Goal: Task Accomplishment & Management: Complete application form

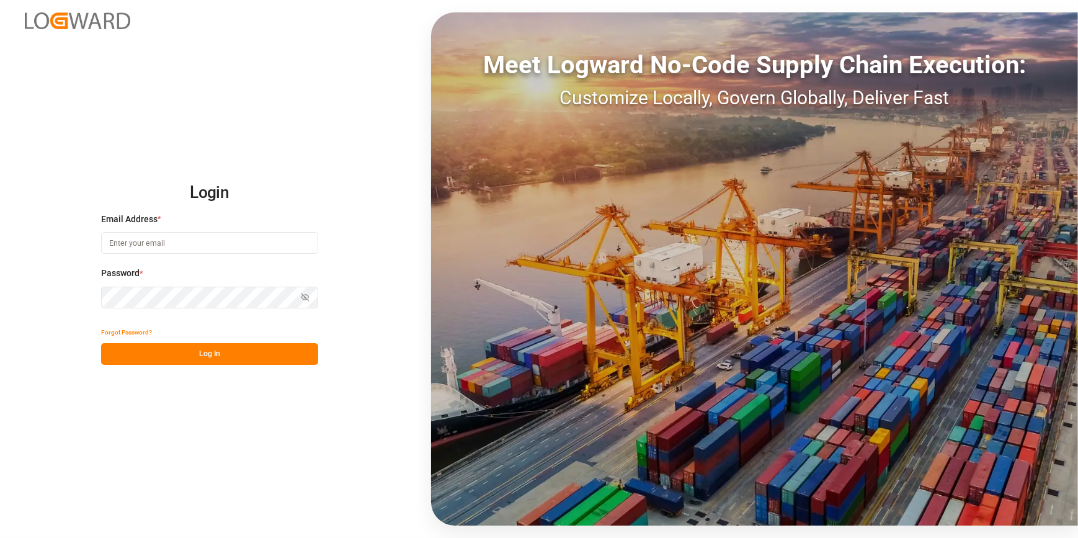
type input "[PERSON_NAME][EMAIL_ADDRESS][PERSON_NAME][DOMAIN_NAME]"
click at [157, 349] on button "Log In" at bounding box center [209, 354] width 217 height 22
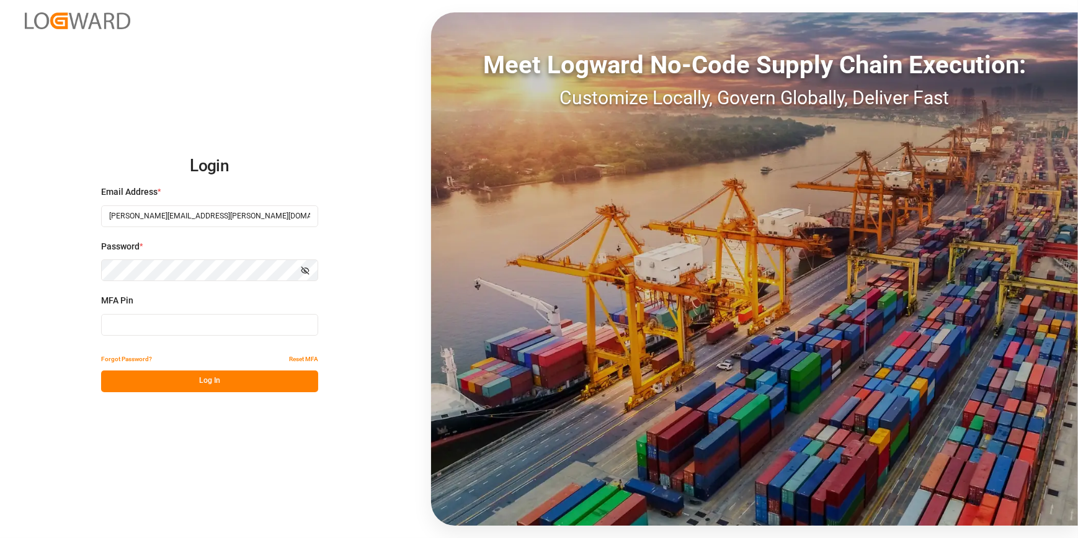
click at [115, 325] on input at bounding box center [209, 325] width 217 height 22
type input "9"
type input "792398"
click at [180, 367] on div "Forgot Password? Reset MFA" at bounding box center [209, 360] width 217 height 22
click at [181, 377] on button "Log In" at bounding box center [209, 381] width 217 height 22
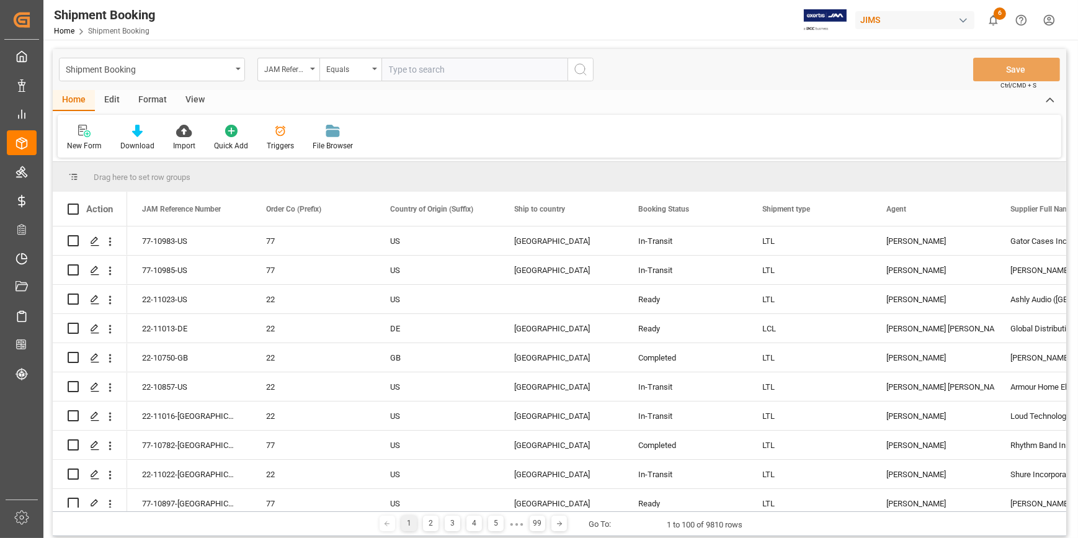
click at [434, 68] on input "text" at bounding box center [475, 70] width 186 height 24
type input "22-10752-CN"
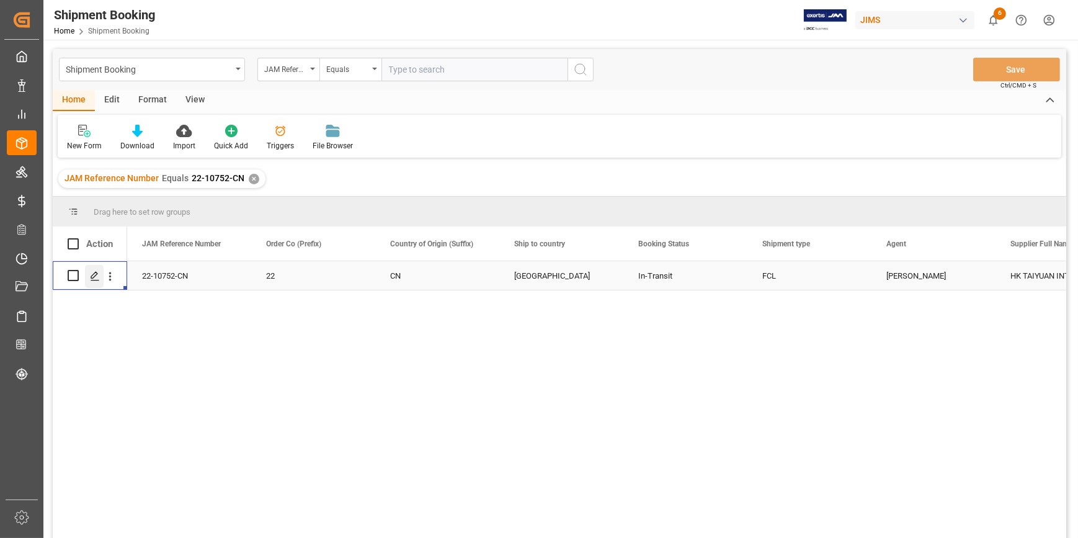
click at [96, 275] on icon "Press SPACE to select this row." at bounding box center [95, 276] width 10 height 10
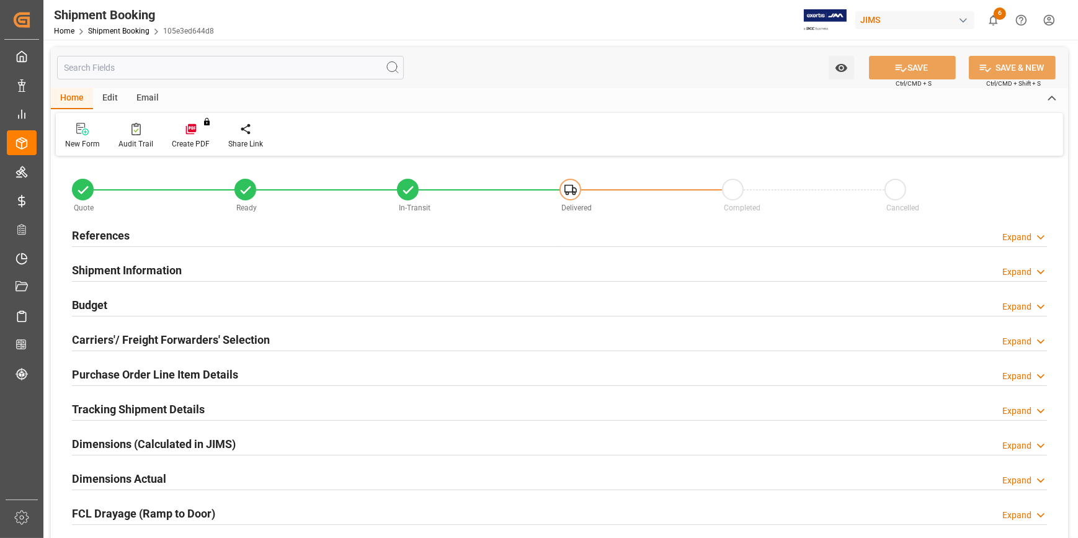
type input "22"
click at [147, 369] on h2 "Purchase Order Line Item Details" at bounding box center [155, 374] width 166 height 17
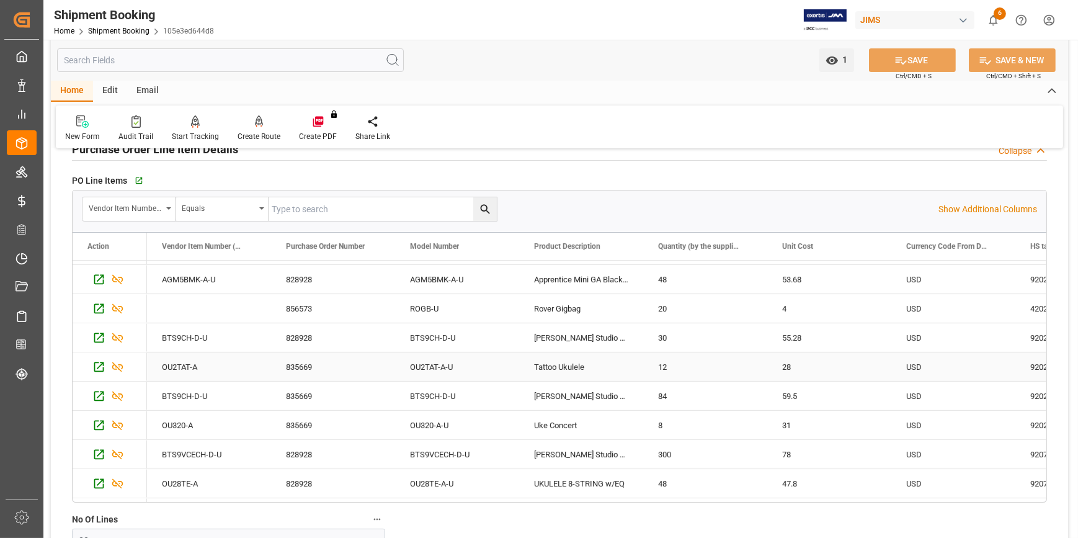
scroll to position [56, 0]
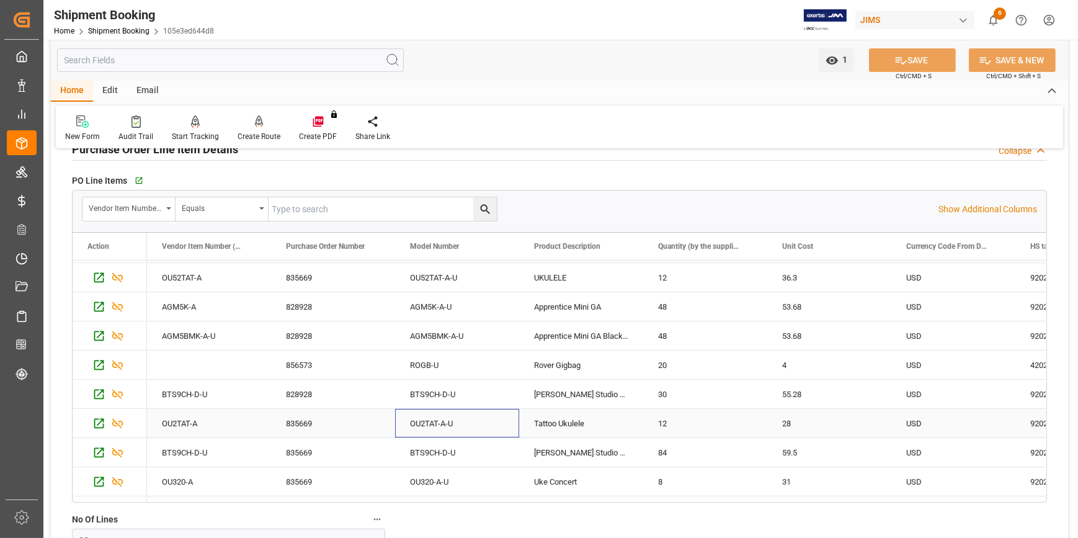
click at [440, 422] on div "OU2TAT-A-U" at bounding box center [457, 423] width 124 height 29
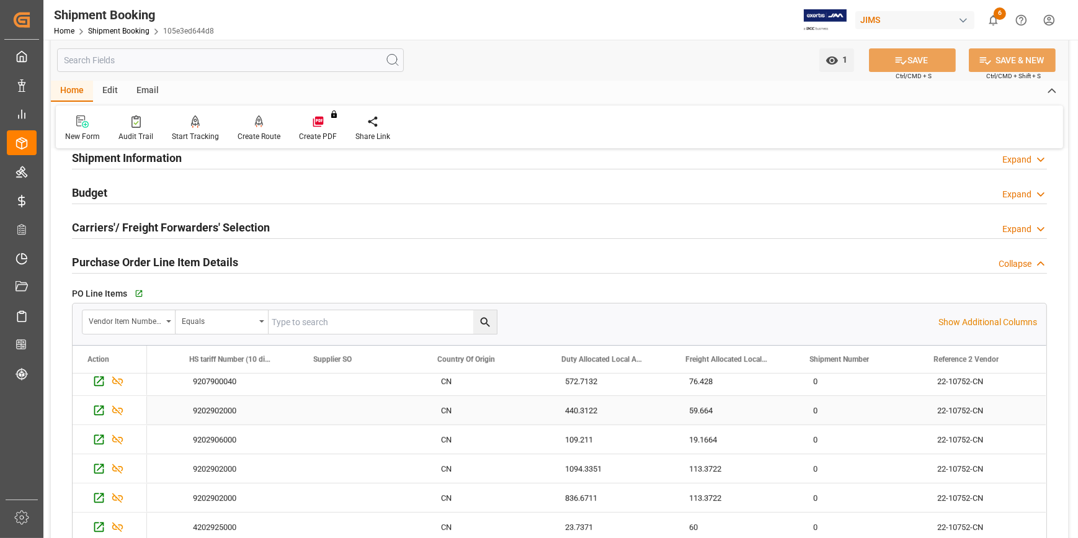
scroll to position [0, 0]
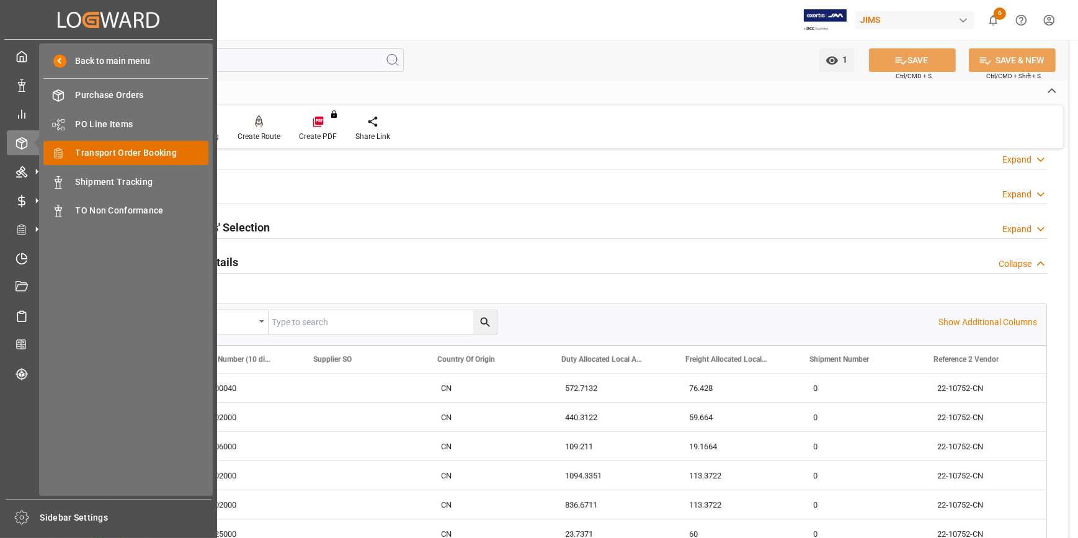
click at [127, 153] on span "Transport Order Booking" at bounding box center [142, 152] width 133 height 13
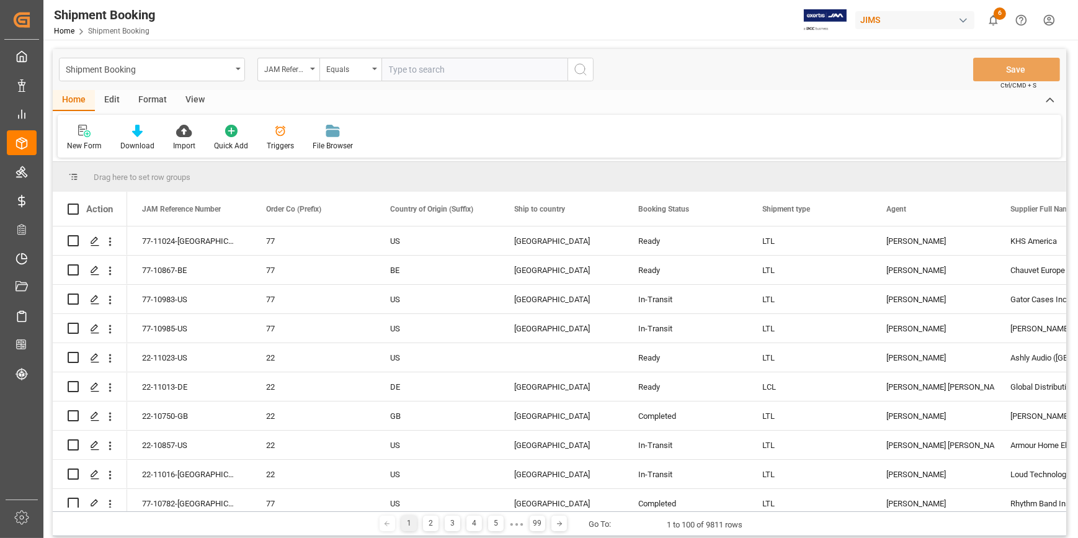
click at [399, 74] on input "text" at bounding box center [475, 70] width 186 height 24
type input "22-10752-CN"
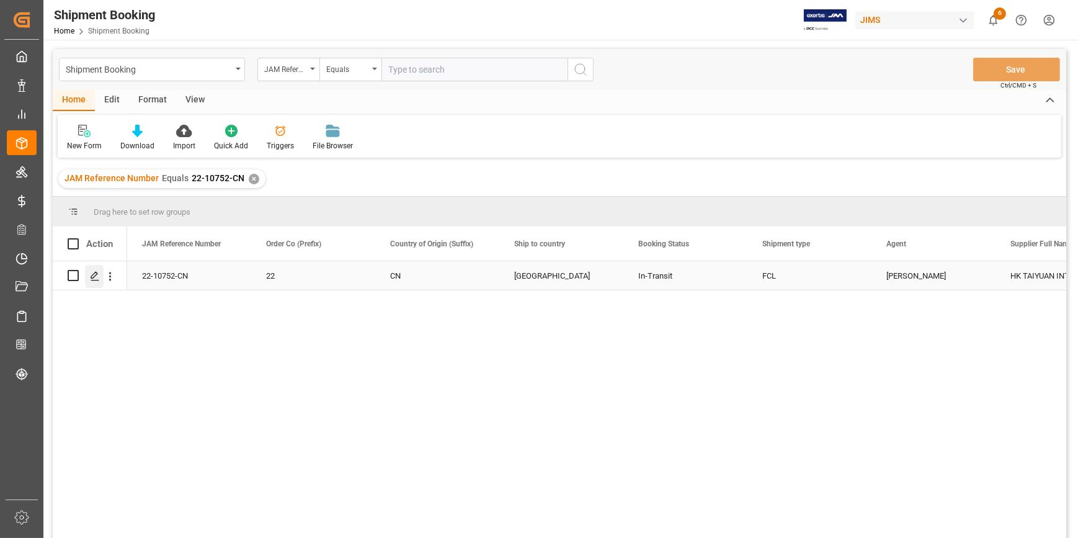
click at [87, 275] on div "Press SPACE to select this row." at bounding box center [94, 276] width 19 height 23
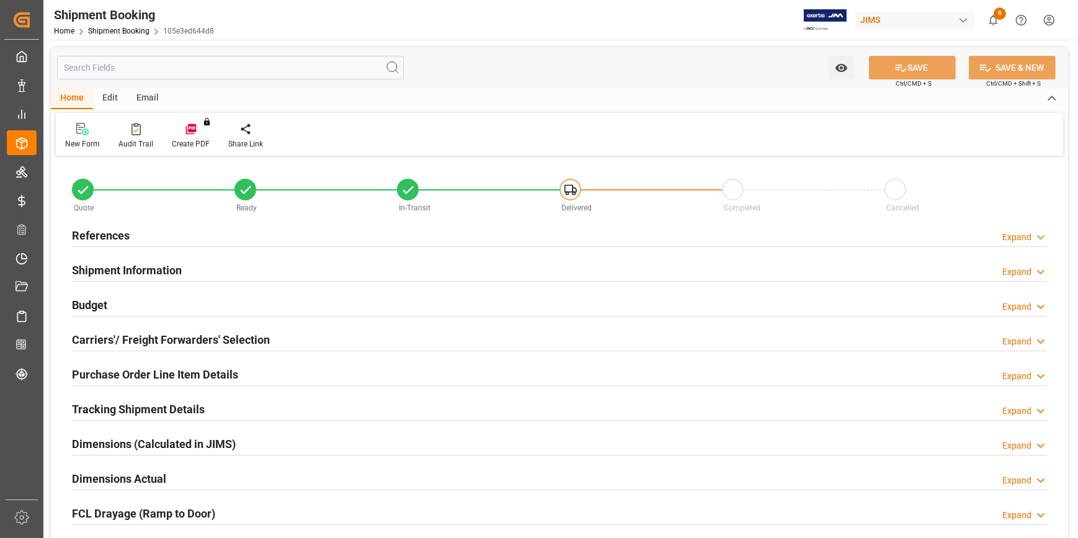
type input "22"
click at [167, 378] on h2 "Purchase Order Line Item Details" at bounding box center [155, 374] width 166 height 17
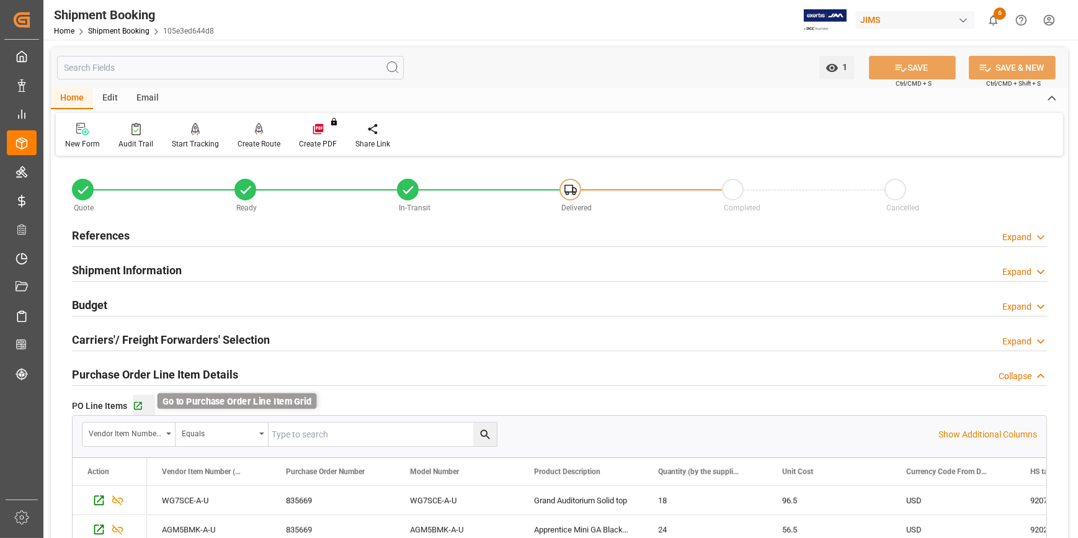
click at [136, 407] on icon "button" at bounding box center [138, 406] width 8 height 8
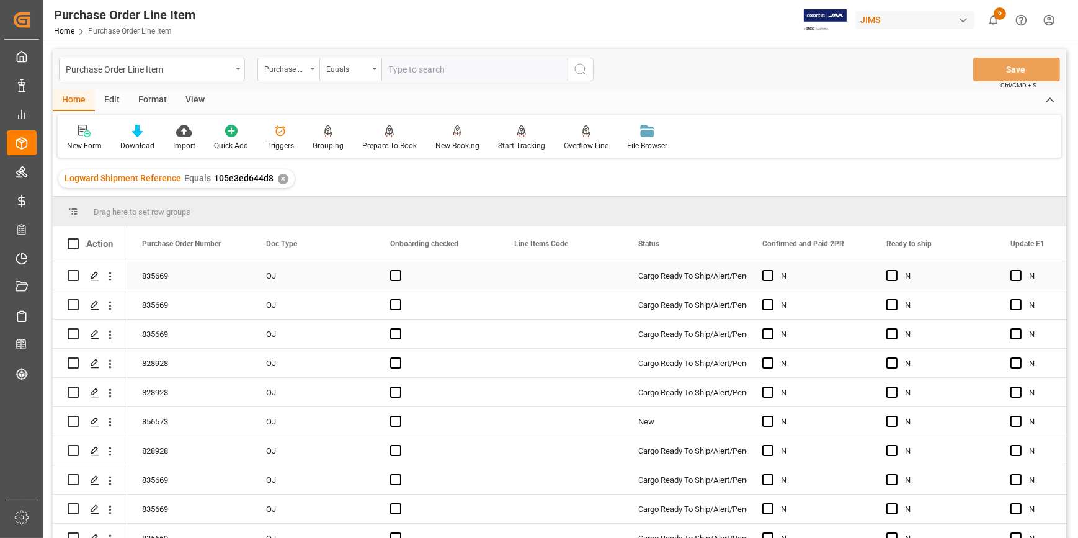
click at [906, 287] on div "N" at bounding box center [943, 276] width 76 height 29
click at [885, 274] on div "N" at bounding box center [934, 275] width 124 height 29
click at [895, 274] on span "Press SPACE to select this row." at bounding box center [892, 275] width 11 height 11
click at [896, 270] on input "Press SPACE to select this row." at bounding box center [896, 270] width 0 height 0
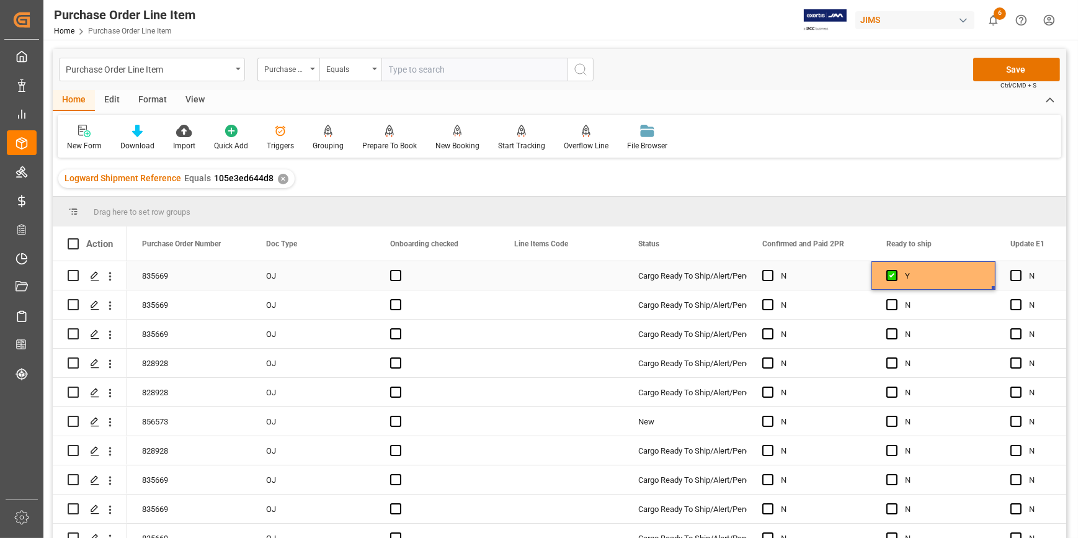
click at [1024, 272] on div "Press SPACE to select this row." at bounding box center [1020, 276] width 19 height 29
click at [1018, 275] on span "Press SPACE to select this row." at bounding box center [1016, 275] width 11 height 11
click at [1020, 270] on input "Press SPACE to select this row." at bounding box center [1020, 270] width 0 height 0
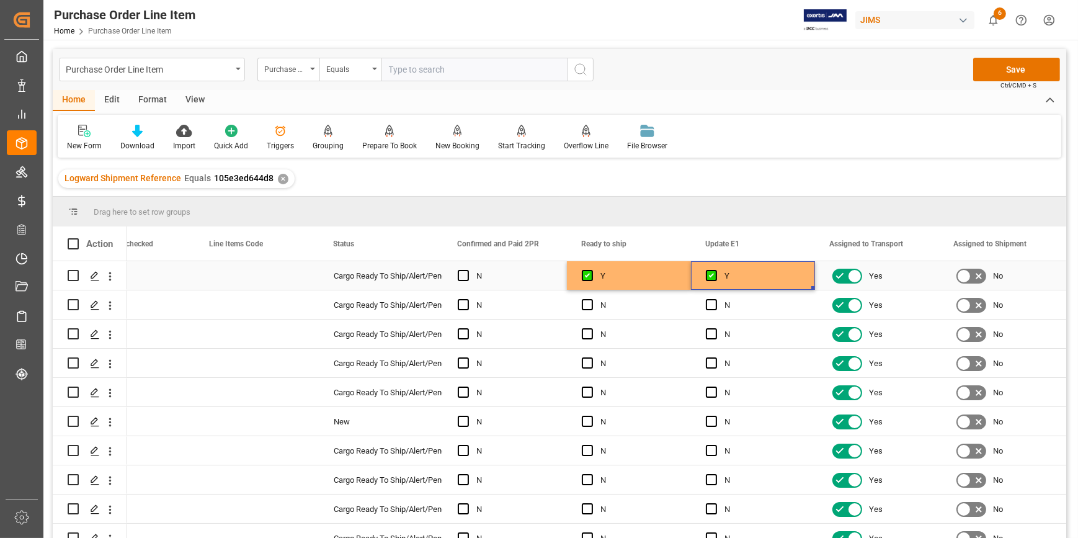
click at [770, 279] on div "Y" at bounding box center [763, 276] width 76 height 29
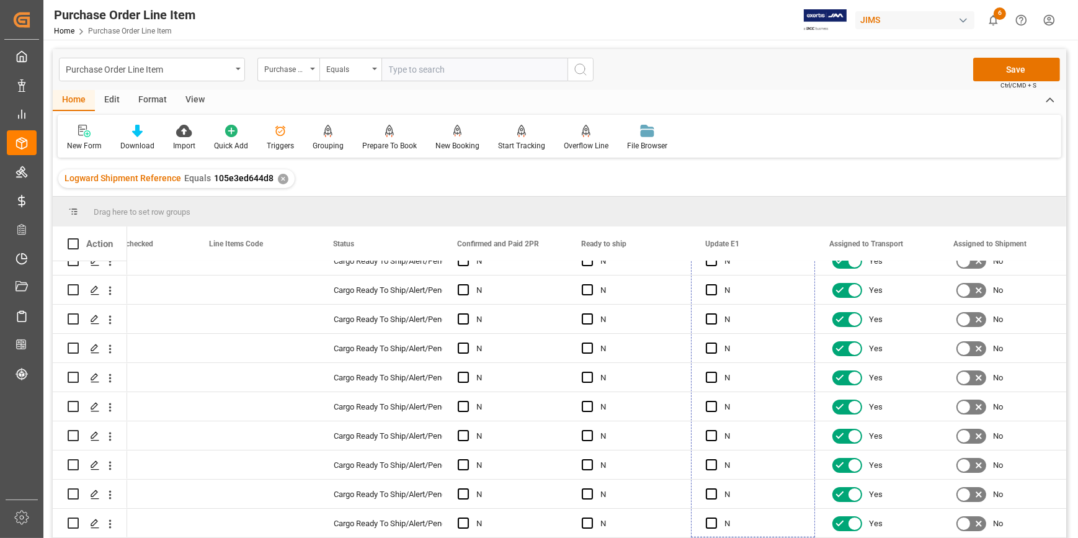
scroll to position [364, 0]
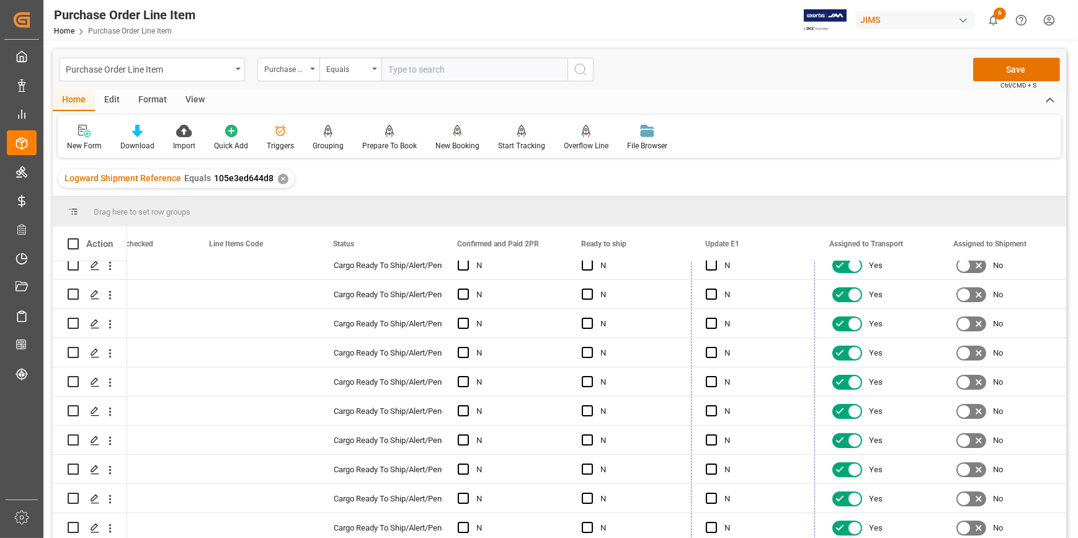
drag, startPoint x: 812, startPoint y: 286, endPoint x: 768, endPoint y: 548, distance: 265.5
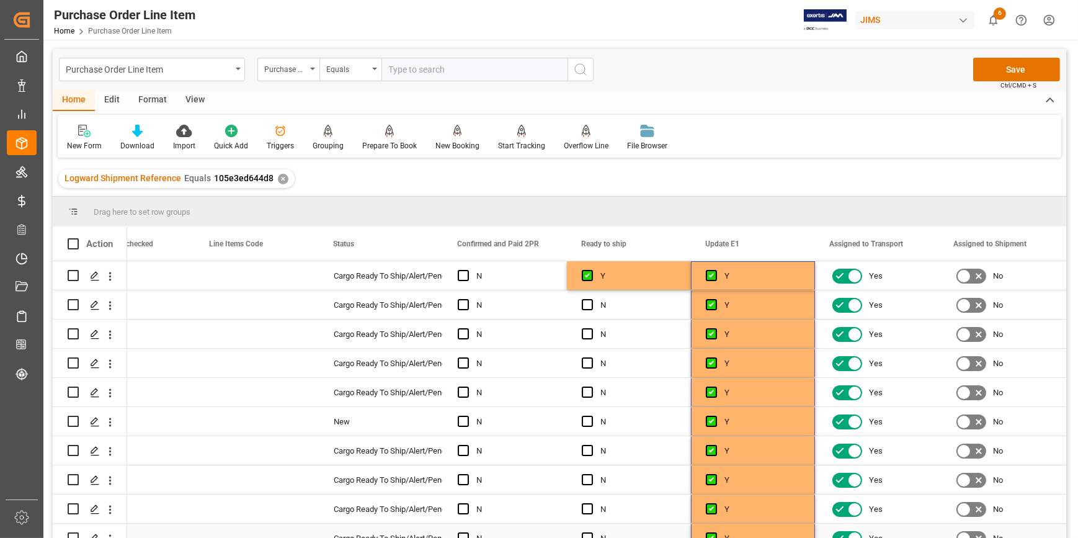
scroll to position [0, 0]
click at [614, 280] on div "Y" at bounding box center [639, 276] width 76 height 29
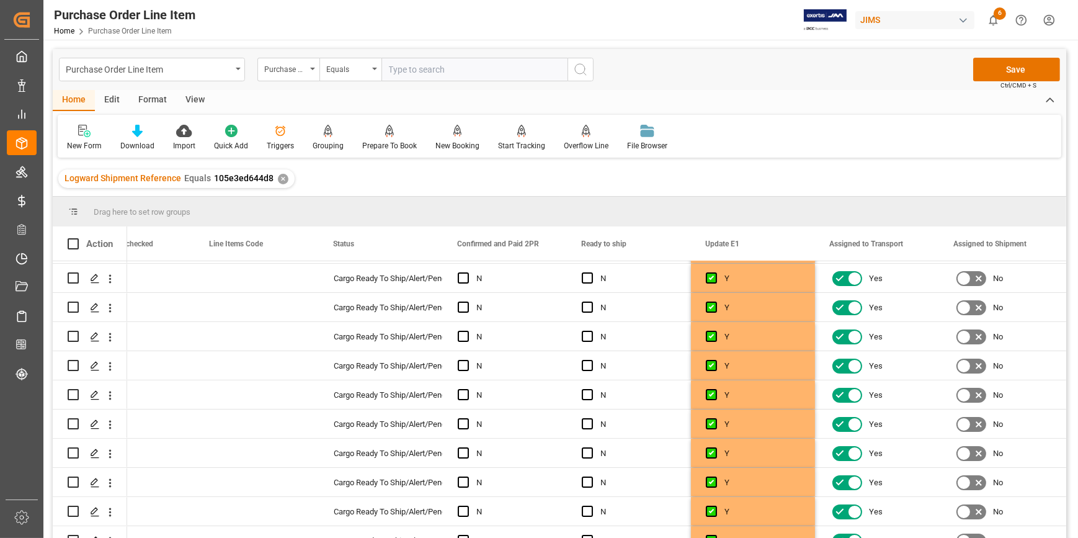
scroll to position [364, 0]
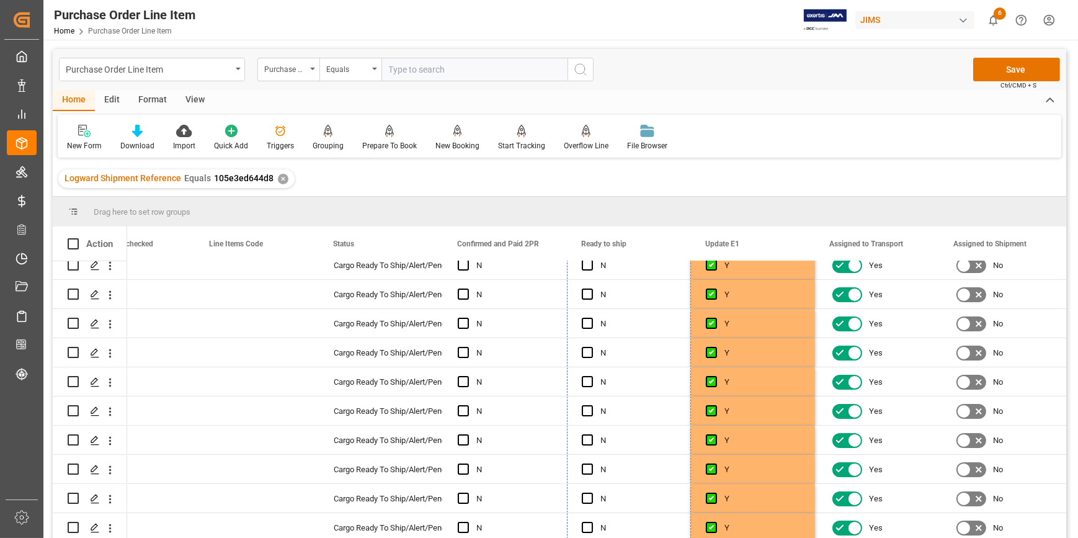
drag, startPoint x: 688, startPoint y: 287, endPoint x: 648, endPoint y: 566, distance: 282.1
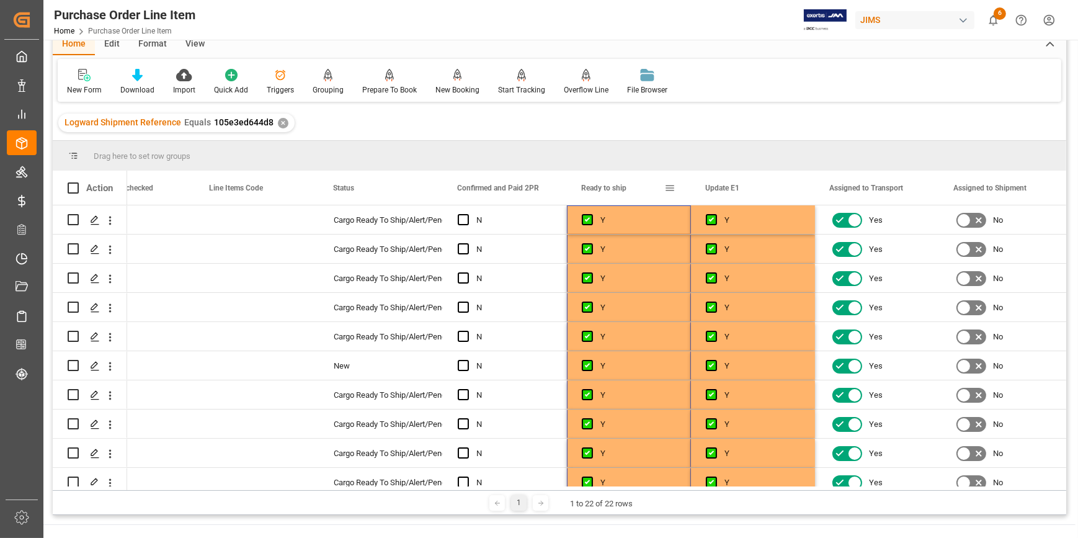
scroll to position [0, 0]
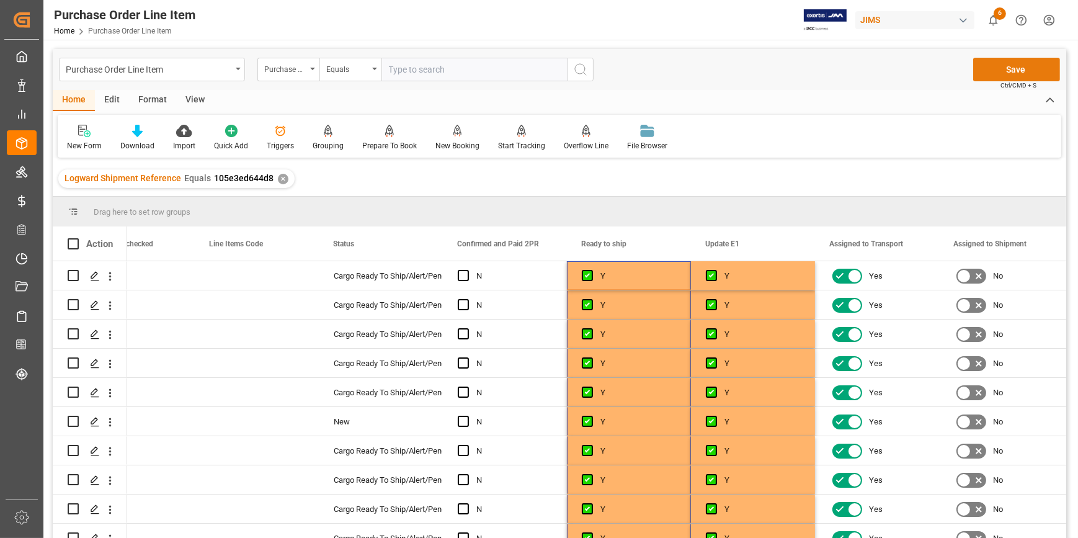
click at [980, 76] on button "Save" at bounding box center [1016, 70] width 87 height 24
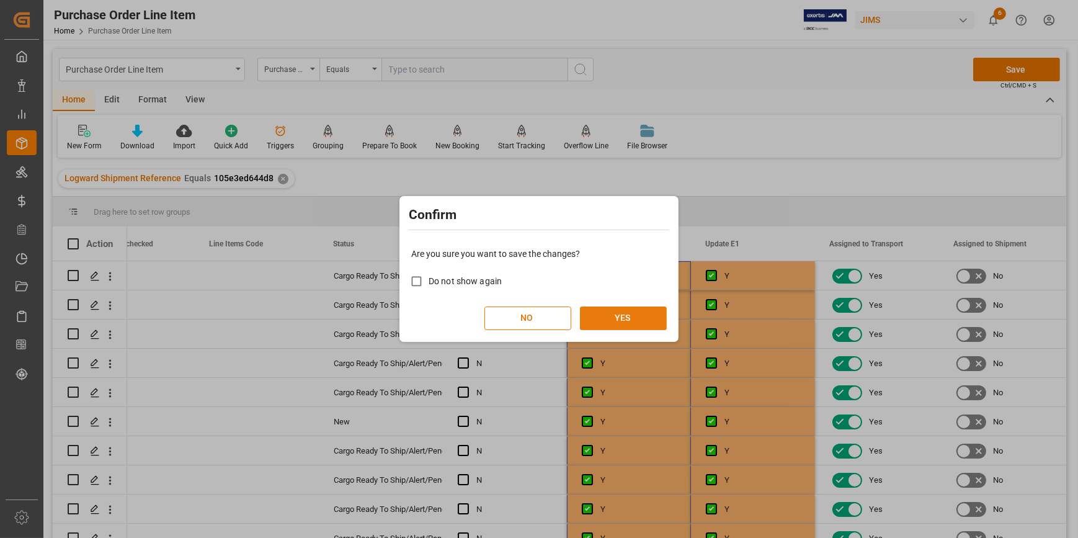
click at [604, 323] on button "YES" at bounding box center [623, 318] width 87 height 24
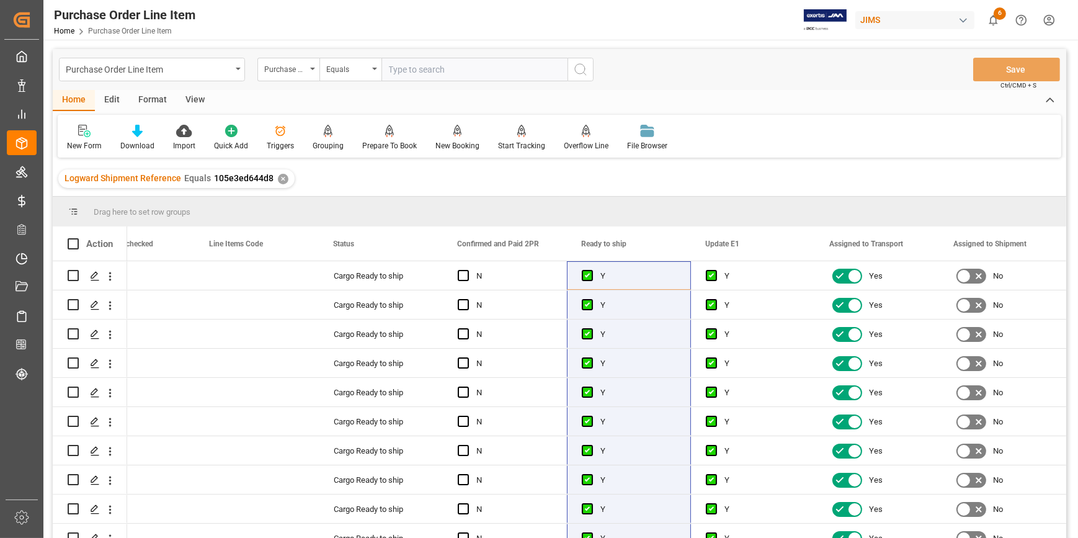
click at [189, 101] on div "View" at bounding box center [195, 100] width 38 height 21
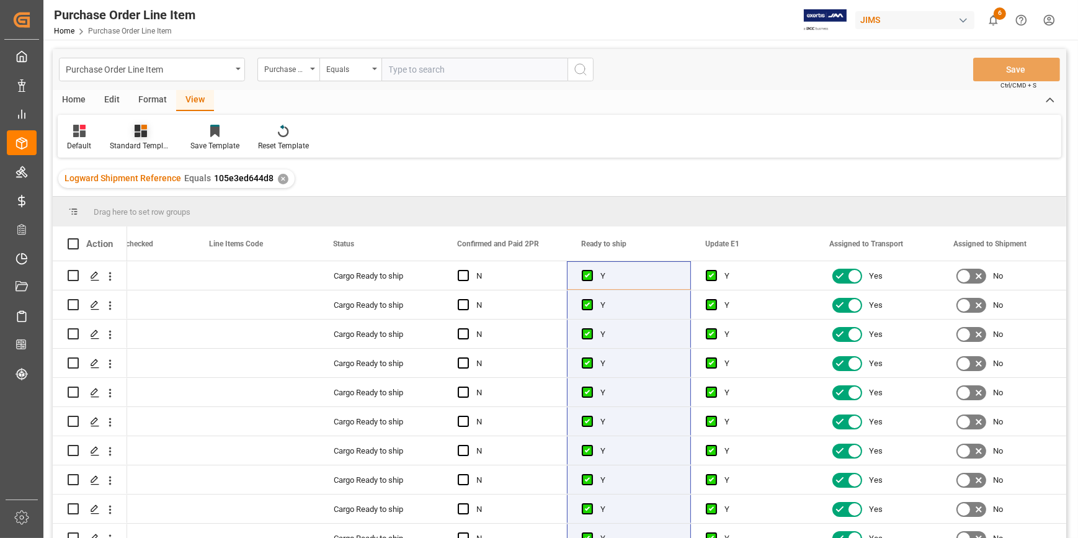
click at [140, 142] on div "Standard Templates" at bounding box center [141, 145] width 62 height 11
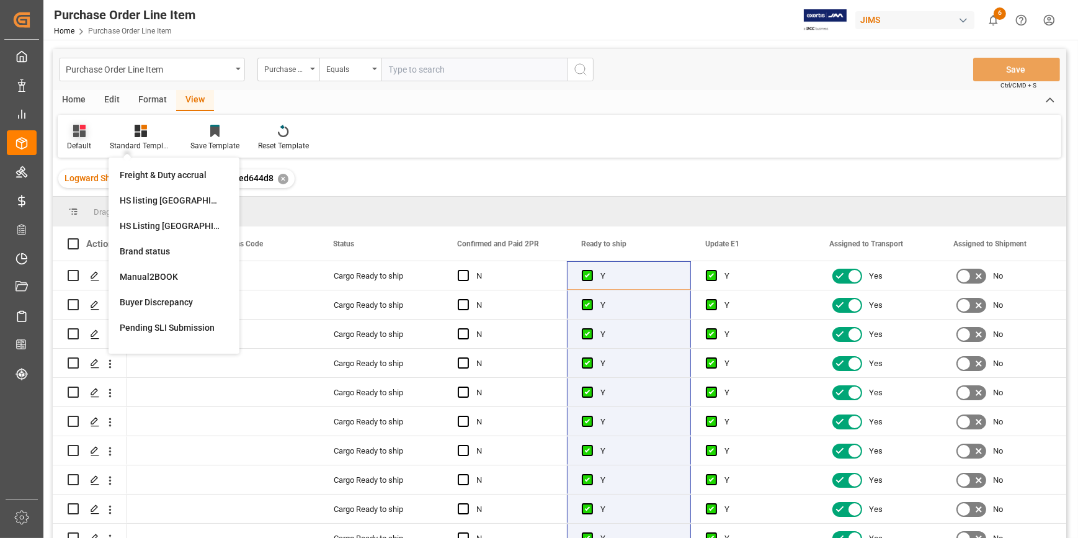
click at [81, 138] on div "Default" at bounding box center [79, 137] width 43 height 27
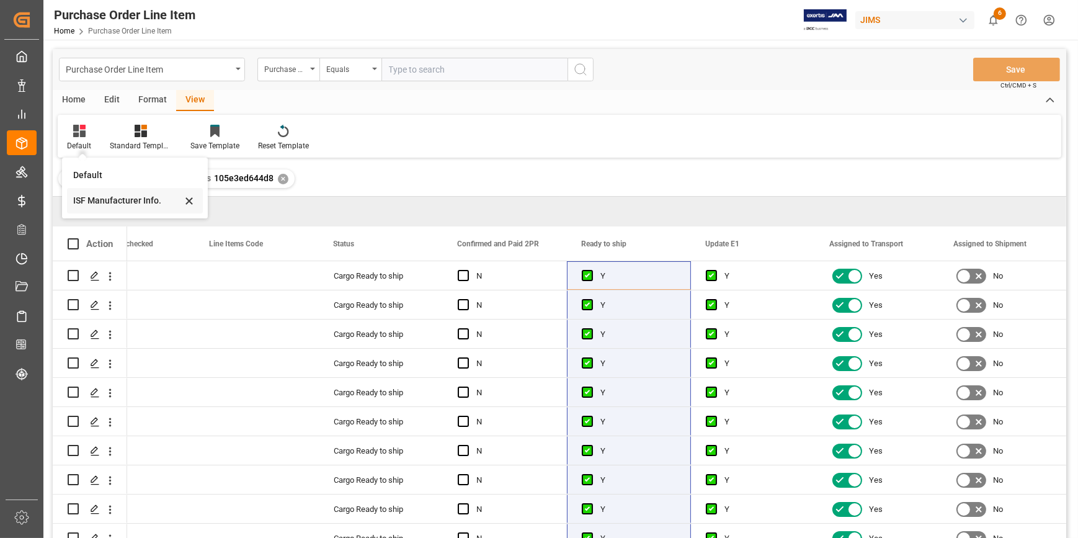
click at [107, 205] on div "ISF Manufacturer Info." at bounding box center [127, 200] width 109 height 13
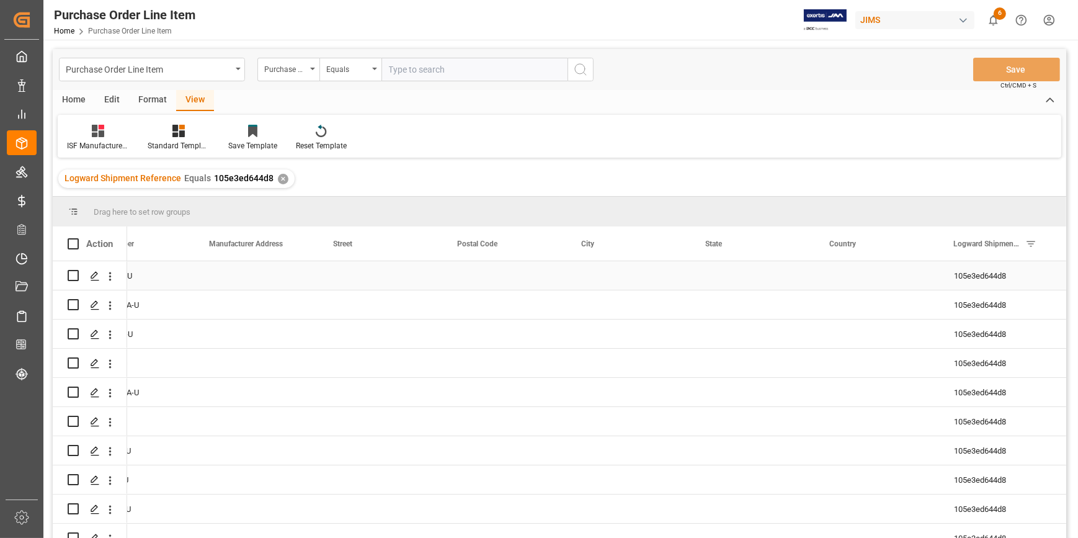
click at [422, 279] on div "Press SPACE to select this row." at bounding box center [381, 275] width 124 height 29
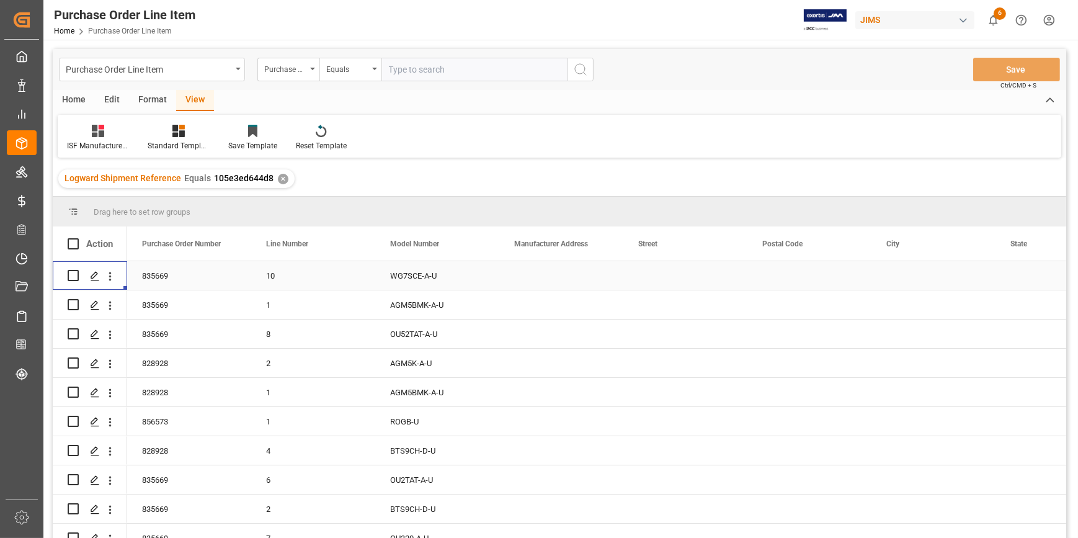
click at [533, 275] on div "Press SPACE to select this row." at bounding box center [561, 275] width 124 height 29
click at [529, 280] on div "Press SPACE to select this row." at bounding box center [561, 275] width 124 height 29
click at [529, 280] on input "Press SPACE to select this row." at bounding box center [561, 283] width 104 height 24
paste input "GUANGZHOU TAIYUAN MUSICAL INSTRUMENTS MANUFACTURING CO.LTD"
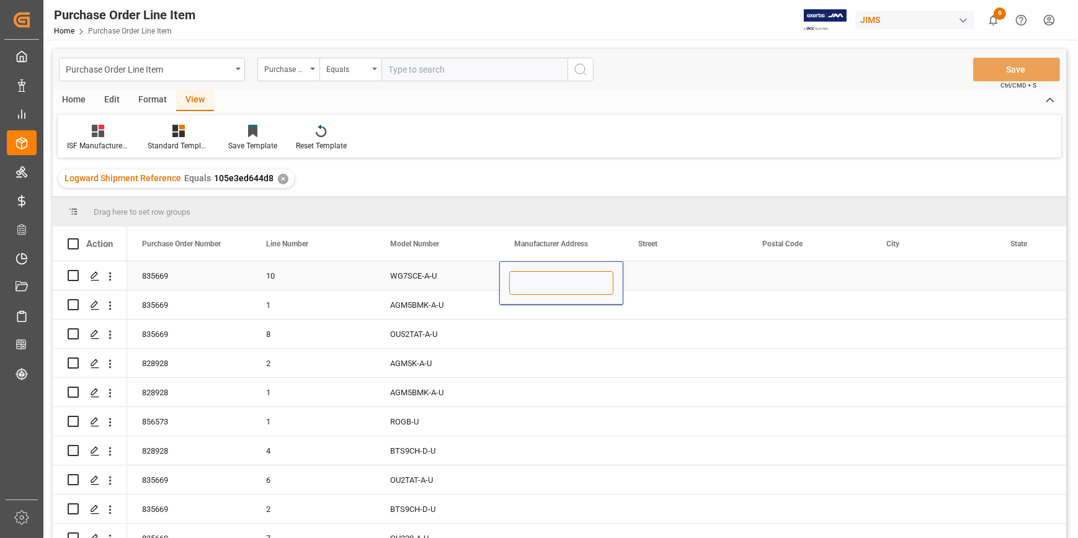
type input "GUANGZHOU TAIYUAN MUSICAL INSTRUMENTS MANUFACTURING CO.LTD"
click at [655, 282] on div "Press SPACE to select this row." at bounding box center [685, 275] width 124 height 29
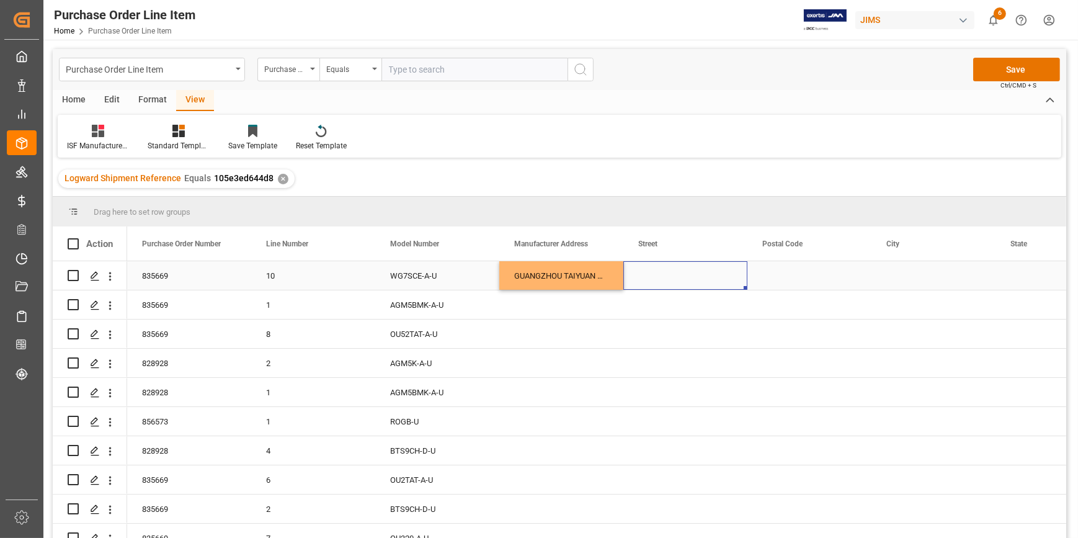
click at [652, 276] on div "Press SPACE to select this row." at bounding box center [685, 275] width 124 height 29
click at [652, 276] on input "Press SPACE to select this row." at bounding box center [685, 283] width 104 height 24
type input "NO.106,JUHUASHI ROAD,YONGLE COUNTRY"
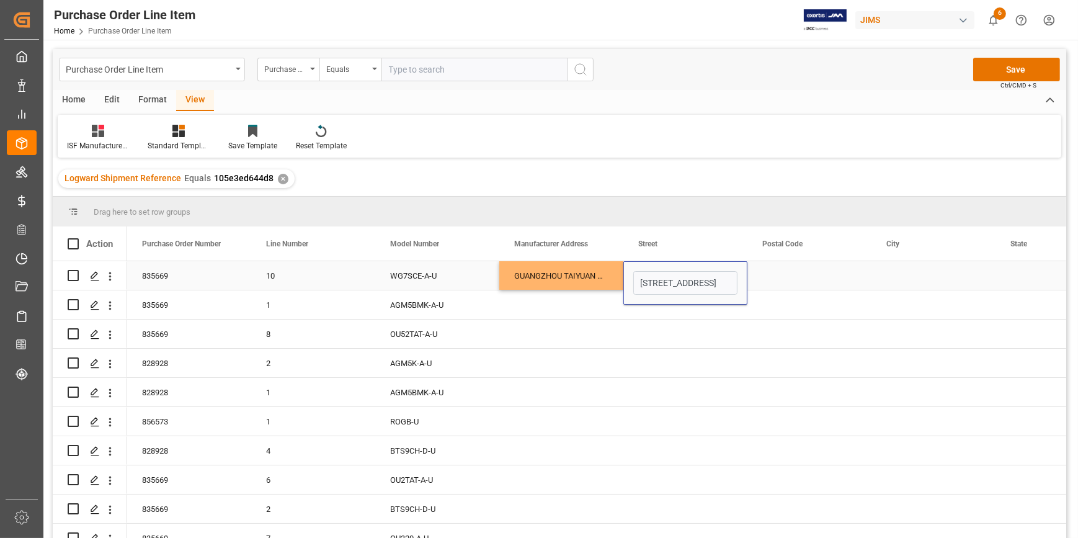
click at [782, 285] on div "Press SPACE to select this row." at bounding box center [810, 275] width 124 height 29
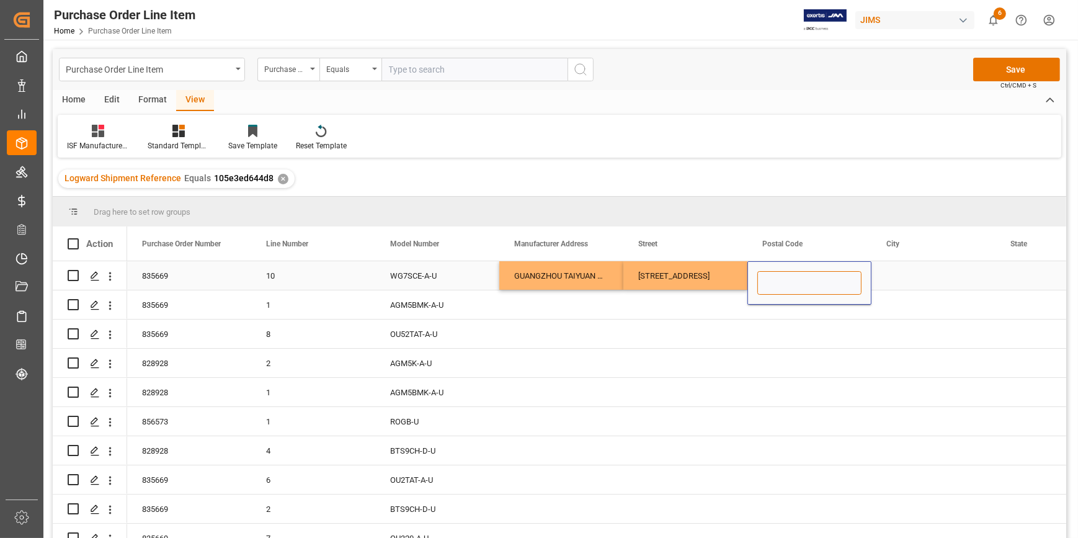
click at [782, 285] on input "Press SPACE to select this row." at bounding box center [810, 283] width 104 height 24
paste input "510860"
type input "510860"
click at [916, 268] on div "Press SPACE to select this row." at bounding box center [934, 275] width 124 height 29
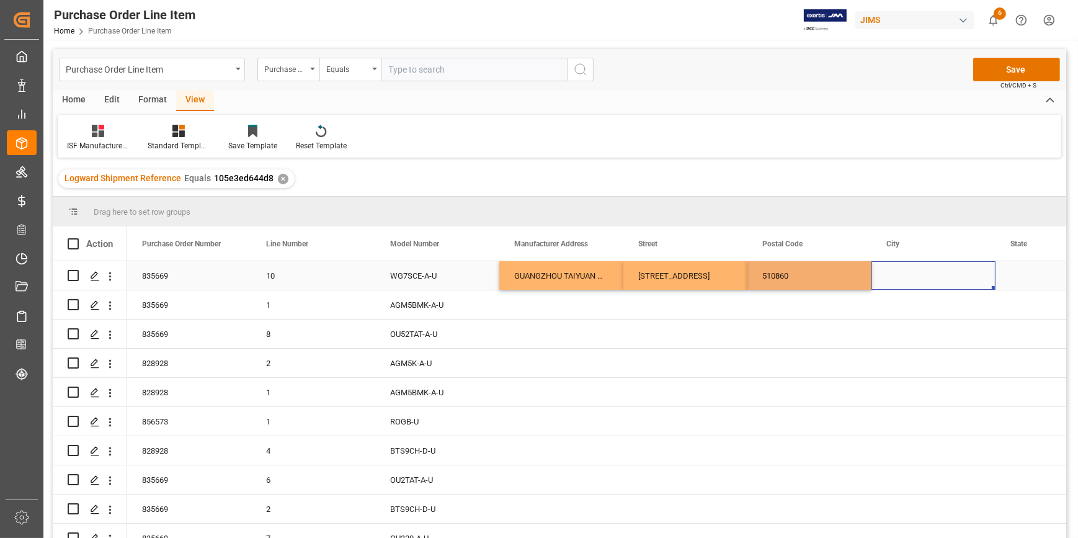
click at [914, 273] on div "Press SPACE to select this row." at bounding box center [934, 275] width 124 height 29
click at [888, 297] on div "Press SPACE to select this row." at bounding box center [934, 282] width 124 height 43
click at [892, 288] on input "Press SPACE to select this row." at bounding box center [934, 283] width 104 height 24
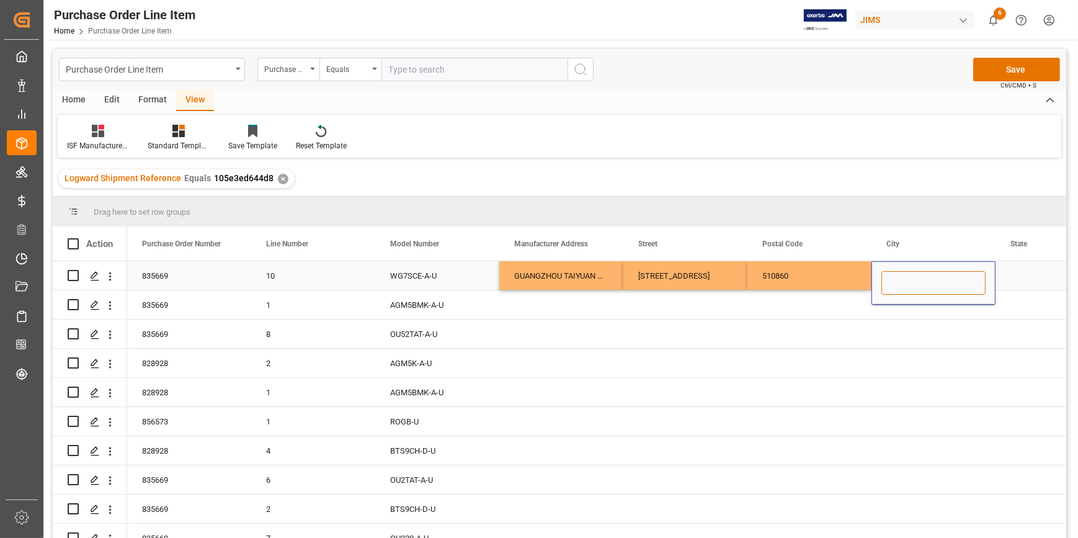
click at [892, 288] on input "Press SPACE to select this row." at bounding box center [934, 283] width 104 height 24
type input "g"
type input "GUANGZHOU"
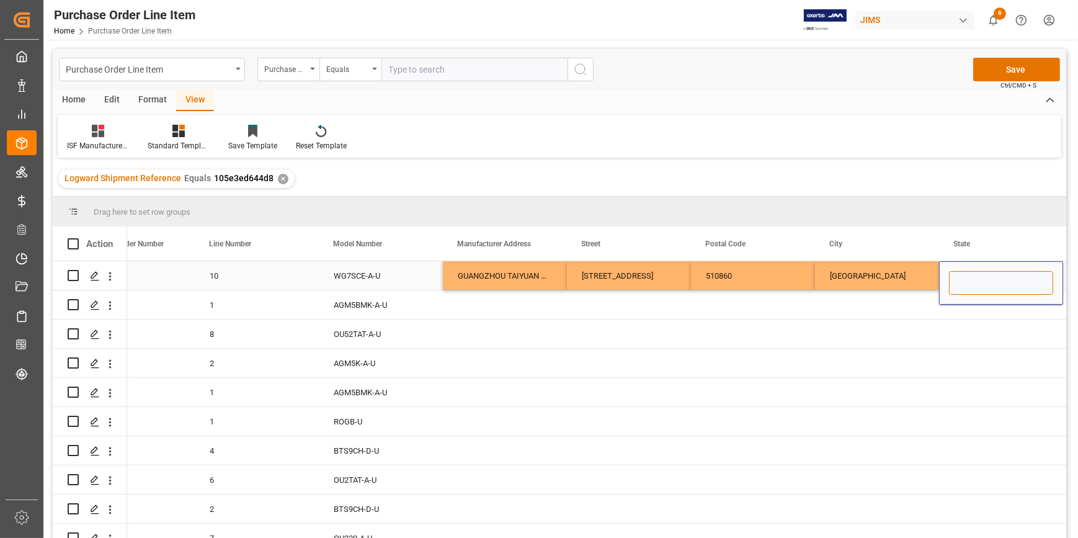
click at [980, 276] on input "Press SPACE to select this row." at bounding box center [1001, 283] width 104 height 24
type input "GUANGDONG"
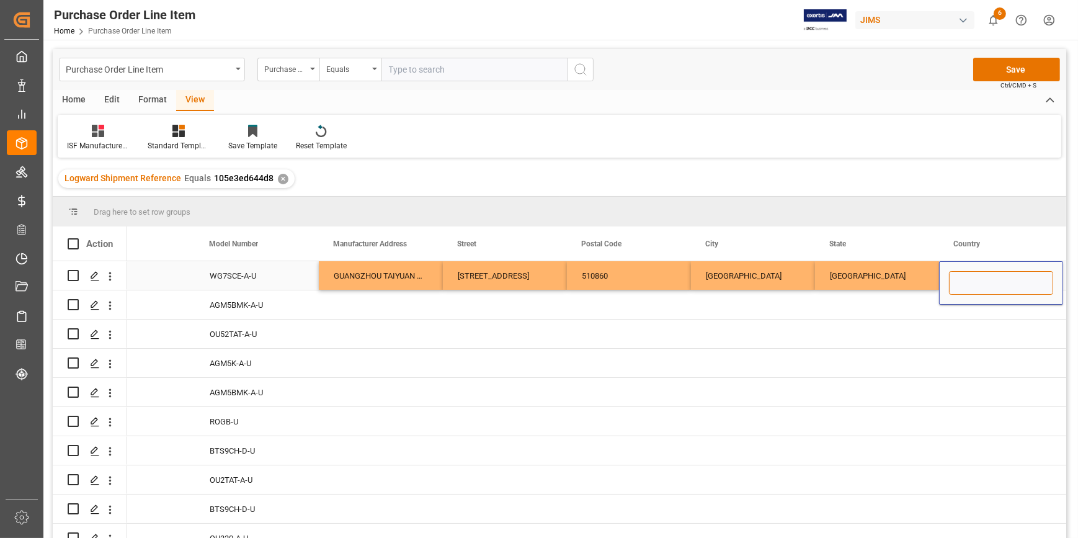
click at [973, 280] on input "Press SPACE to select this row." at bounding box center [1001, 283] width 104 height 24
type input "CN"
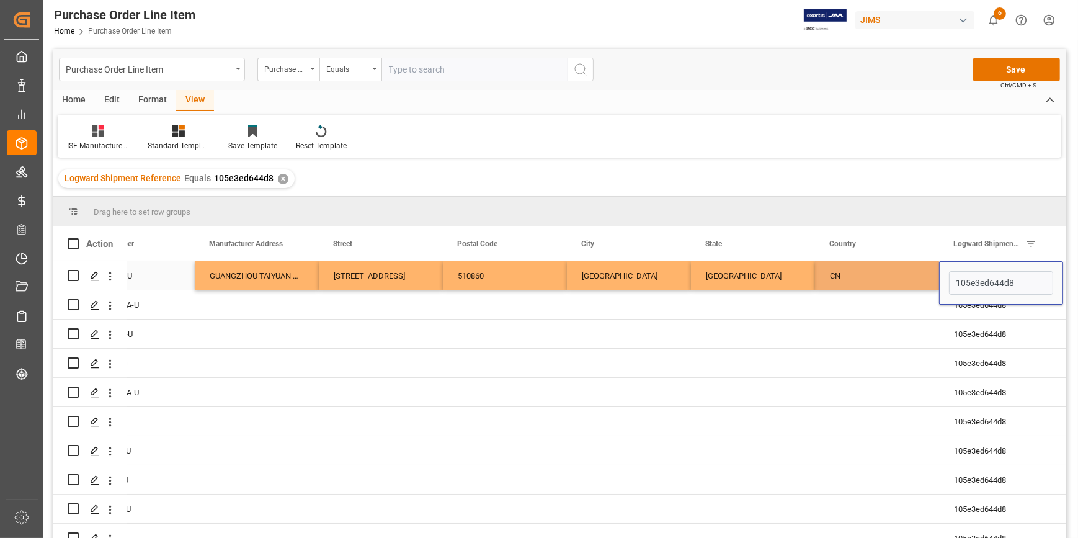
scroll to position [0, 305]
click at [259, 267] on div "GUANGZHOU TAIYUAN MUSICAL INSTRUMENTS MANUFACTURING CO.LTD" at bounding box center [257, 275] width 124 height 29
click at [273, 274] on div "GUANGZHOU TAIYUAN MUSICAL INSTRUMENTS MANUFACTURING CO.LTD" at bounding box center [257, 275] width 124 height 29
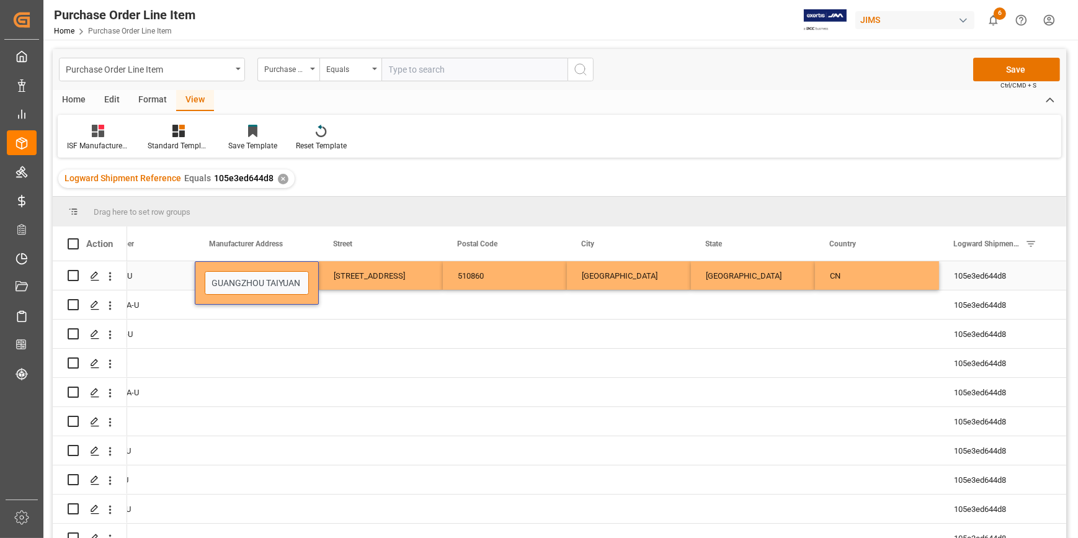
click at [275, 280] on input "GUANGZHOU TAIYUAN MUSICAL INSTRUMENTS MANUFACTURING CO.LTD" at bounding box center [257, 283] width 104 height 24
click at [276, 280] on input "GUANGZHOU TAIYUAN MUSICAL INSTRUMENTS MANUFACTURING CO.LTD" at bounding box center [257, 283] width 104 height 24
click at [277, 282] on input "GUANGZHOU TAIYUAN MUSICAL INSTRUMENTS MANUFACTURING CO.LTD" at bounding box center [257, 283] width 104 height 24
click at [262, 300] on div "GUANGZHOU TAIYUAN MUSICAL INSTRUMENTS MANUFACTURING CO.LTD" at bounding box center [257, 282] width 124 height 43
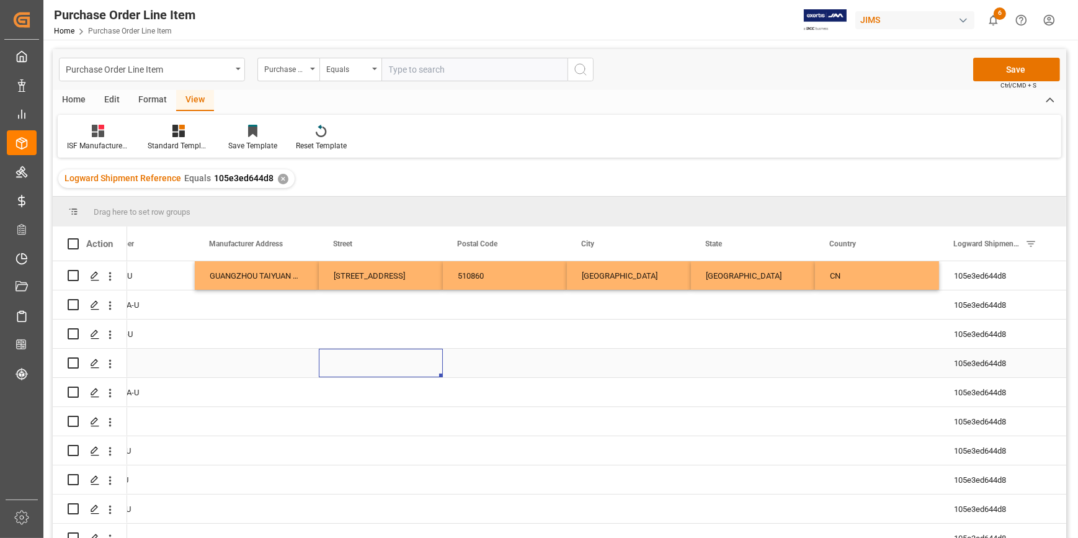
click at [378, 349] on div "Press SPACE to select this row." at bounding box center [381, 363] width 124 height 29
click at [267, 280] on div "GUANGZHOU TAIYUAN MUSICAL INSTRUMENTS MANUFACTURING CO.LTD" at bounding box center [257, 275] width 124 height 29
click at [284, 272] on div "GUANGZHOU TAIYUAN MUSICAL INSTRUMENTS MANUFACTURING CO.LTD" at bounding box center [257, 275] width 124 height 29
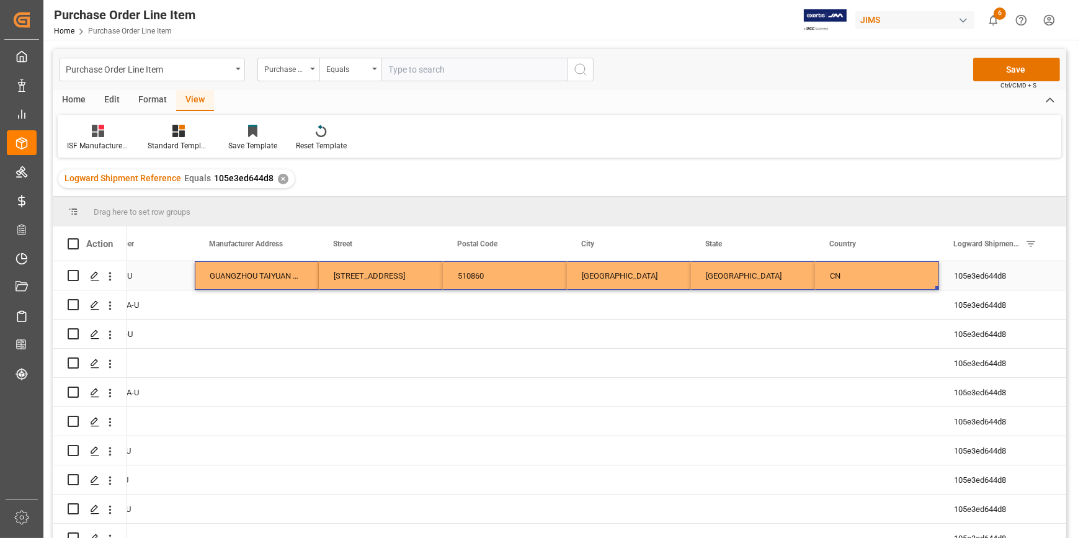
drag, startPoint x: 284, startPoint y: 272, endPoint x: 867, endPoint y: 278, distance: 583.2
click at [867, 278] on div "10 WG7SCE-A-U GUANGZHOU TAIYUAN MUSICAL INSTRUMENTS MANUFACTURING CO.LTD NO.106…" at bounding box center [629, 275] width 1613 height 29
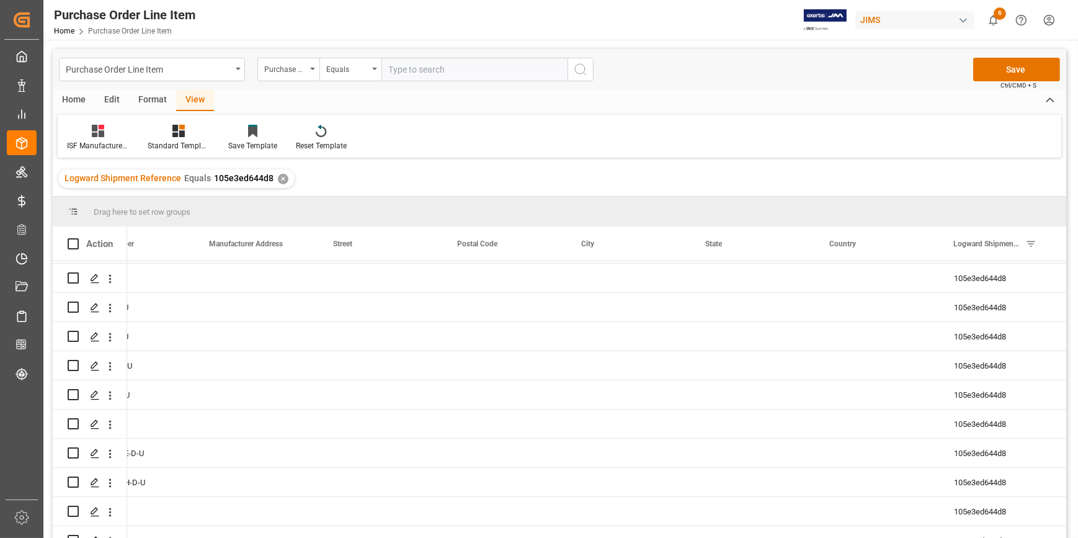
scroll to position [364, 0]
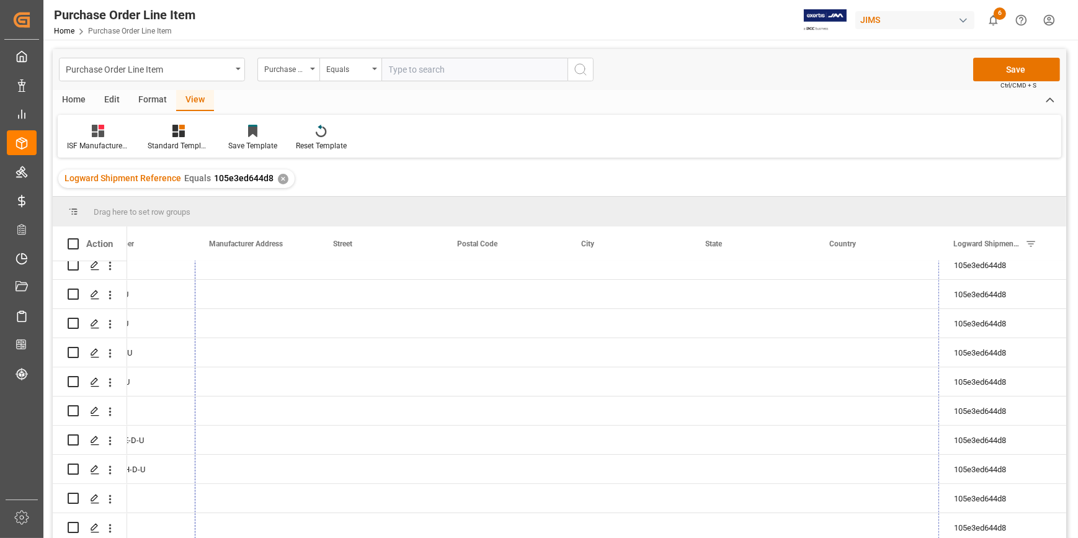
drag, startPoint x: 937, startPoint y: 289, endPoint x: 909, endPoint y: 558, distance: 270.7
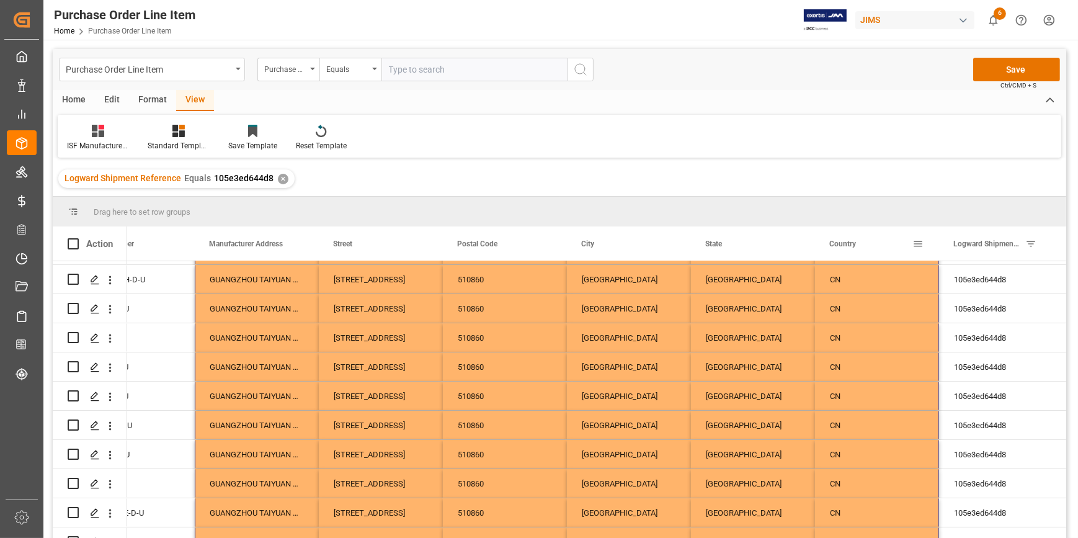
scroll to position [195, 0]
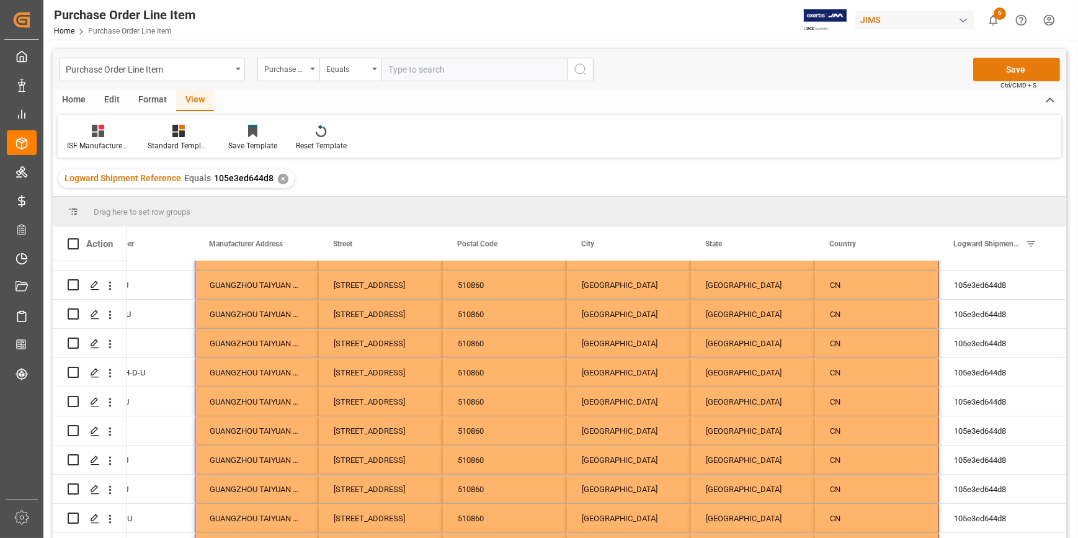
click at [1001, 74] on button "Save" at bounding box center [1016, 70] width 87 height 24
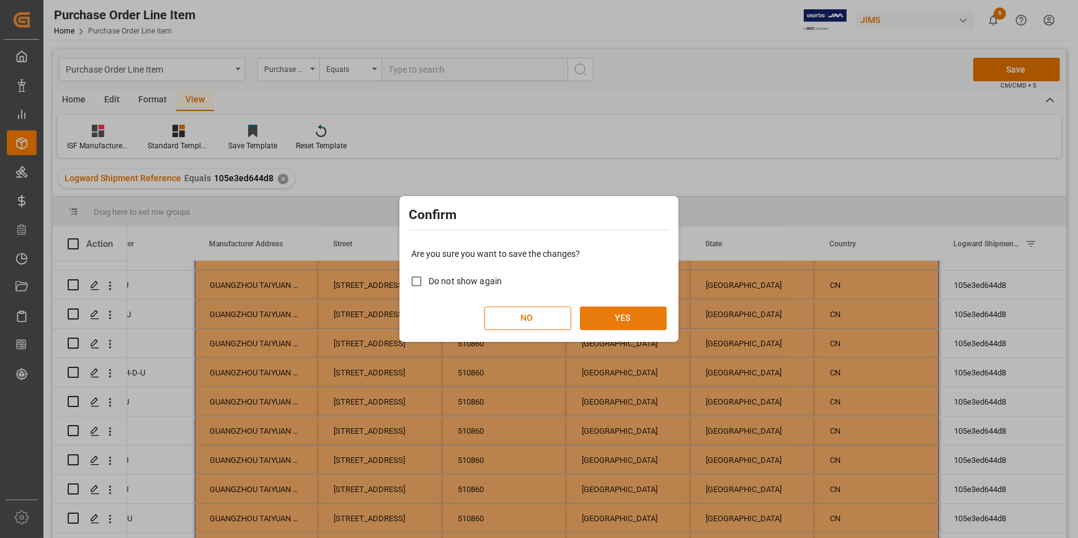
click at [621, 313] on button "YES" at bounding box center [623, 318] width 87 height 24
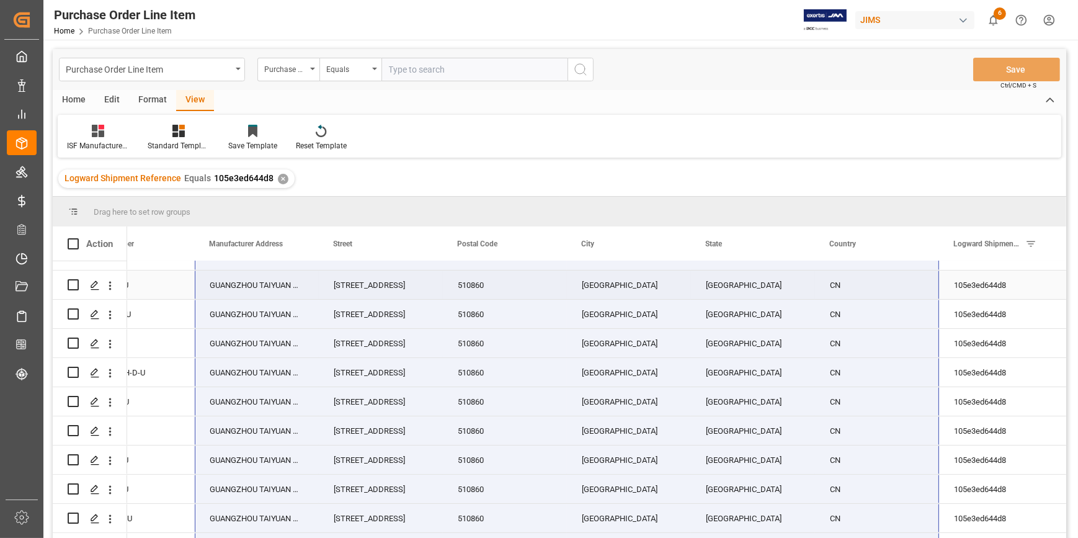
scroll to position [251, 0]
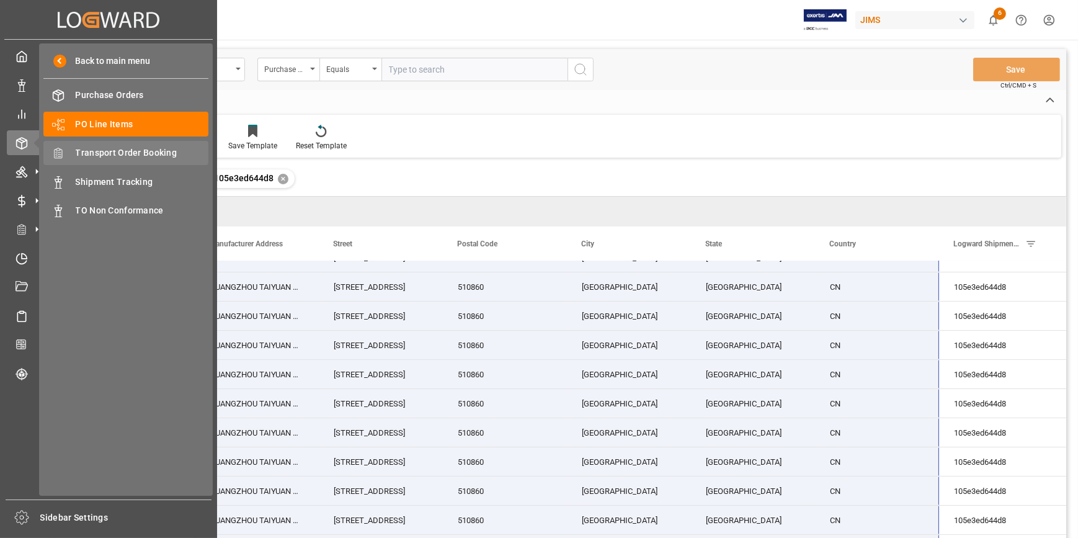
click at [153, 156] on span "Transport Order Booking" at bounding box center [142, 152] width 133 height 13
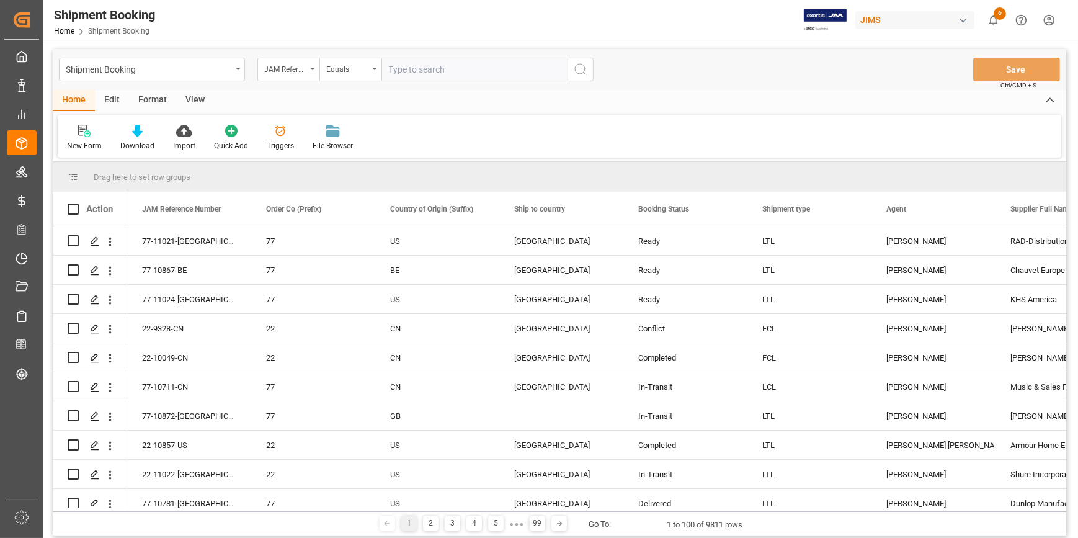
click at [473, 66] on input "text" at bounding box center [475, 70] width 186 height 24
click at [396, 74] on input "text" at bounding box center [475, 70] width 186 height 24
paste input "22-10752-CN"
type input "22-10752-CN"
click at [576, 71] on icon "search button" at bounding box center [580, 69] width 15 height 15
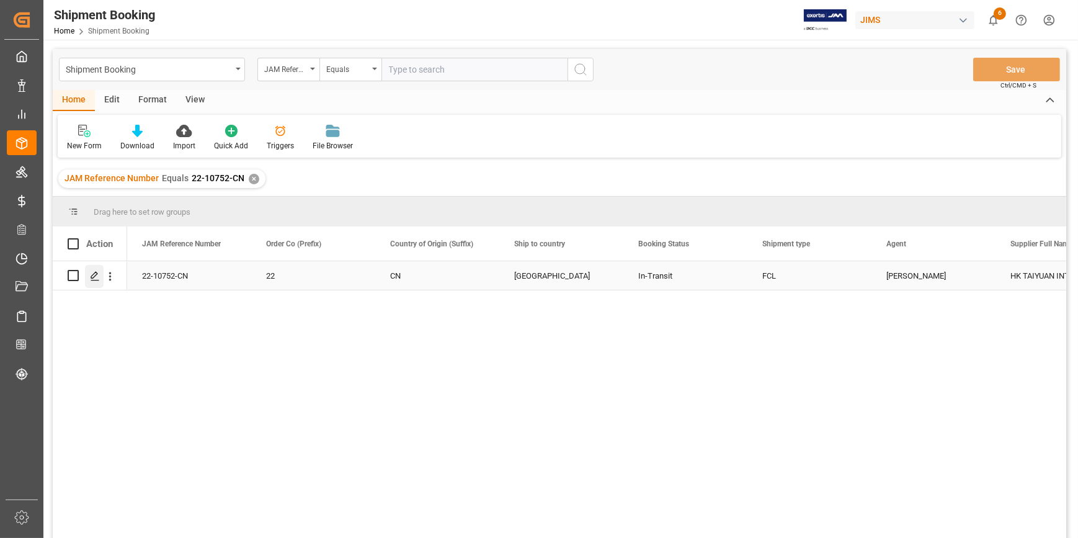
click at [97, 272] on icon "Press SPACE to select this row." at bounding box center [95, 276] width 10 height 10
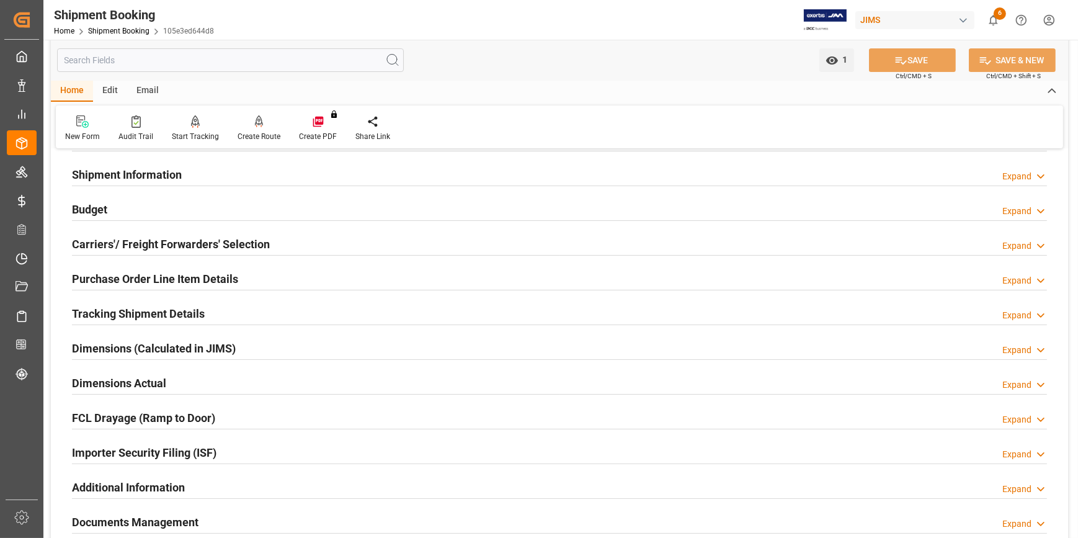
scroll to position [112, 0]
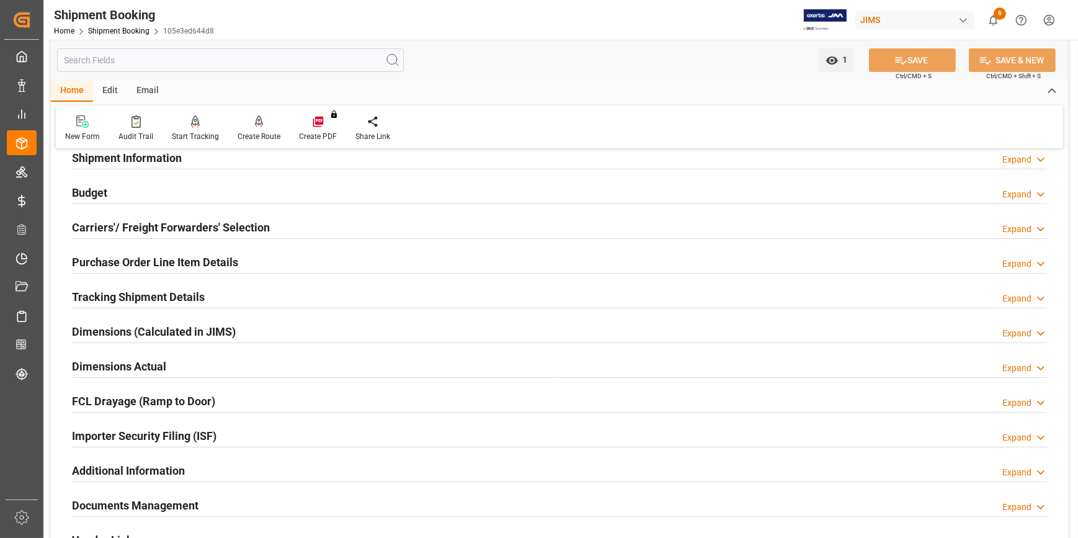
click at [182, 425] on div "Importer Security Filing (ISF)" at bounding box center [144, 435] width 145 height 24
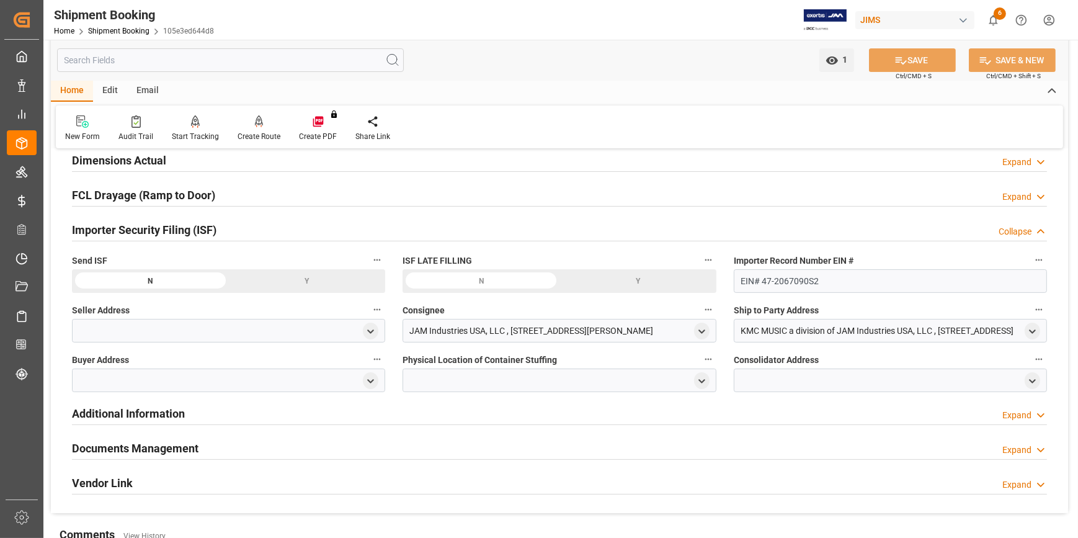
scroll to position [338, 0]
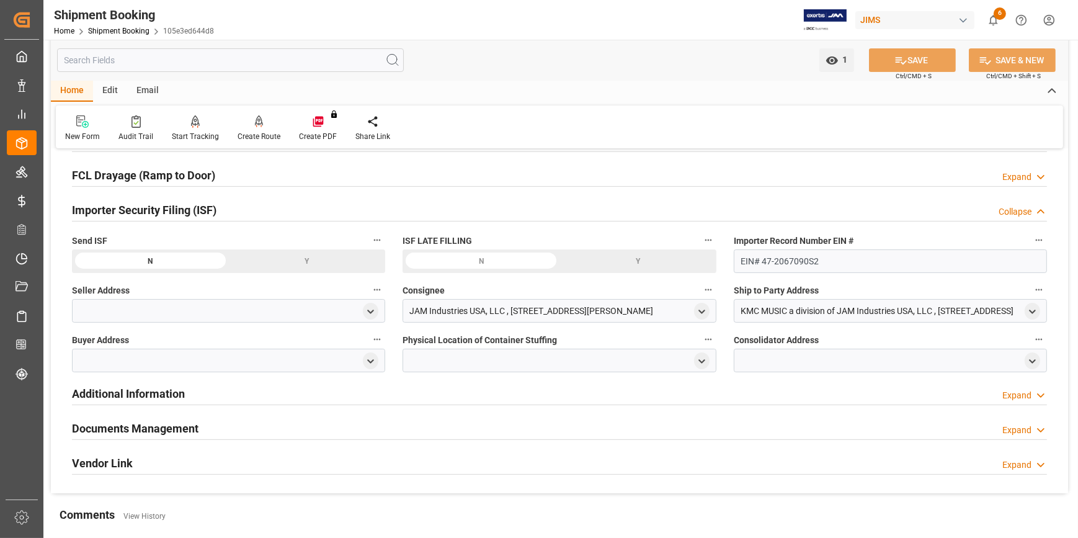
click at [111, 310] on div at bounding box center [228, 311] width 313 height 24
click at [370, 313] on icon "open menu" at bounding box center [370, 311] width 11 height 11
click at [152, 350] on input at bounding box center [210, 348] width 258 height 24
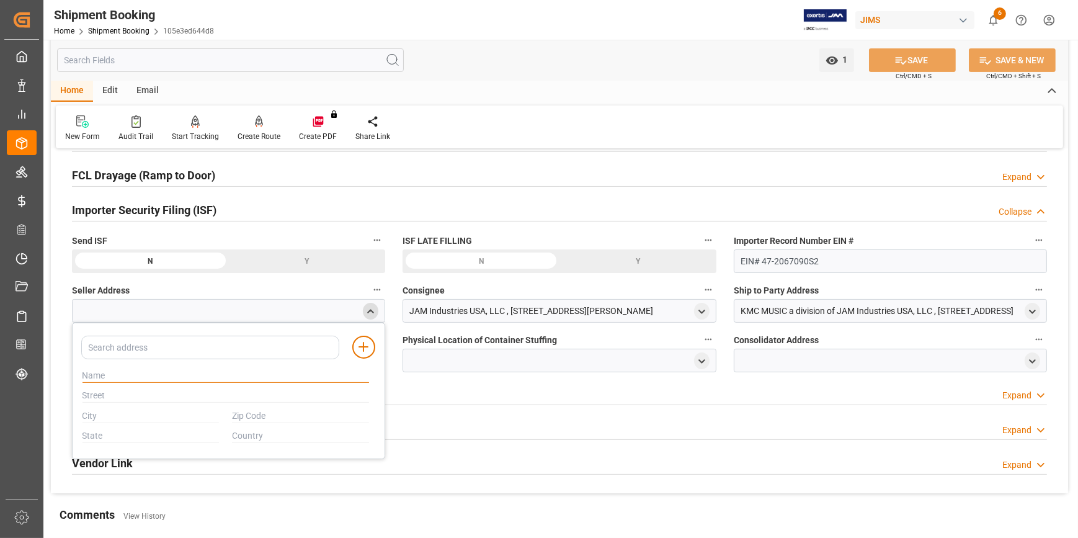
click at [110, 378] on input "text" at bounding box center [226, 376] width 287 height 14
click at [104, 371] on input "text" at bounding box center [226, 376] width 287 height 14
paste input "GUANGZHOU TAIYUAN MUSICAL INSTRUMENTS MANUFACTURING CO.LTD"
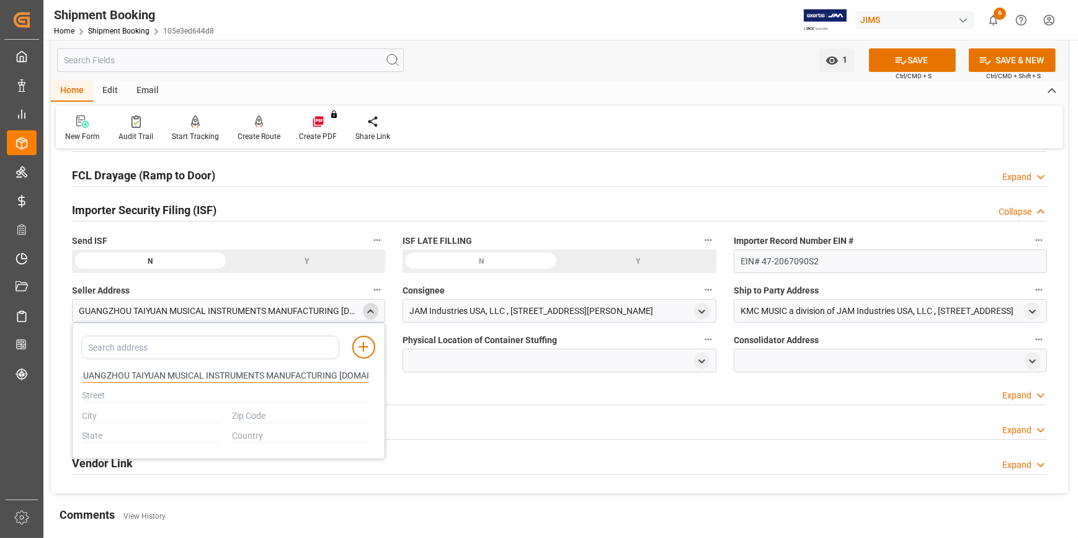
type input "GUANGZHOU TAIYUAN MUSICAL INSTRUMENTS MANUFACTURING CO.LTD"
click at [112, 412] on input "text" at bounding box center [151, 416] width 137 height 14
click at [120, 396] on input "text" at bounding box center [226, 396] width 287 height 14
click at [147, 396] on input "text" at bounding box center [226, 396] width 287 height 14
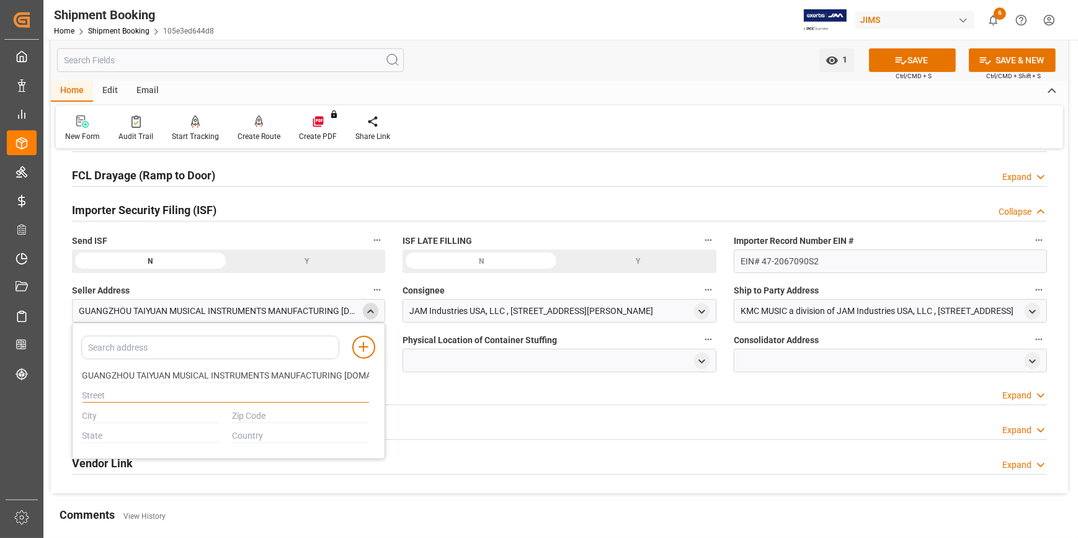
paste input "NO.106,JUHUASHI ROAD,YONGLE COUNTRY"
type input "NO.106,JUHUASHI ROAD,YONGLE COUNTRY"
click at [135, 409] on input "text" at bounding box center [151, 416] width 137 height 14
type input "GUANGZHOU"
type input "G"
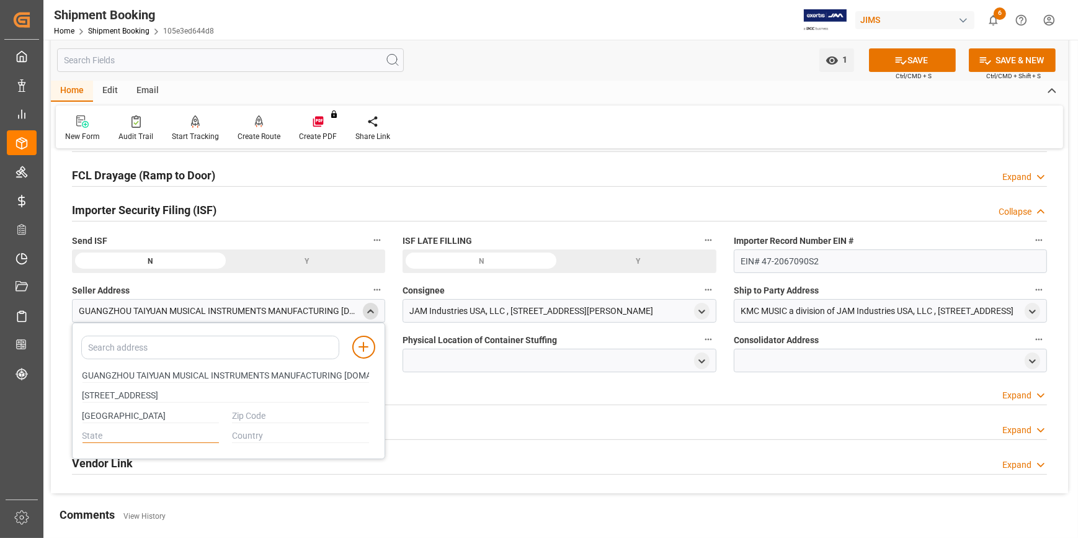
click at [109, 433] on input "text" at bounding box center [151, 436] width 137 height 14
type input "GUANGDONG"
type input "CN"
click at [238, 417] on input "text" at bounding box center [300, 416] width 137 height 14
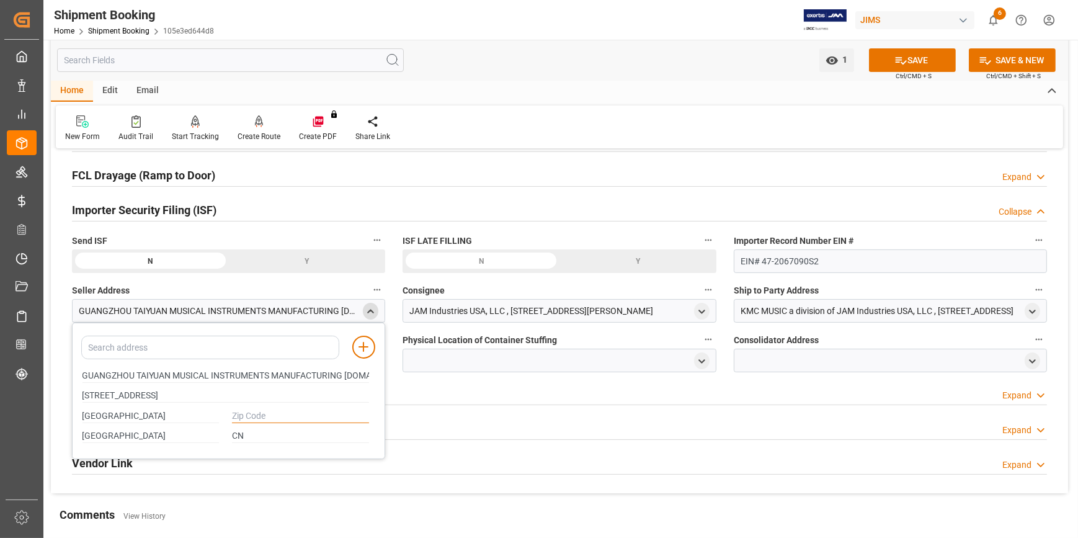
click at [243, 411] on input "text" at bounding box center [300, 416] width 137 height 14
paste input "510860"
type input "510860"
click at [464, 312] on div "JAM Industries USA, LLC , [STREET_ADDRESS][PERSON_NAME]" at bounding box center [531, 311] width 244 height 13
click at [365, 342] on icon at bounding box center [363, 346] width 15 height 15
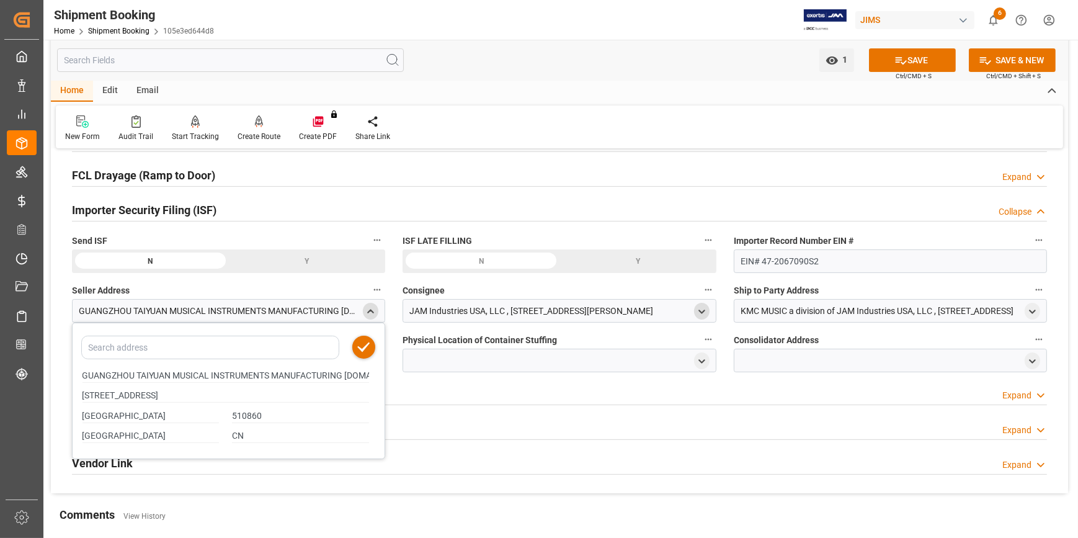
click at [699, 310] on icon "open menu" at bounding box center [702, 311] width 11 height 11
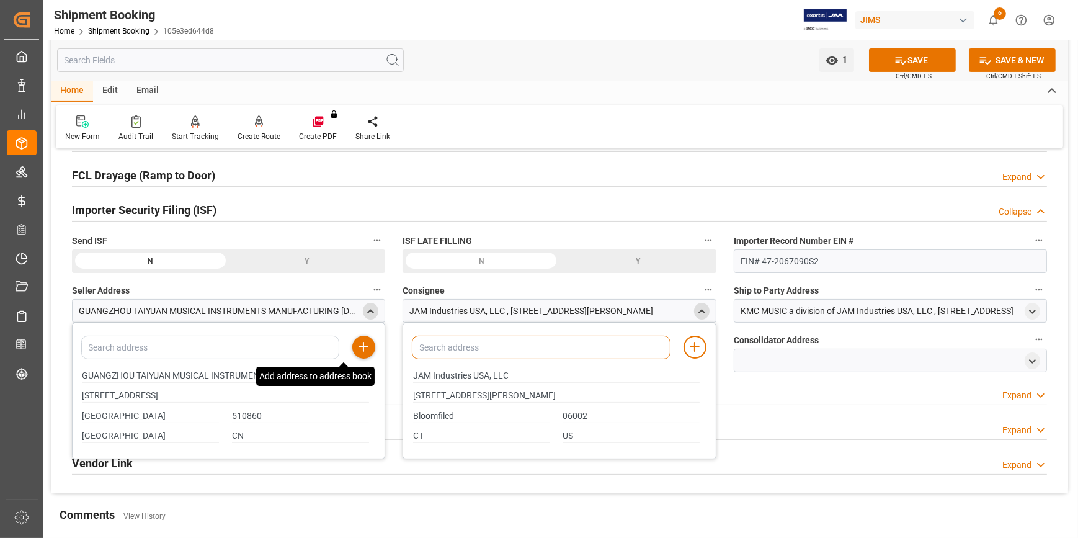
click at [530, 349] on input at bounding box center [541, 348] width 258 height 24
type input "JA"
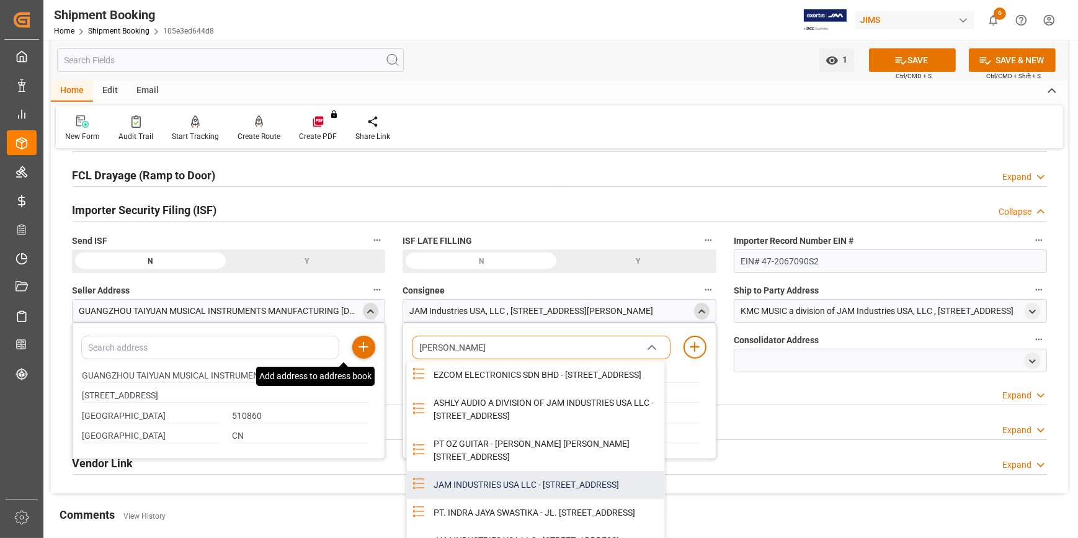
click at [571, 499] on div "JAM INDUSTRIES USA LLC - 154 WOODLAWN RD, BERLIN, CT, US, 06037" at bounding box center [545, 485] width 238 height 28
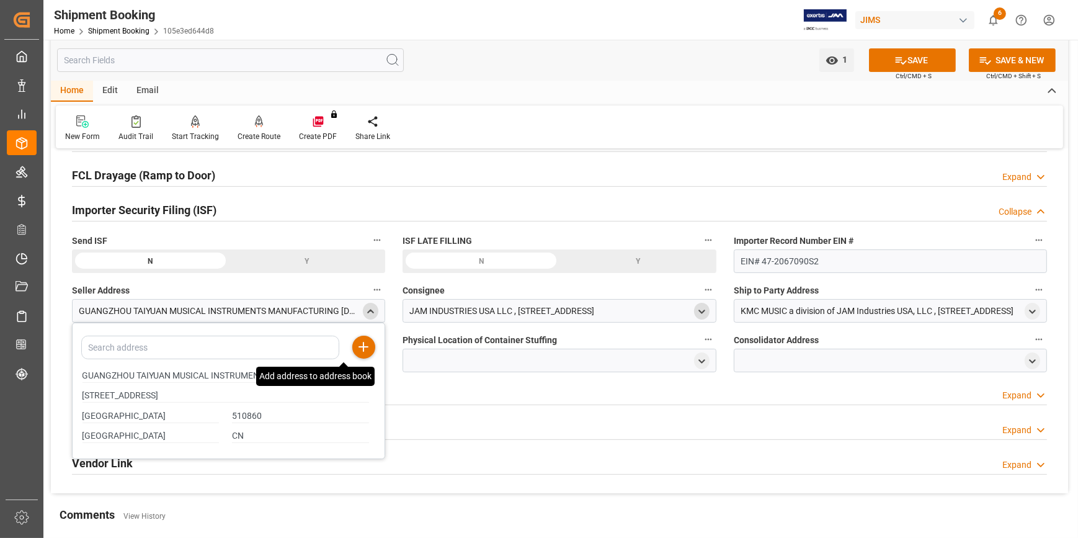
click at [467, 360] on div at bounding box center [559, 361] width 313 height 24
click at [368, 308] on icon "close menu" at bounding box center [370, 311] width 11 height 11
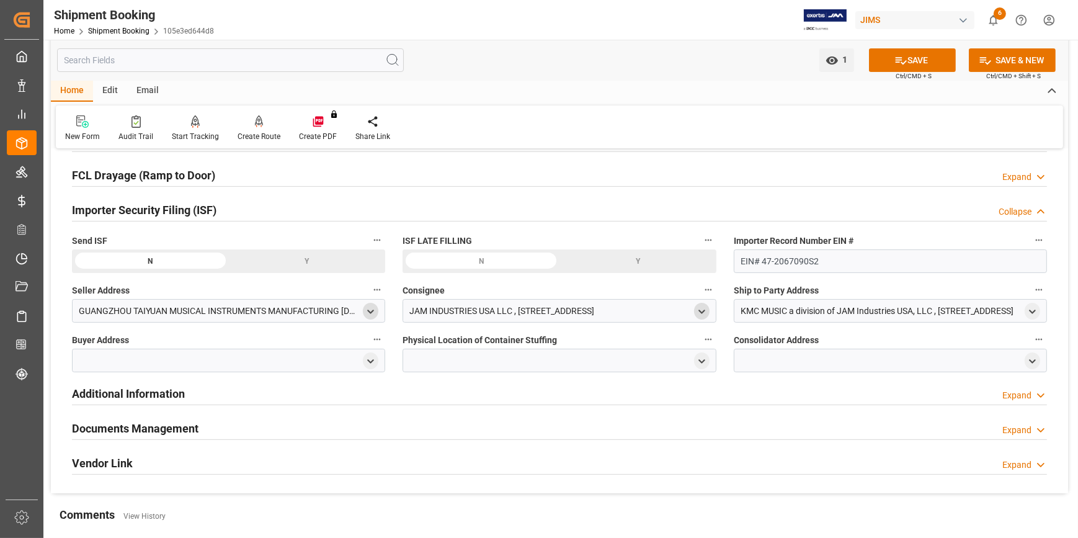
click at [86, 360] on div at bounding box center [228, 361] width 313 height 24
click at [369, 361] on icon "open menu" at bounding box center [370, 361] width 11 height 11
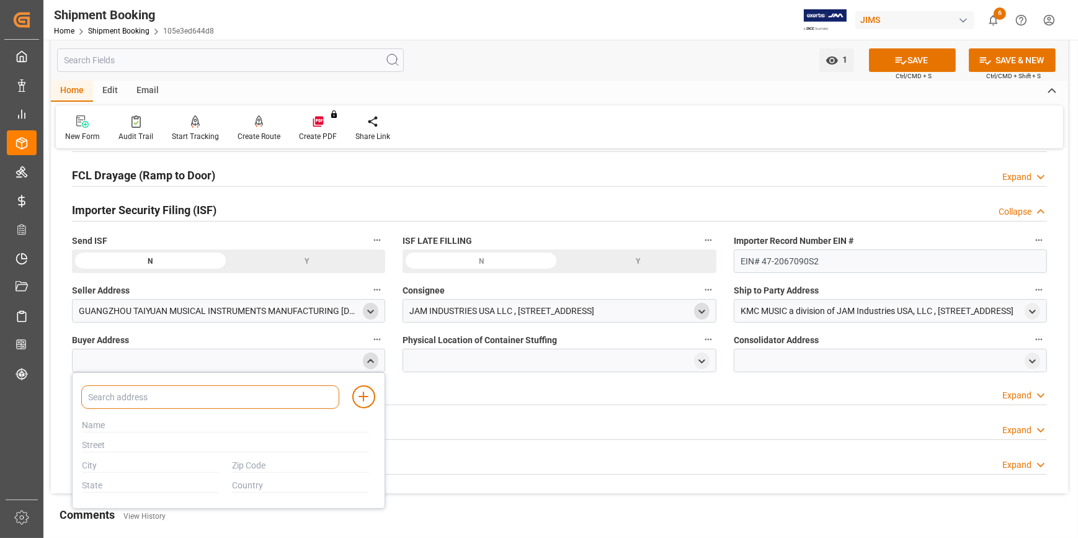
click at [154, 394] on input at bounding box center [210, 397] width 258 height 24
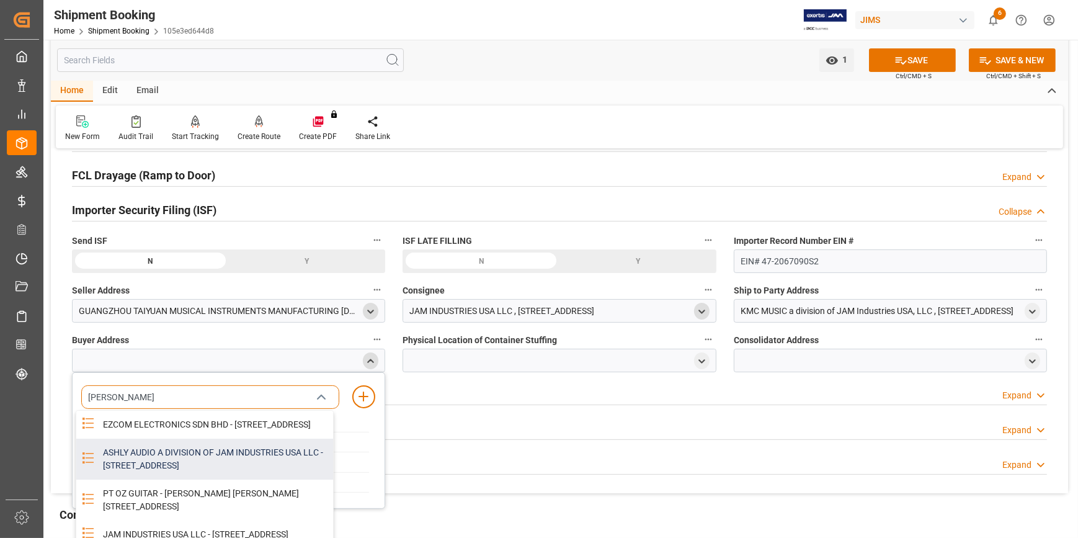
type input "JAM"
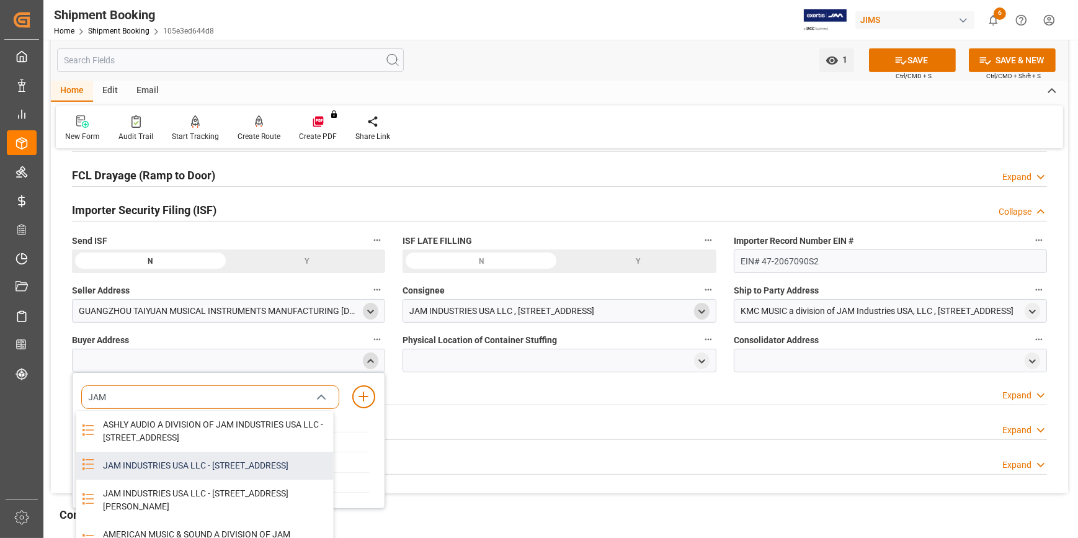
click at [164, 480] on div "JAM INDUSTRIES USA LLC - 154 WOODLAWN RD, BERLIN, CT, US, 06037" at bounding box center [215, 466] width 238 height 28
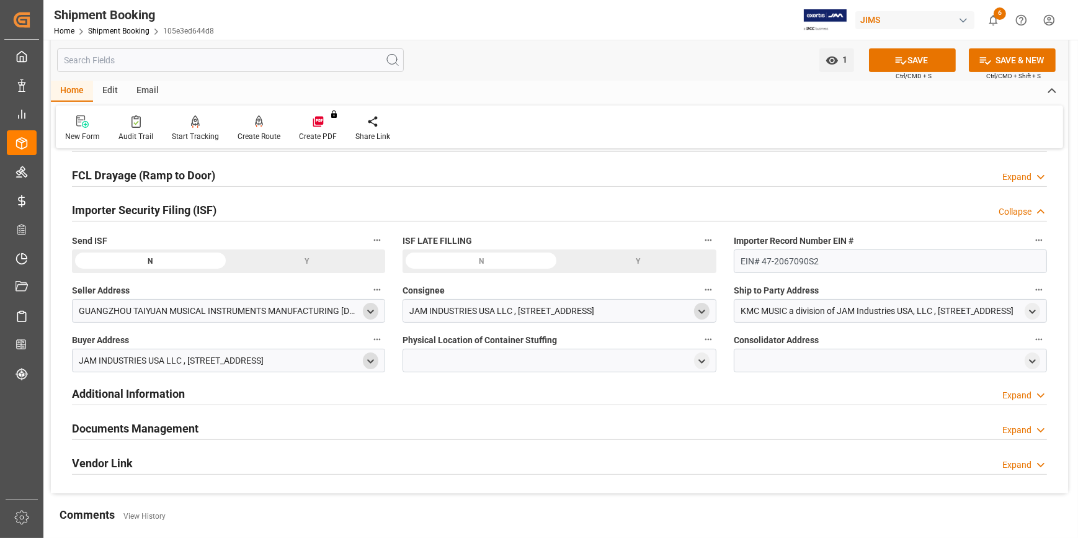
click at [524, 352] on div at bounding box center [559, 361] width 313 height 24
click at [704, 364] on icon "open menu" at bounding box center [702, 361] width 11 height 11
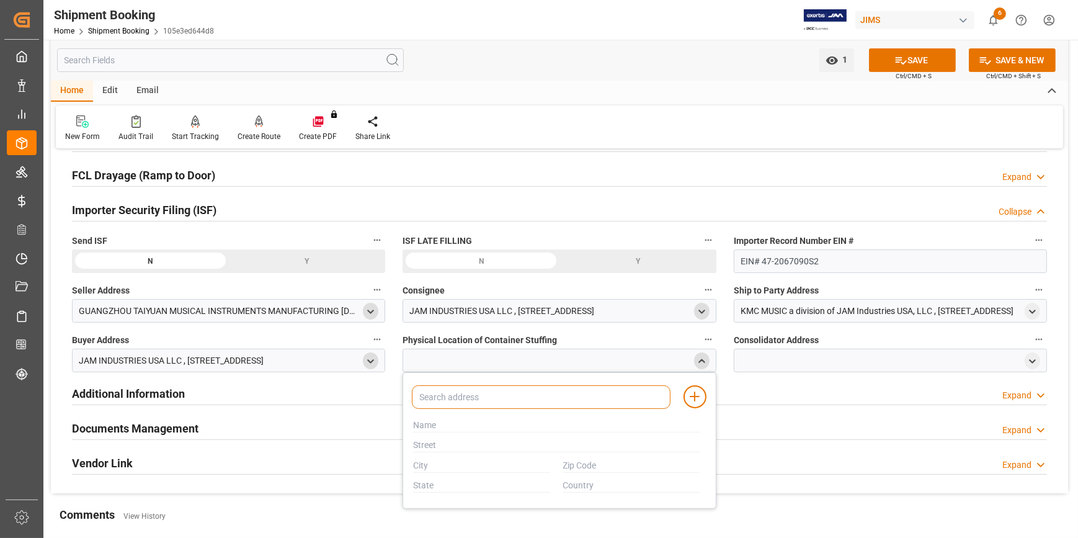
click at [466, 393] on input at bounding box center [541, 397] width 258 height 24
click at [426, 397] on input at bounding box center [541, 397] width 258 height 24
paste input "GUANGZHOU TAIYUAN MUSICAL INSTRUMENTS MANUFACTURING CO.LTD"
type input "GUANGZHOU TAIYUAN MUSICAL INSTRUMENTS MANUFACTURING CO.LTD"
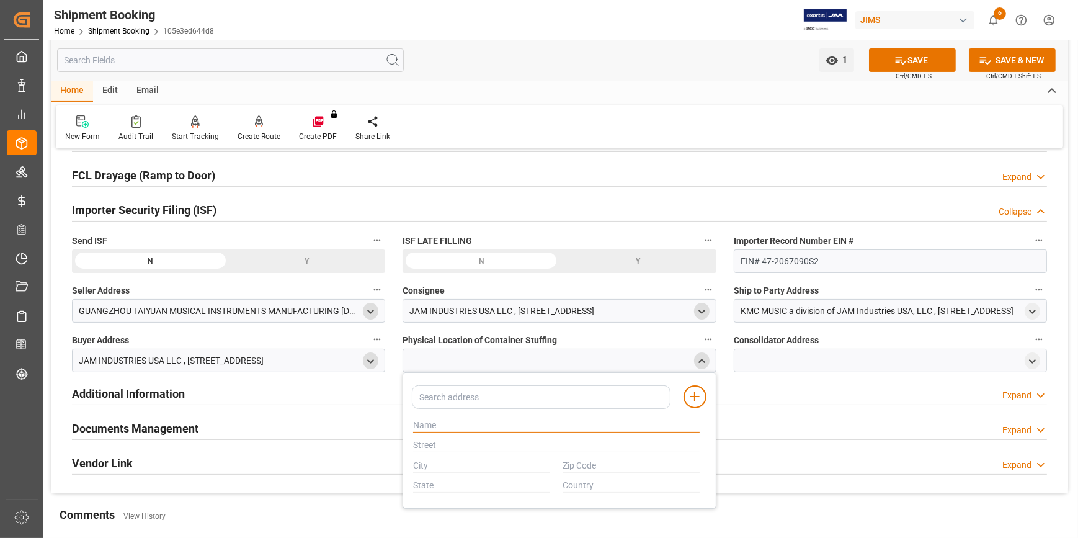
scroll to position [0, 0]
click at [422, 426] on input "text" at bounding box center [556, 426] width 287 height 14
paste input "GUANGZHOU TAIYUAN MUSICAL INSTRUMENTS MANUFACTURING CO.LTD"
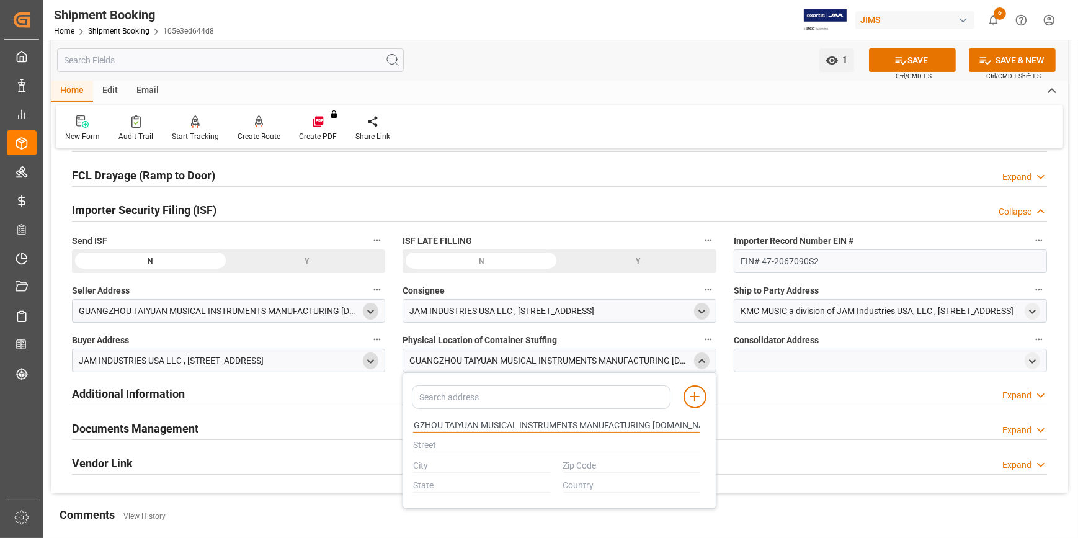
type input "GUANGZHOU TAIYUAN MUSICAL INSTRUMENTS MANUFACTURING CO.LTD"
click at [476, 444] on input "text" at bounding box center [556, 446] width 287 height 14
click at [151, 357] on div "JAM INDUSTRIES USA LLC , 154 WOODLAWN RD , BERLIN , CT , US - 06037" at bounding box center [171, 360] width 185 height 13
click at [372, 361] on polyline "open menu" at bounding box center [372, 361] width 6 height 2
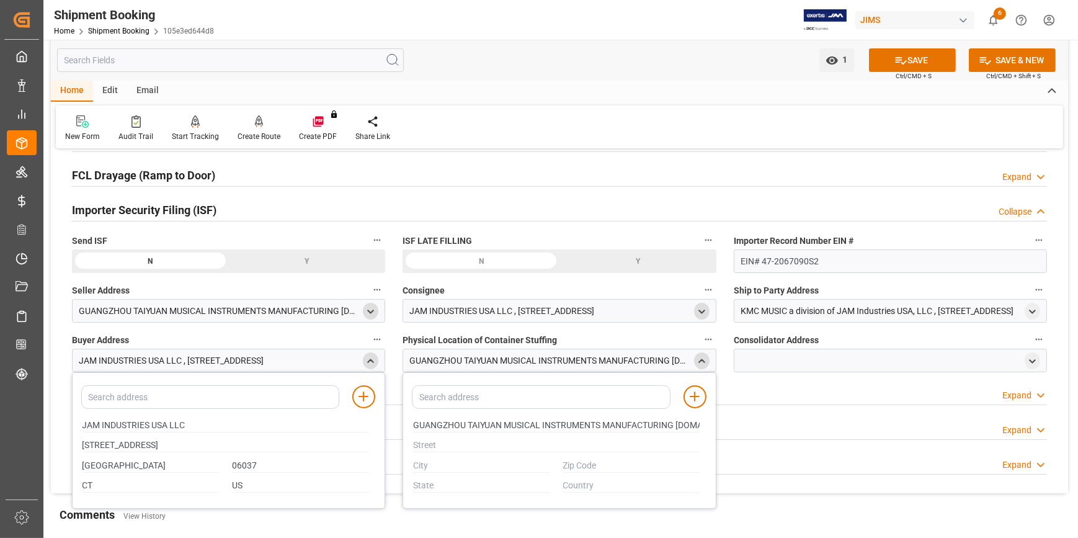
click at [370, 309] on icon "open menu" at bounding box center [370, 311] width 11 height 11
click at [370, 310] on polyline "close menu" at bounding box center [372, 311] width 6 height 2
click at [370, 309] on icon "open menu" at bounding box center [370, 311] width 11 height 11
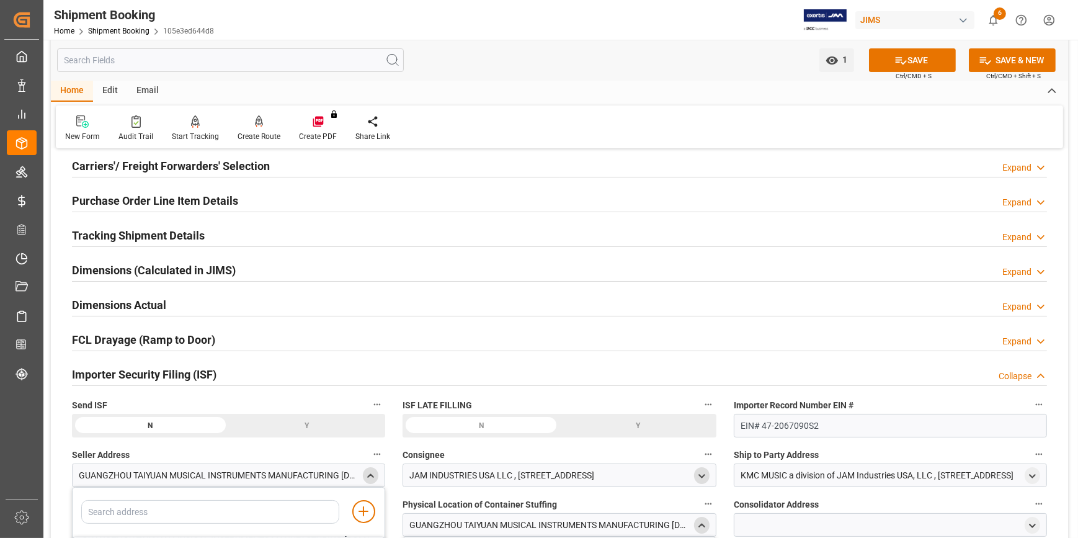
scroll to position [169, 0]
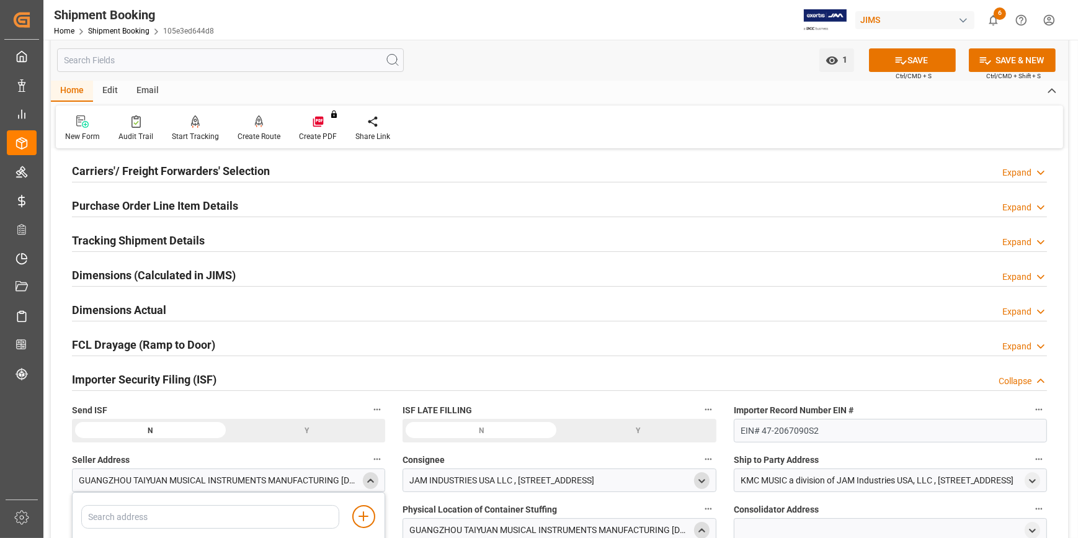
click at [197, 478] on div "GUANGZHOU TAIYUAN MUSICAL INSTRUMENTS MANUFACTURING CO.LTD , NO.106,JUHUASHI RO…" at bounding box center [219, 480] width 281 height 13
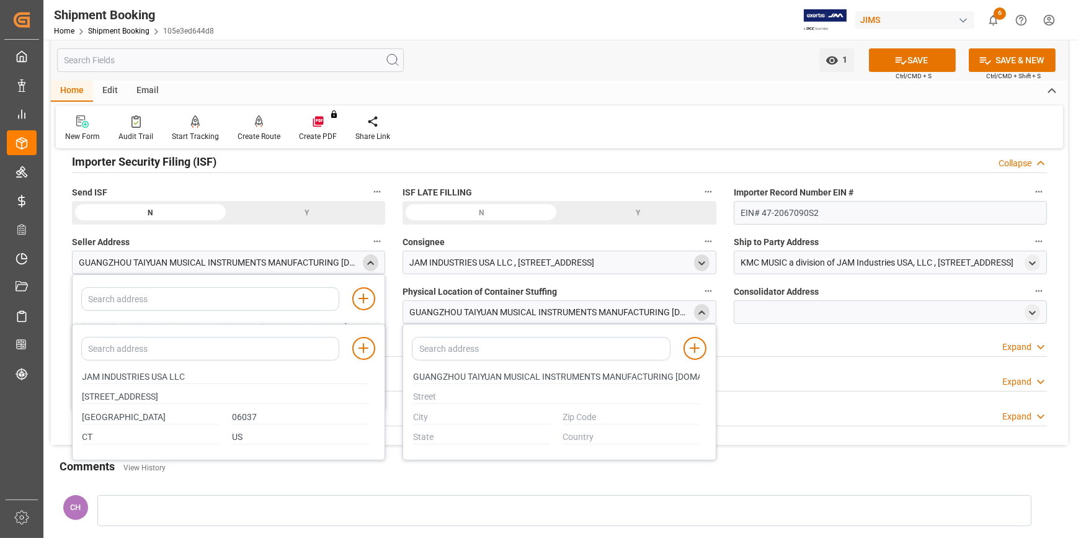
scroll to position [395, 0]
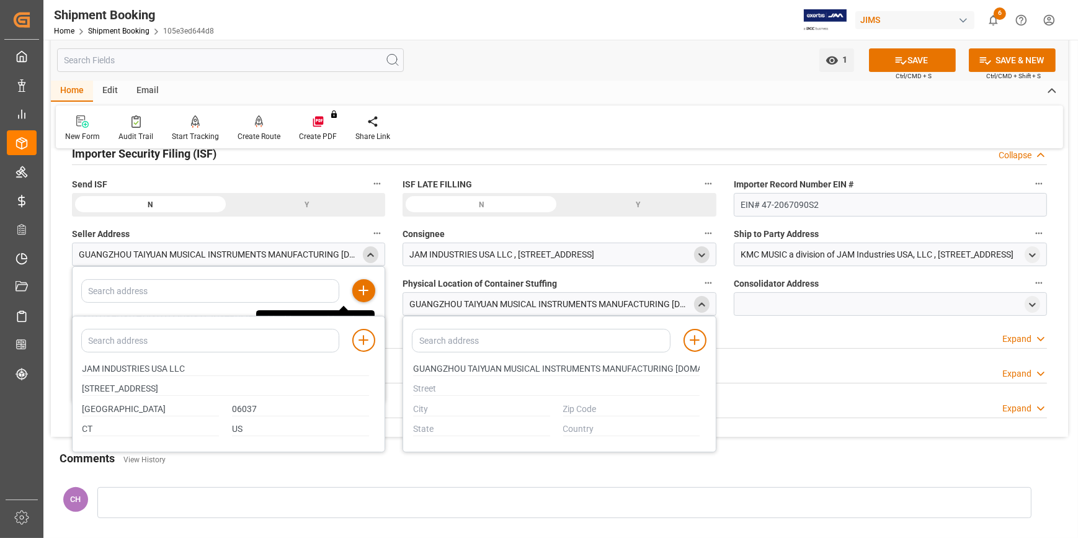
click at [365, 293] on icon at bounding box center [363, 290] width 15 height 15
click at [369, 257] on icon "close menu" at bounding box center [370, 255] width 11 height 11
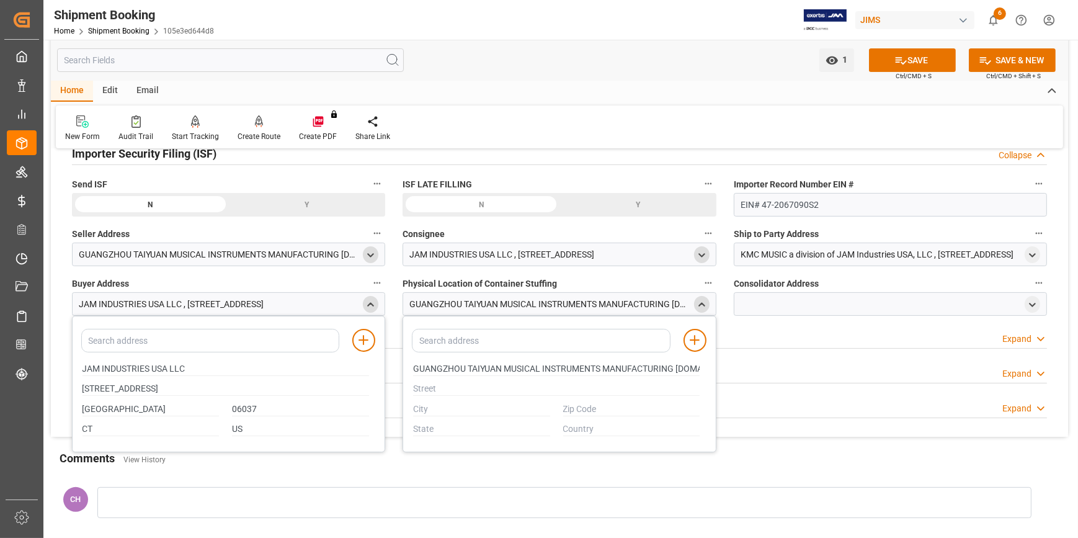
click at [373, 254] on polyline "open menu" at bounding box center [372, 255] width 6 height 2
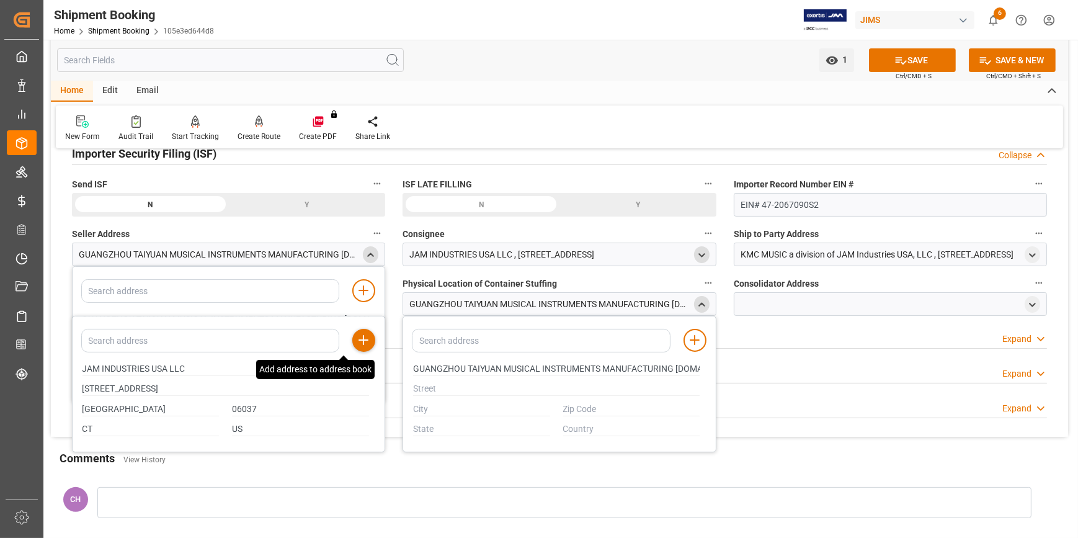
click at [364, 341] on line at bounding box center [364, 340] width 0 height 9
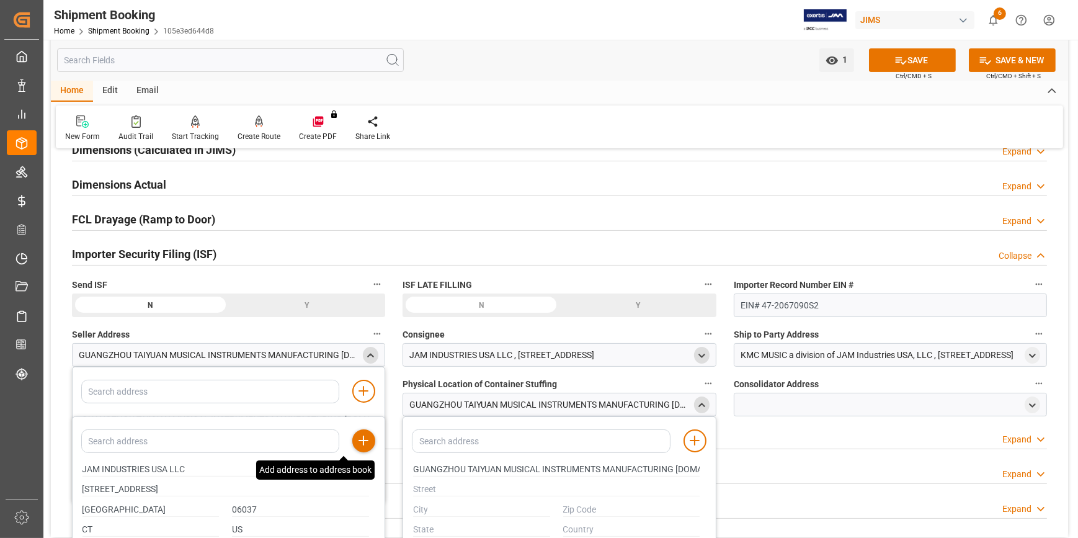
scroll to position [282, 0]
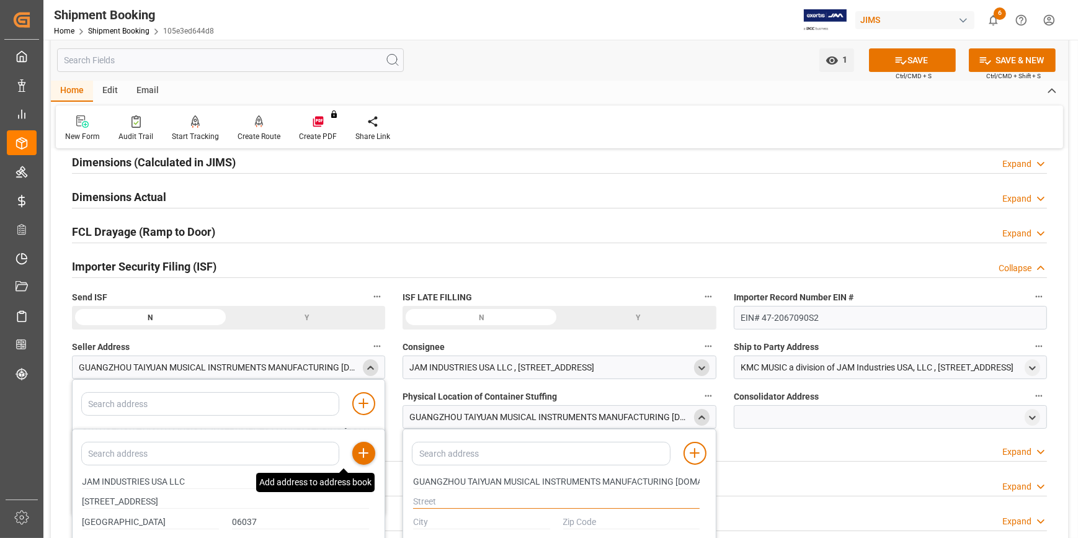
click at [439, 498] on input "text" at bounding box center [556, 502] width 287 height 14
click at [437, 495] on input "text" at bounding box center [556, 502] width 287 height 14
paste input "NO.106,JUHUASHI ROAD,YONGLE COUNTRY"
type input "NO.106,JUHUASHI ROAD,YONGLE COUNTRY"
click at [426, 517] on input "text" at bounding box center [481, 523] width 137 height 14
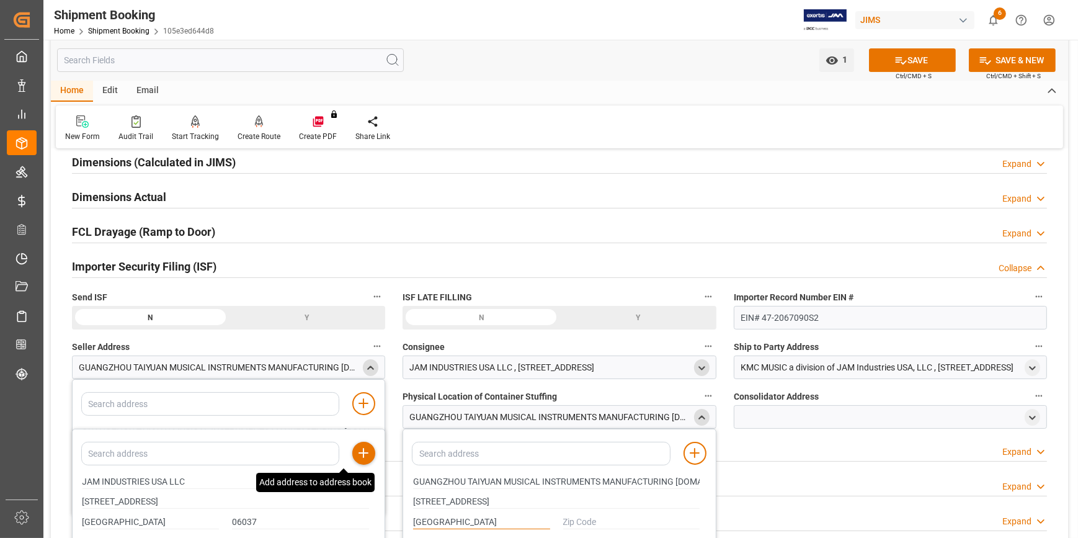
type input "GUANGZHOU"
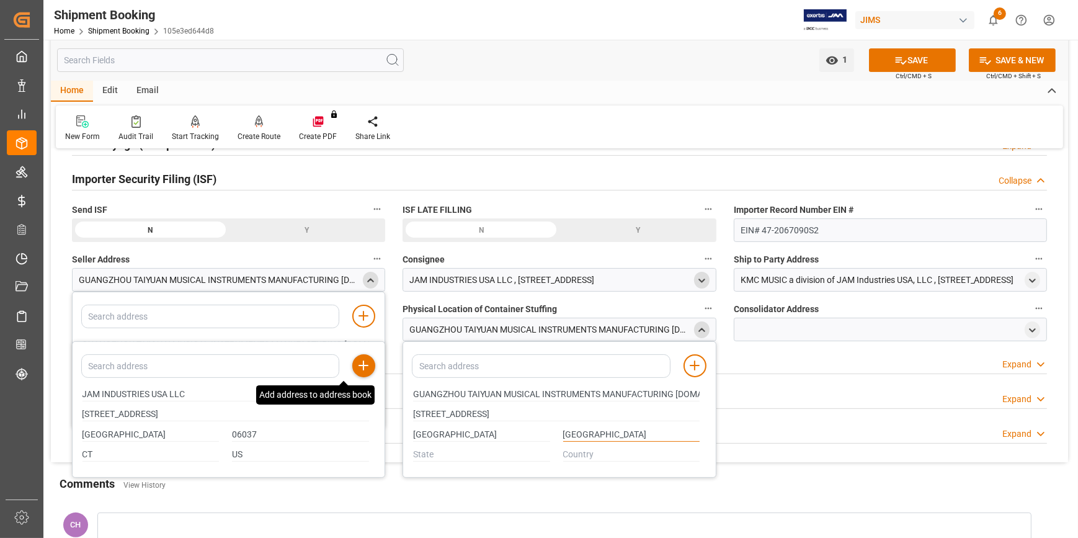
scroll to position [395, 0]
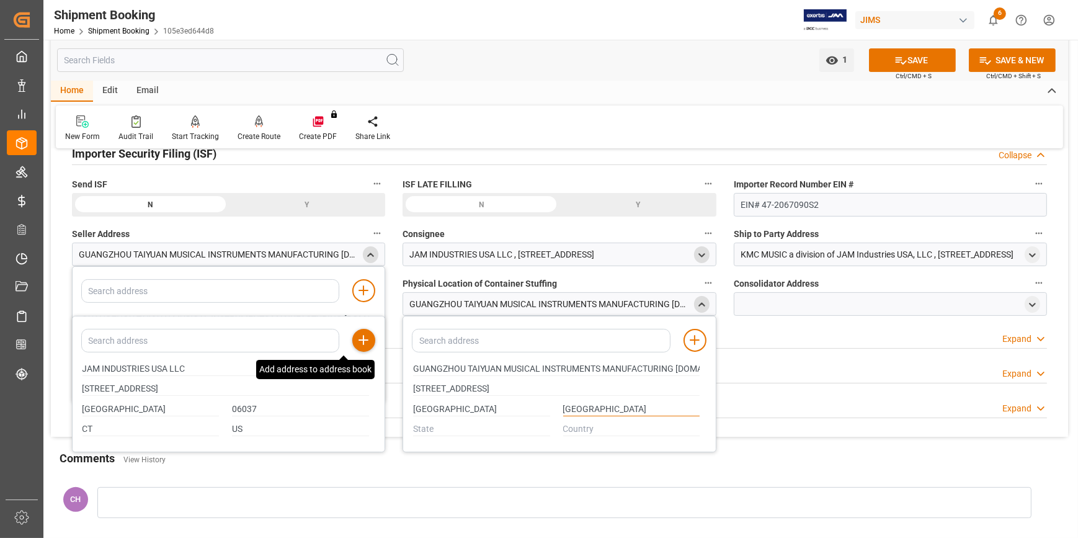
type input "GUANGDONG"
click at [411, 426] on div at bounding box center [481, 429] width 150 height 20
click at [418, 427] on input "text" at bounding box center [481, 429] width 137 height 14
click at [436, 404] on input "GUANGZHOU" at bounding box center [481, 410] width 137 height 14
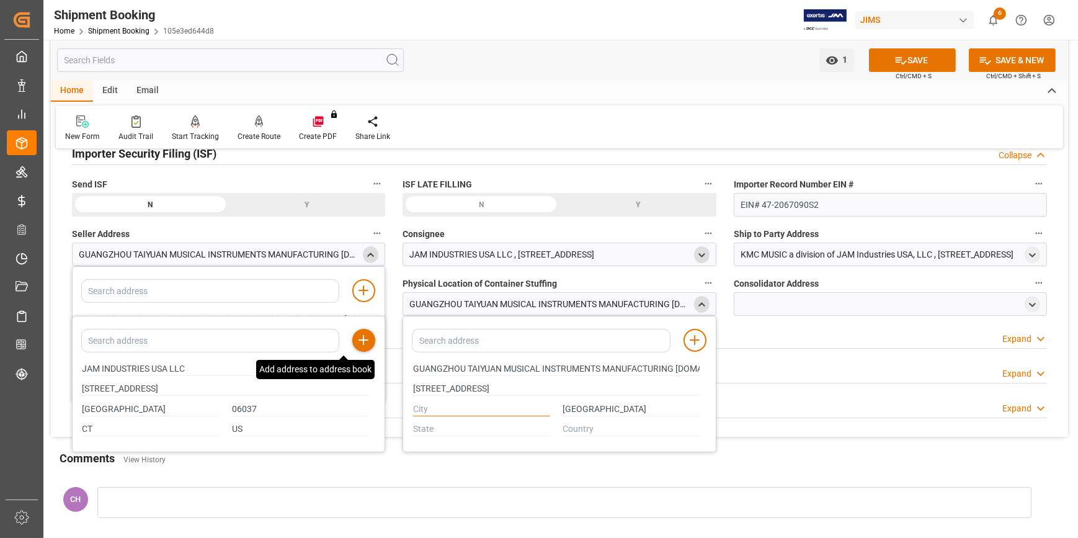
click at [437, 404] on input "text" at bounding box center [481, 410] width 137 height 14
paste input "GUANGZHOU"
type input "GUANGZHOU"
click at [585, 399] on div "GUANGDONG" at bounding box center [631, 409] width 150 height 20
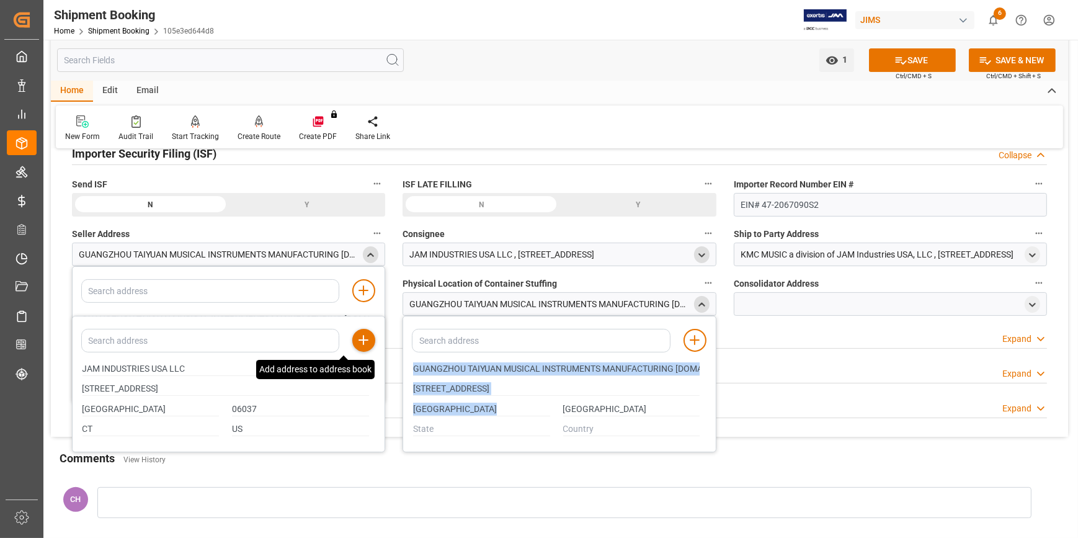
click at [585, 399] on div "GUANGDONG" at bounding box center [631, 409] width 150 height 20
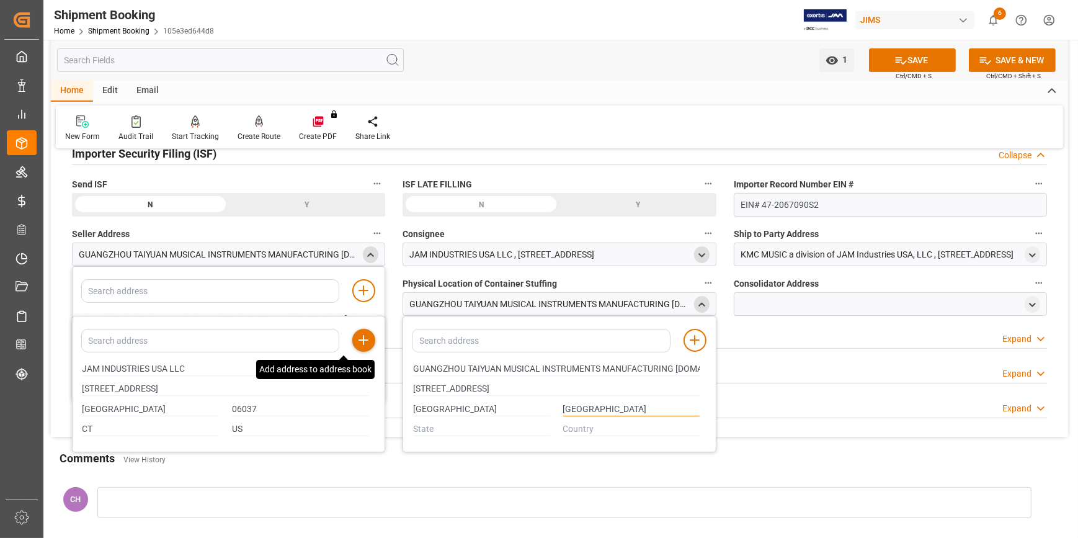
drag, startPoint x: 585, startPoint y: 398, endPoint x: 584, endPoint y: 405, distance: 6.9
click at [584, 405] on input "GUANGDONG" at bounding box center [631, 410] width 137 height 14
click at [496, 424] on input "text" at bounding box center [481, 429] width 137 height 14
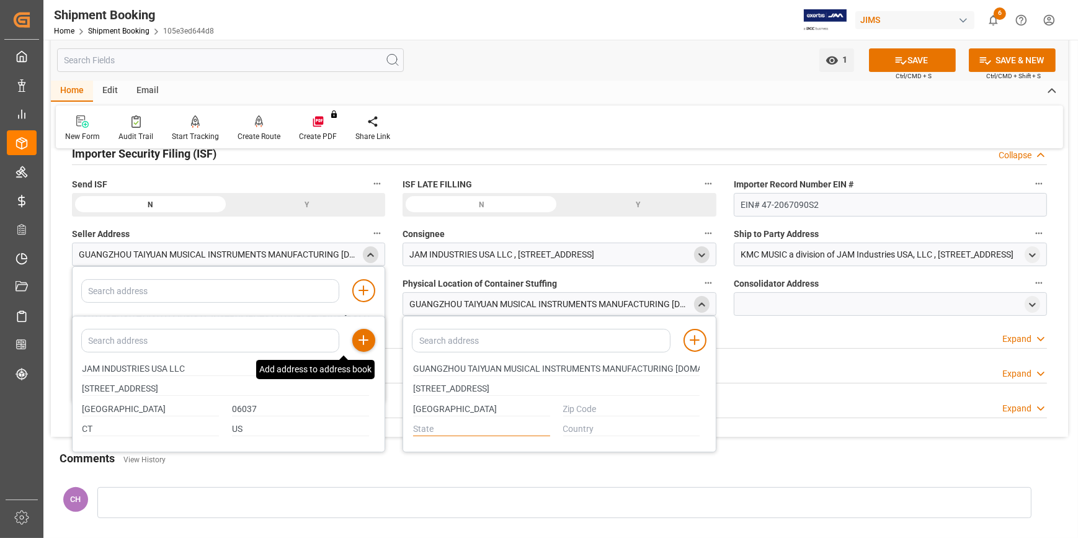
paste input "GUANGDONG"
type input "GUANGDONG"
click at [614, 406] on input "text" at bounding box center [631, 410] width 137 height 14
paste input "510860"
type input "510860"
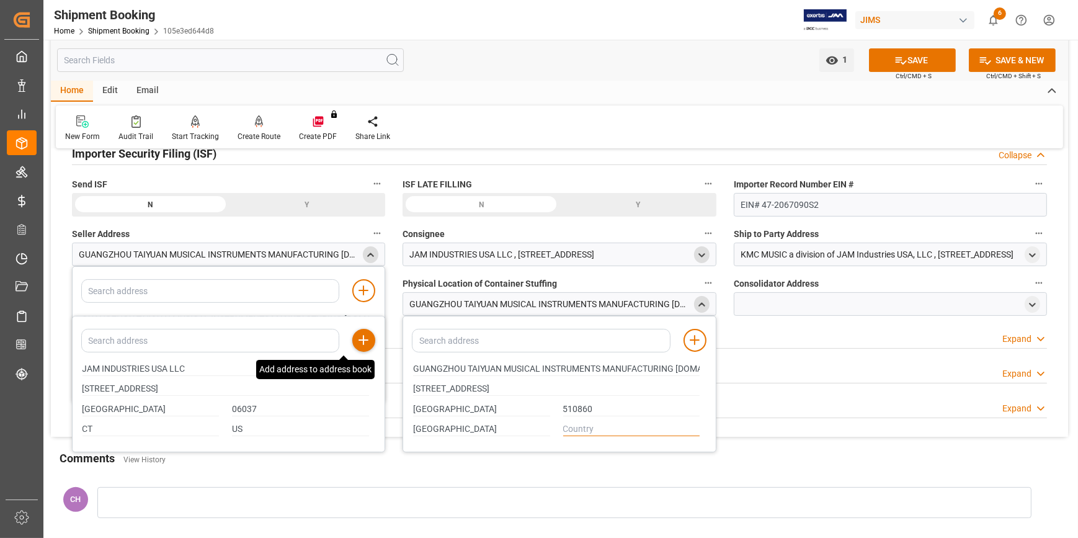
click at [599, 422] on input "text" at bounding box center [631, 429] width 137 height 14
type input "CN"
click at [780, 303] on div at bounding box center [890, 304] width 313 height 24
click at [537, 363] on input "GUANGZHOU TAIYUAN MUSICAL INSTRUMENTS MANUFACTURING CO.LTD" at bounding box center [556, 369] width 287 height 14
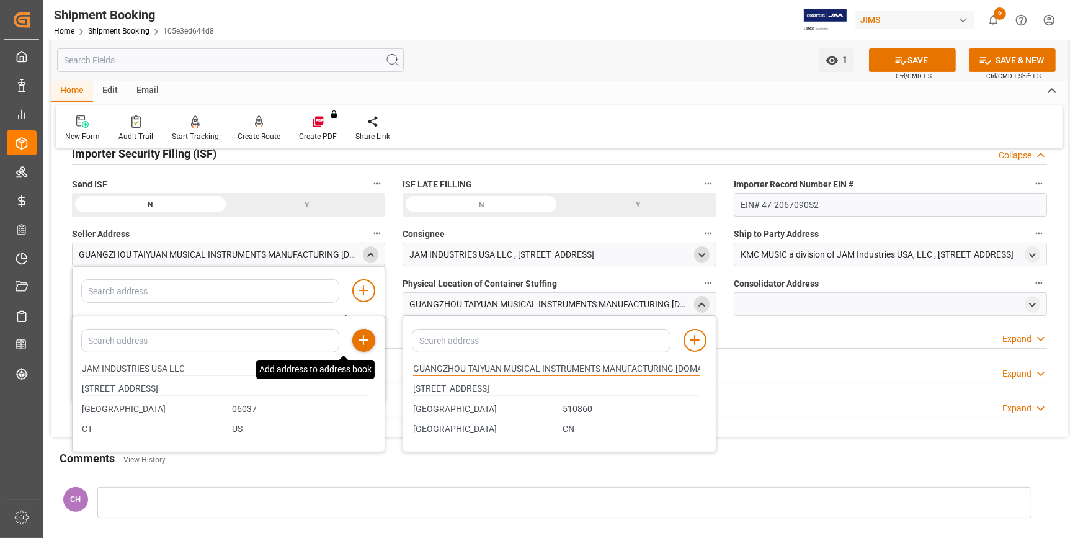
click at [537, 363] on input "GUANGZHOU TAIYUAN MUSICAL INSTRUMENTS MANUFACTURING CO.LTD" at bounding box center [556, 369] width 287 height 14
click at [1035, 309] on icon "open menu" at bounding box center [1032, 305] width 11 height 11
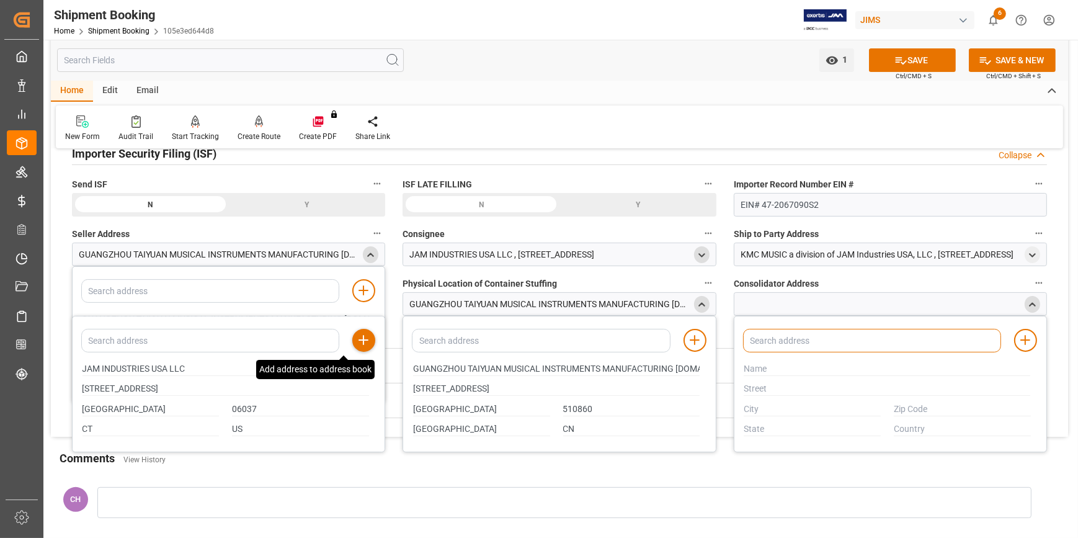
click at [802, 342] on input at bounding box center [872, 341] width 258 height 24
paste input "GUANGZHOU TAIYUAN MUSICAL INSTRUMENTS MANUFACTURING CO.LTD"
type input "GUANGZHOU TAIYUAN MUSICAL INSTRUMENTS MANUFACTURING CO.LTD"
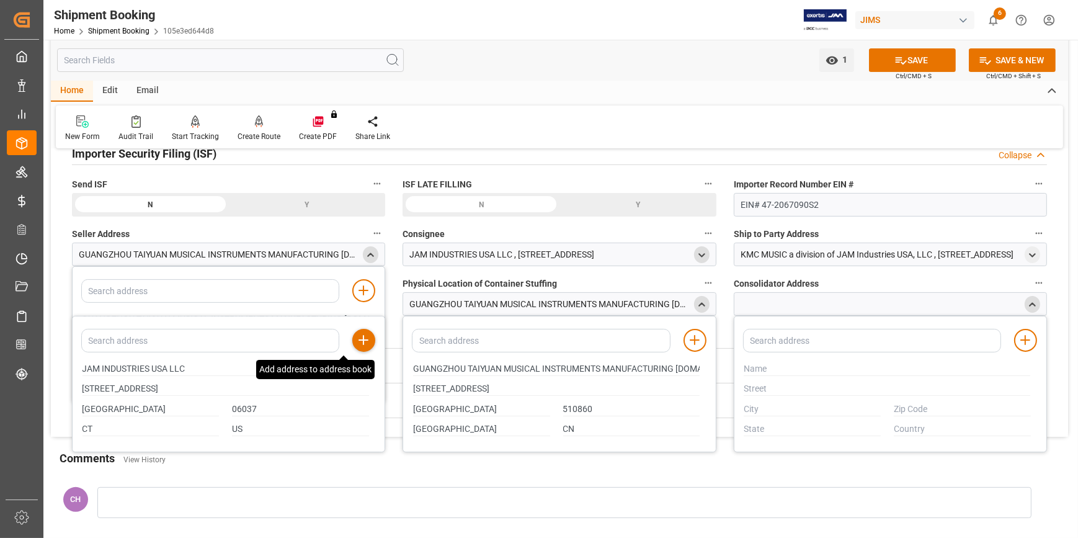
click at [794, 362] on div at bounding box center [867, 361] width 258 height 14
click at [780, 363] on div at bounding box center [867, 361] width 258 height 14
click at [771, 366] on div at bounding box center [867, 361] width 258 height 14
click at [762, 367] on input "text" at bounding box center [887, 369] width 287 height 14
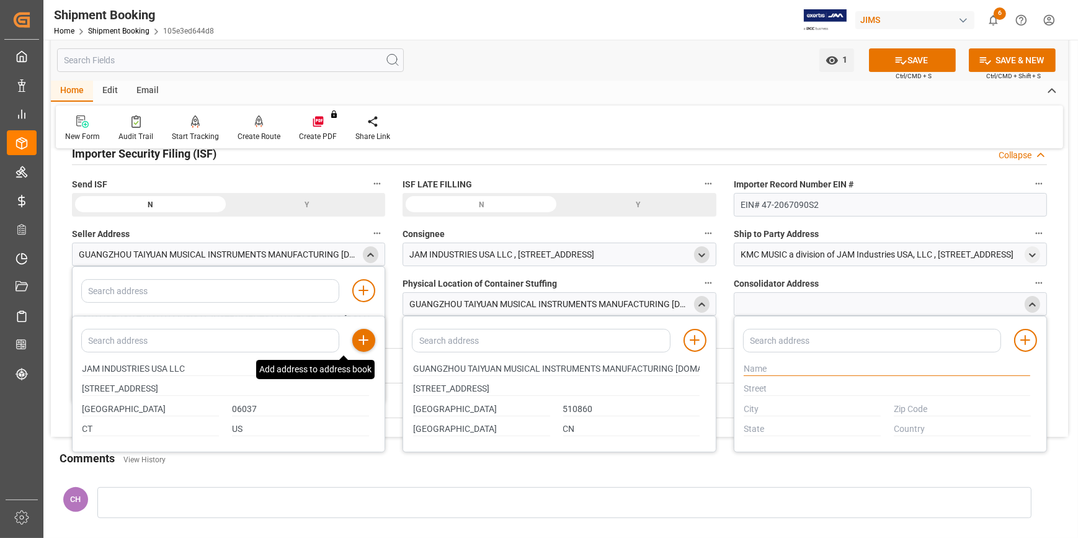
paste input "GUANGZHOU TAIYUAN MUSICAL INSTRUMENTS MANUFACTURING CO.LTD"
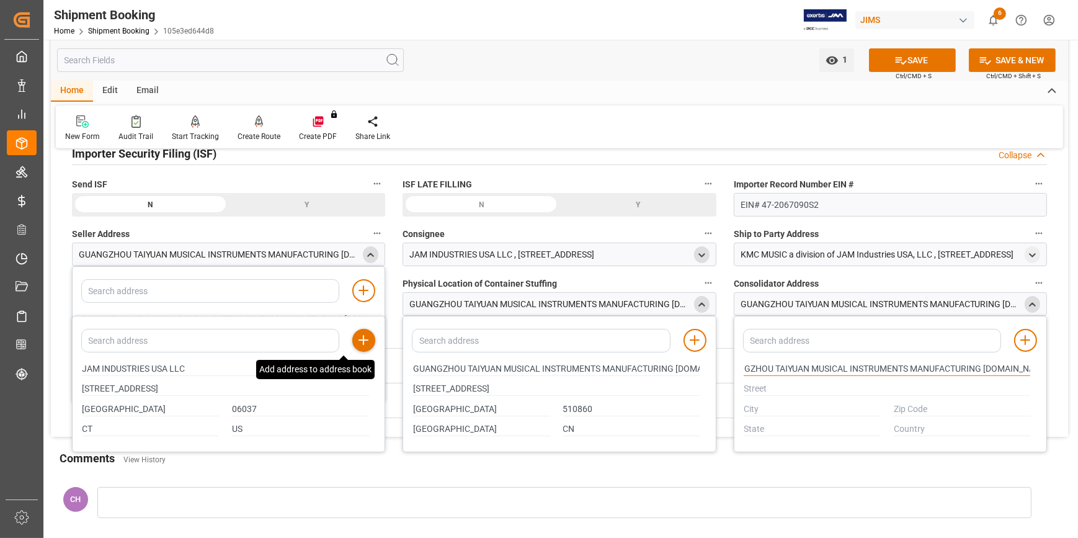
type input "GUANGZHOU TAIYUAN MUSICAL INSTRUMENTS MANUFACTURING CO.LTD"
click at [763, 387] on input "text" at bounding box center [887, 389] width 287 height 14
click at [494, 389] on input "NO.106,JUHUASHI ROAD,YONGLE COUNTRY" at bounding box center [556, 389] width 287 height 14
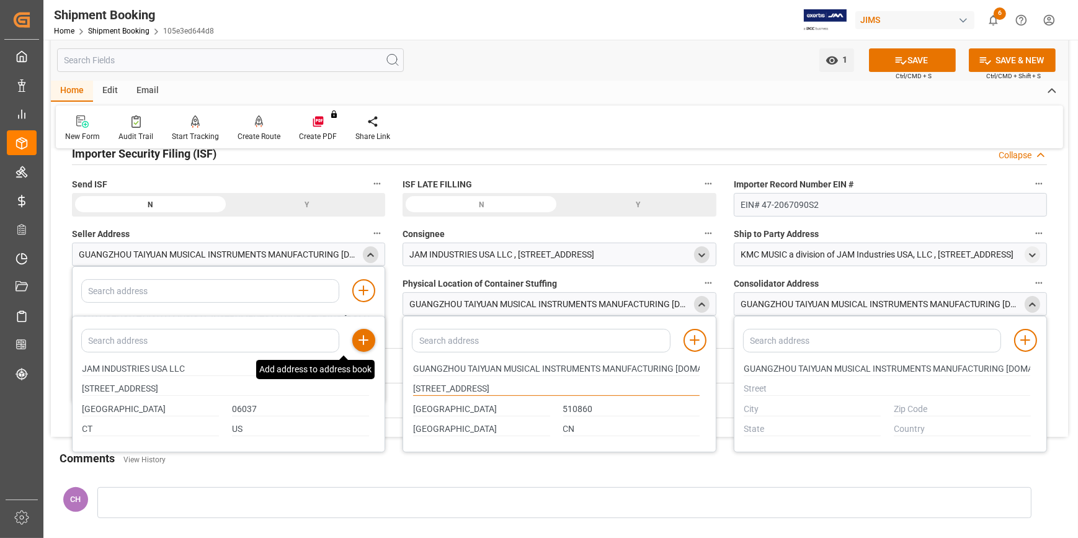
click at [494, 389] on input "NO.106,JUHUASHI ROAD,YONGLE COUNTRY" at bounding box center [556, 389] width 287 height 14
click at [753, 388] on input "text" at bounding box center [887, 389] width 287 height 14
paste input "NO.106,JUHUASHI ROAD,YONGLE COUNTRY"
type input "NO.106,JUHUASHI ROAD,YONGLE COUNTRY"
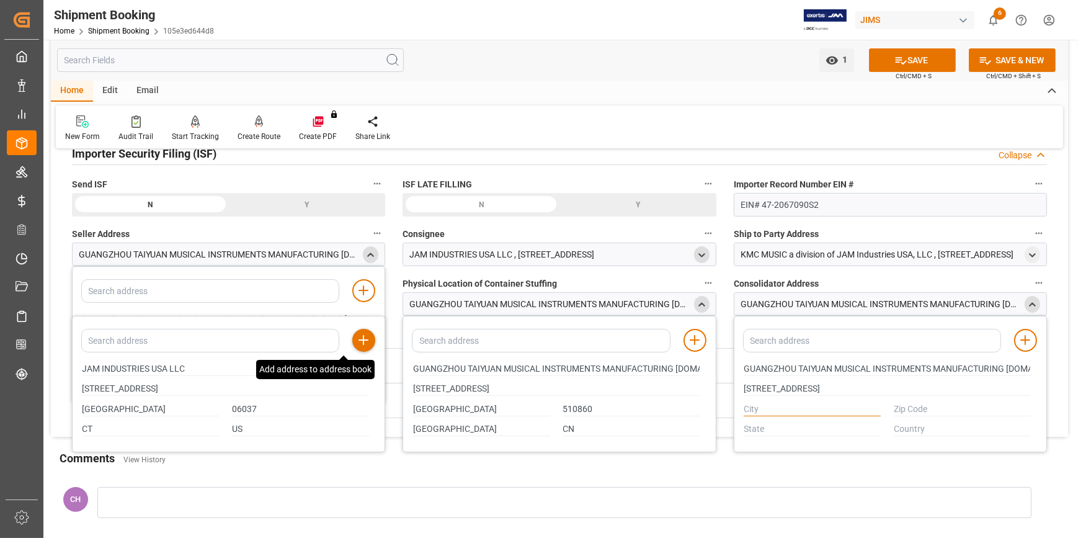
click at [762, 409] on input "text" at bounding box center [812, 410] width 137 height 14
click at [446, 403] on input "GUANGZHOU" at bounding box center [481, 410] width 137 height 14
click at [751, 411] on input "text" at bounding box center [812, 410] width 137 height 14
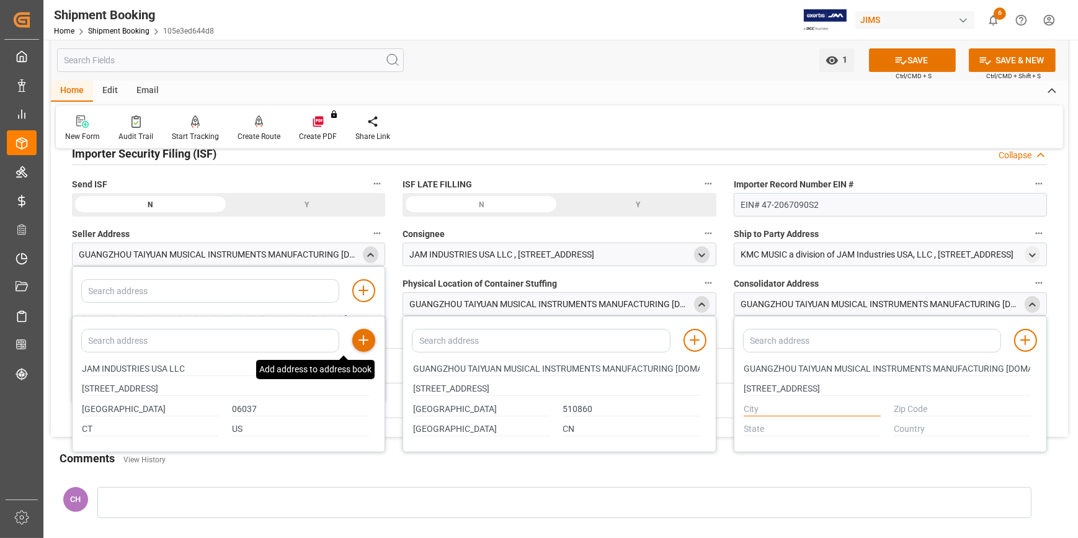
paste input "GUANGZHOU"
type input "GUANGZHOU"
click at [445, 428] on input "GUANGDONG" at bounding box center [481, 429] width 137 height 14
click at [748, 434] on input "text" at bounding box center [812, 429] width 137 height 14
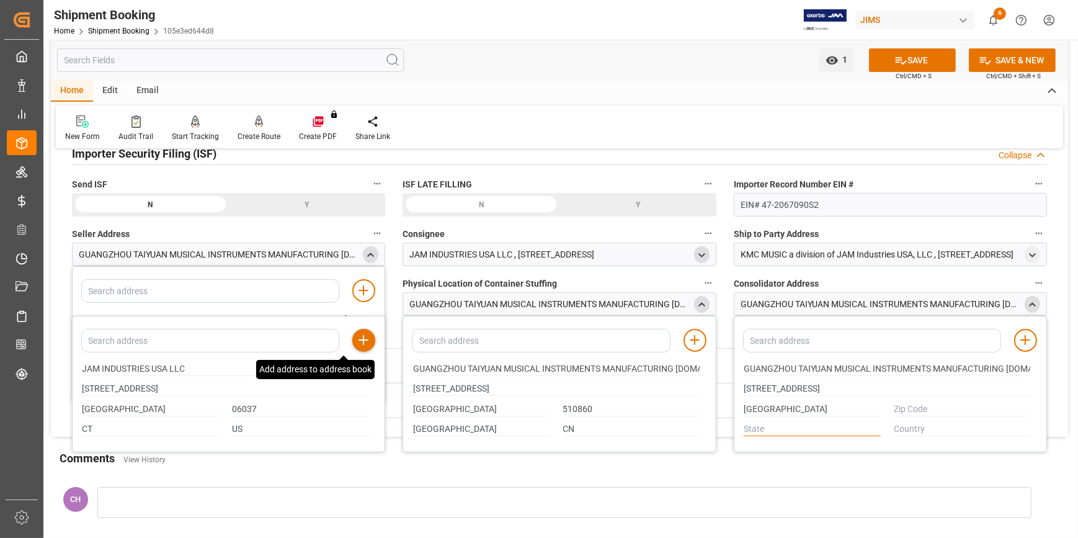
paste input "GUANGDONG"
type input "GUANGDONG"
click at [576, 408] on input "510860" at bounding box center [631, 410] width 137 height 14
click at [929, 409] on input "text" at bounding box center [962, 410] width 137 height 14
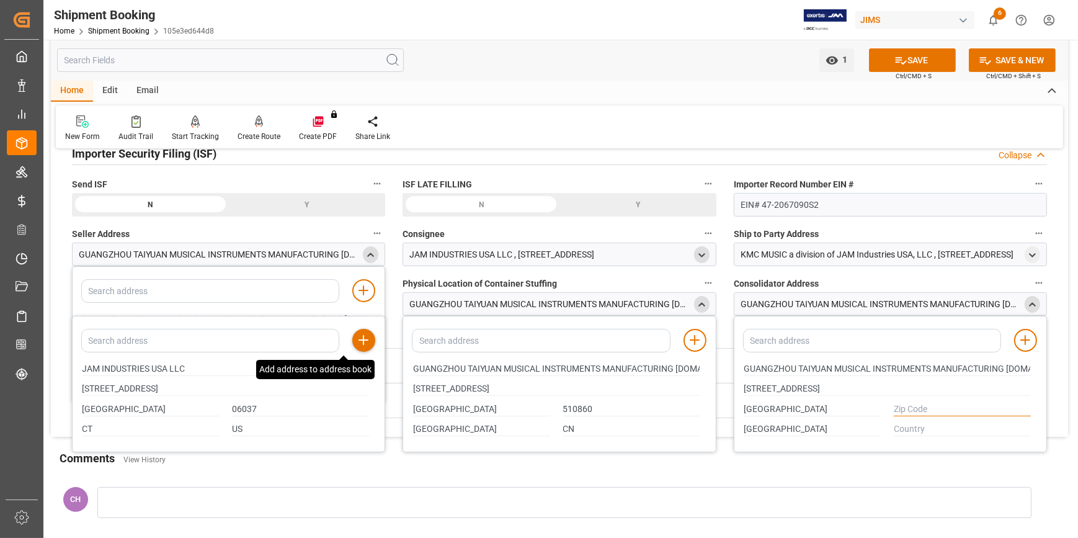
click at [929, 409] on input "text" at bounding box center [962, 410] width 137 height 14
paste input "510860"
type input "510860"
click at [904, 431] on input "text" at bounding box center [962, 429] width 137 height 14
type input "CN"
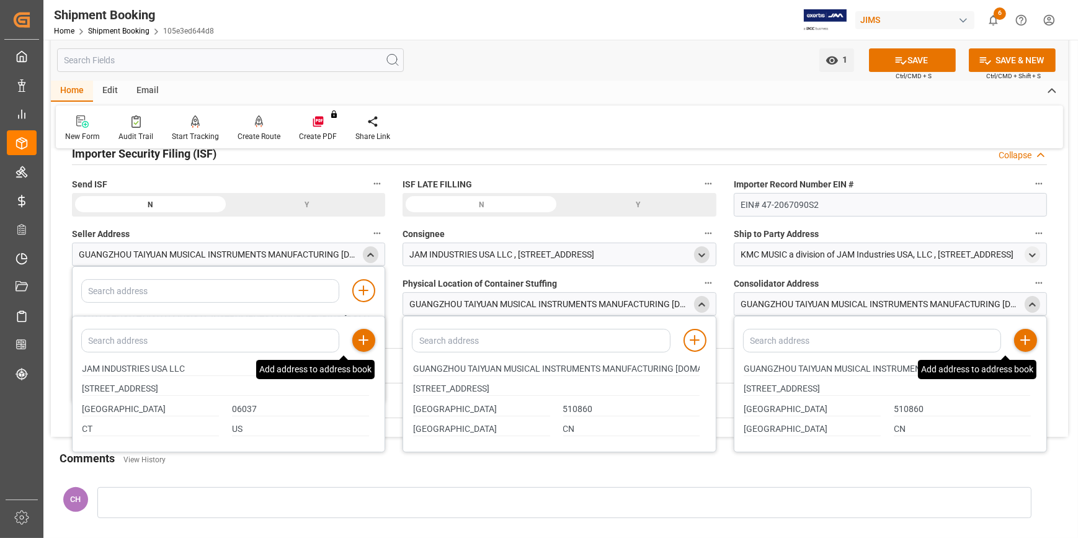
click at [1023, 340] on line at bounding box center [1025, 340] width 9 height 0
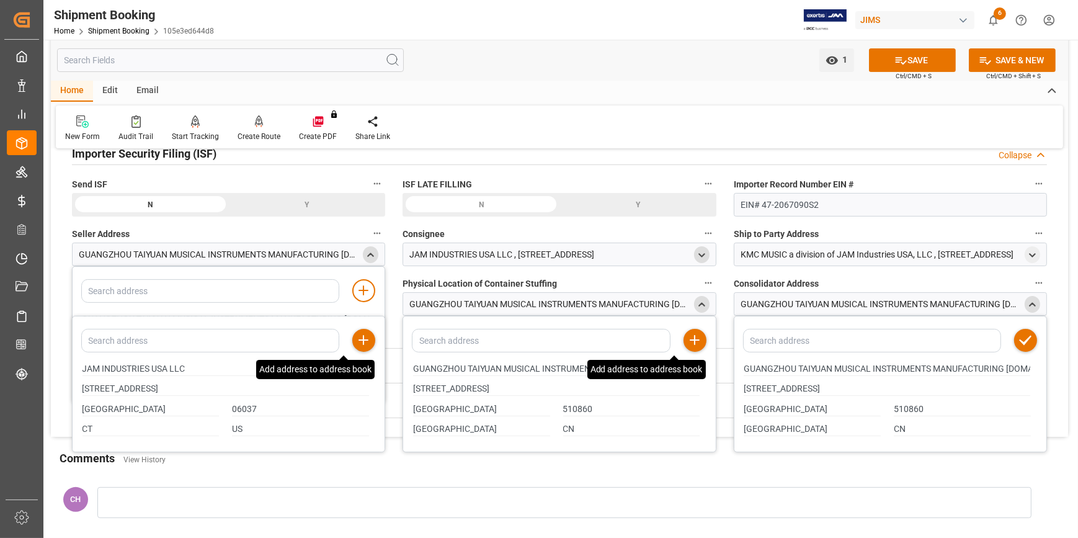
click at [694, 336] on icon at bounding box center [694, 340] width 15 height 15
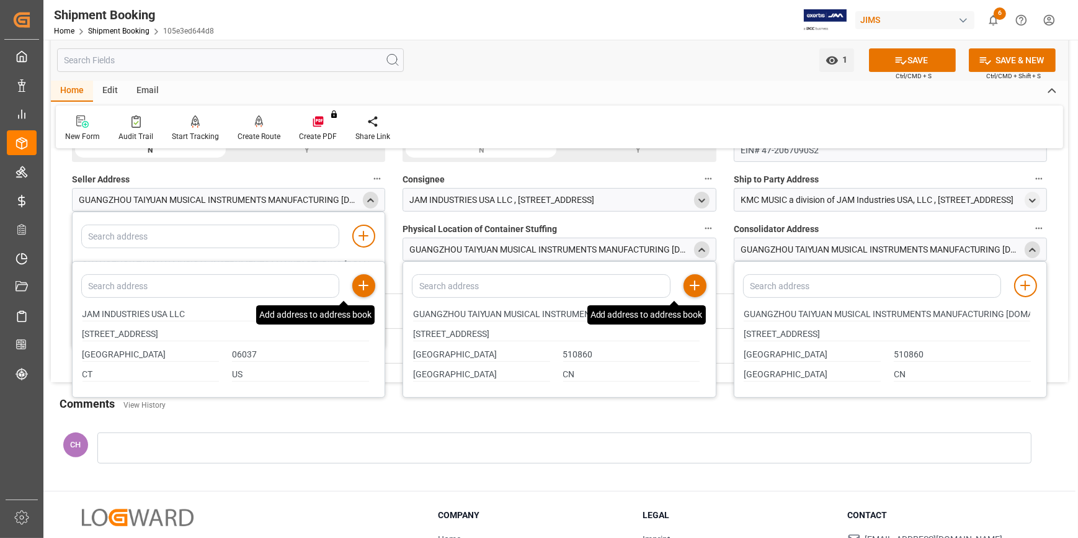
scroll to position [395, 0]
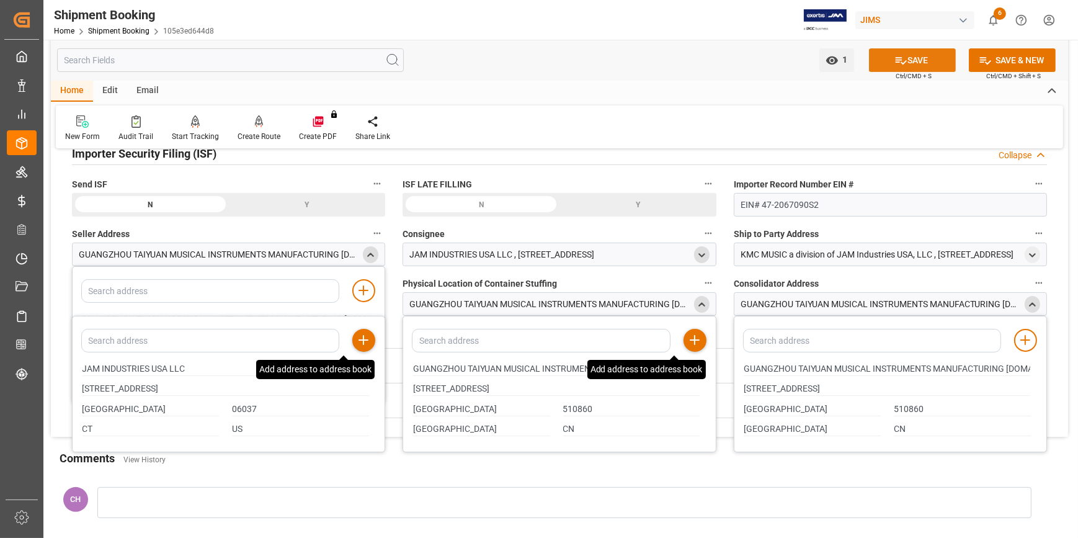
click at [931, 56] on button "SAVE" at bounding box center [912, 60] width 87 height 24
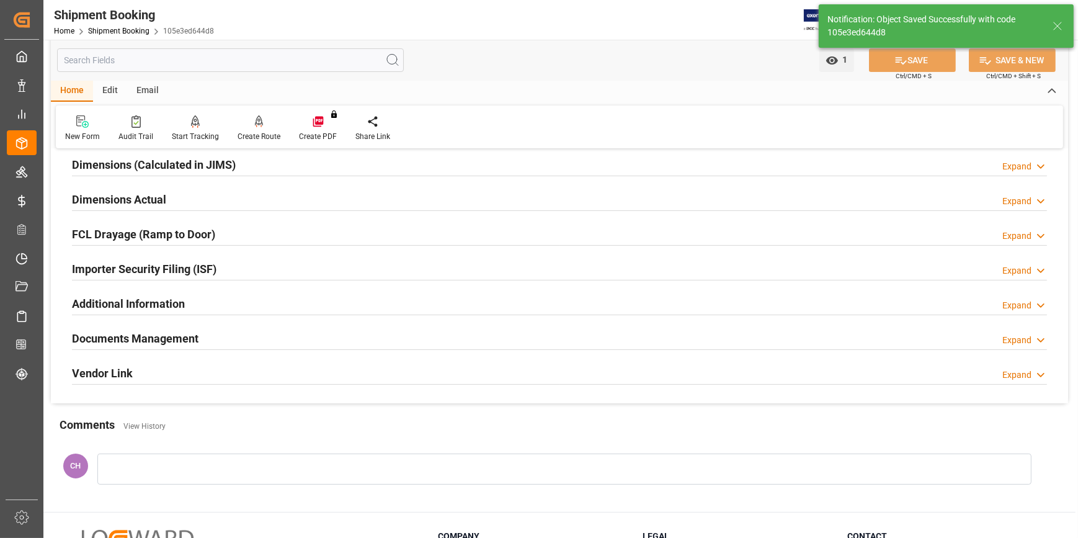
scroll to position [223, 0]
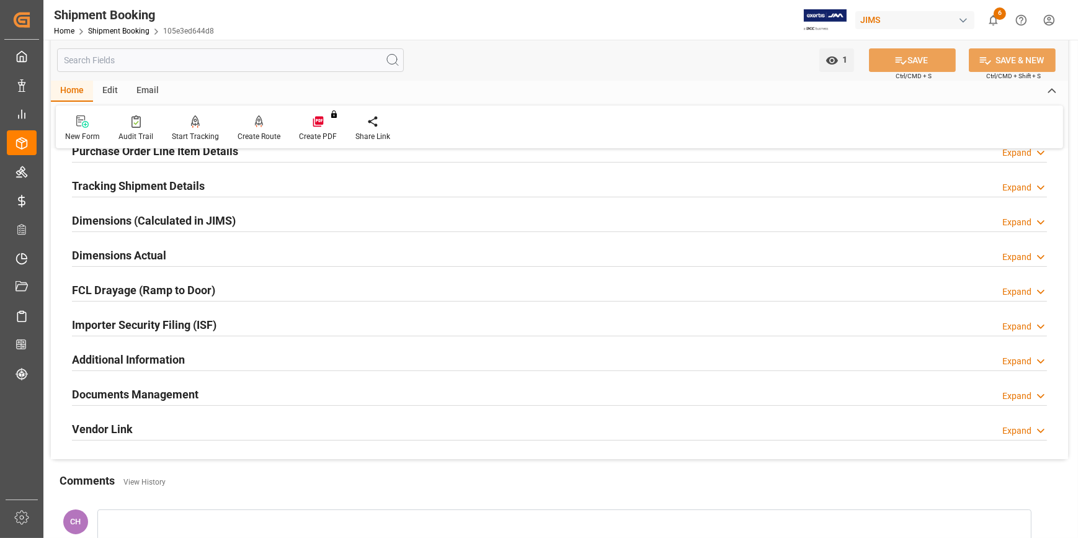
click at [141, 190] on h2 "Tracking Shipment Details" at bounding box center [138, 185] width 133 height 17
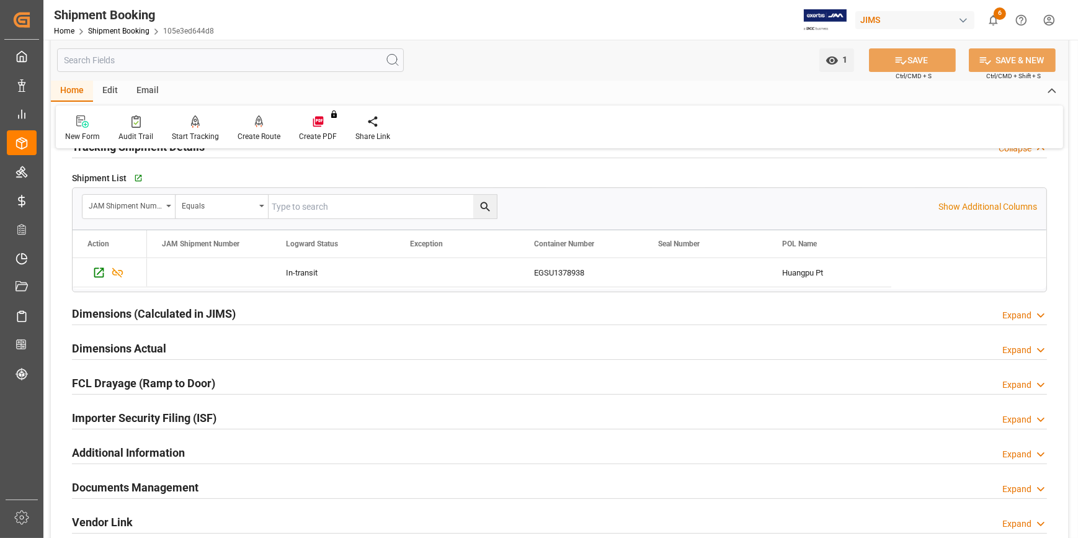
scroll to position [279, 0]
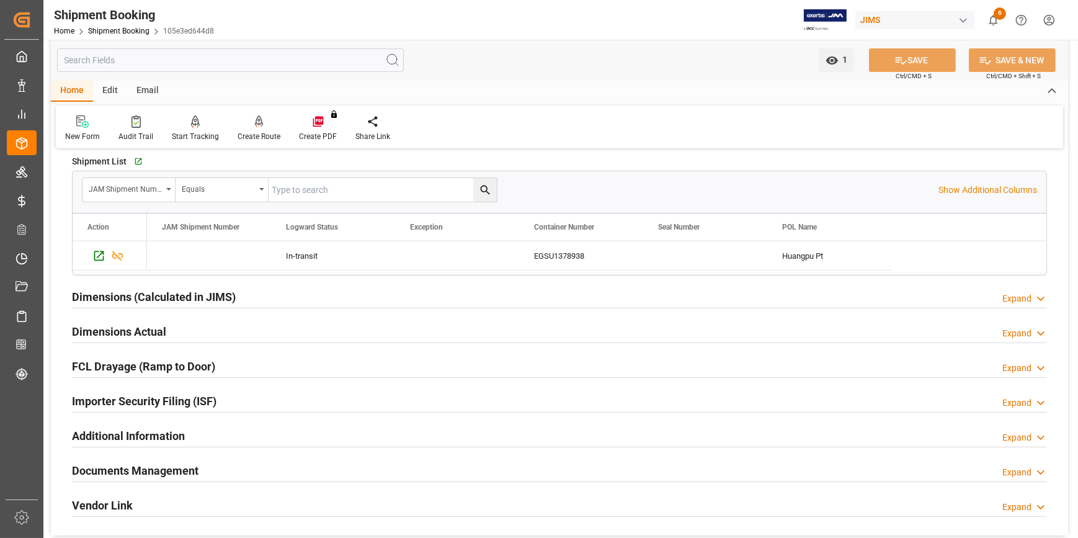
click at [148, 472] on h2 "Documents Management" at bounding box center [135, 470] width 127 height 17
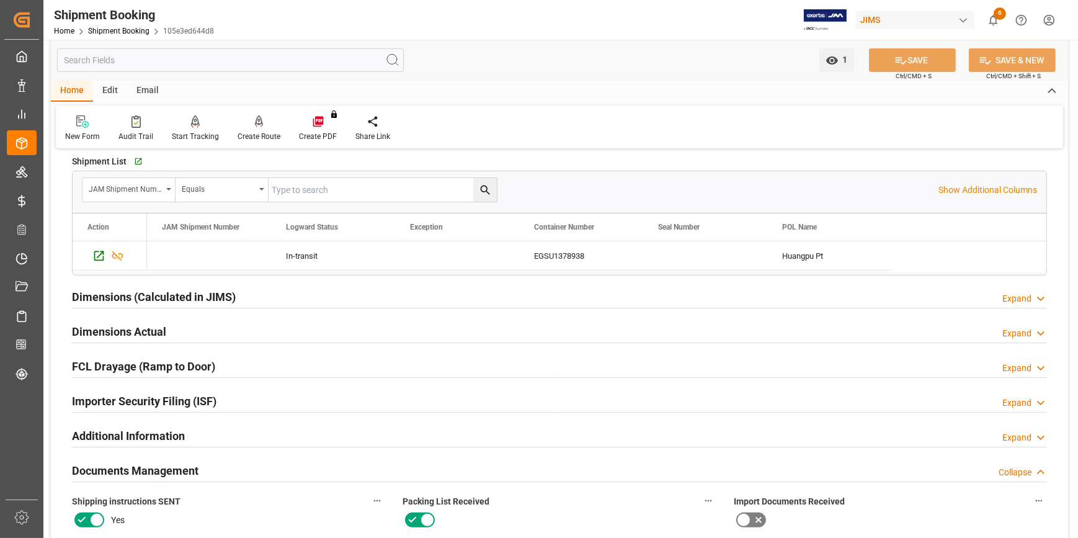
click at [141, 433] on h2 "Additional Information" at bounding box center [128, 435] width 113 height 17
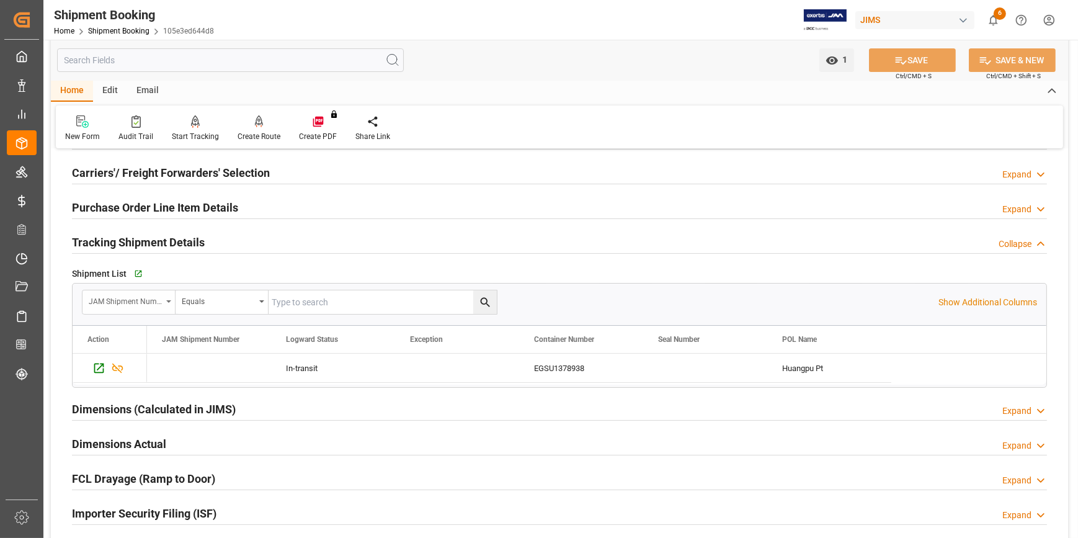
scroll to position [54, 0]
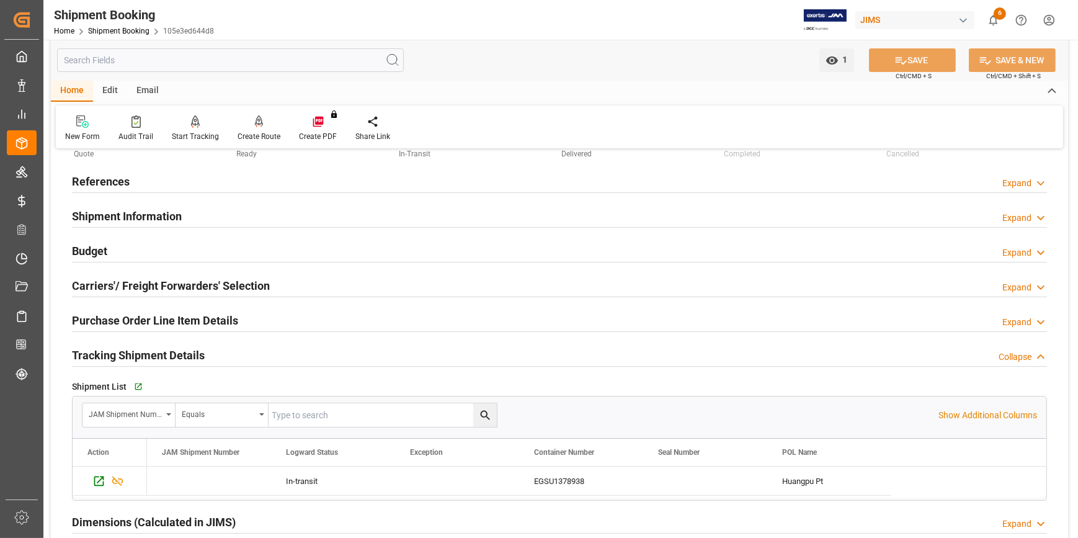
click at [123, 220] on h2 "Shipment Information" at bounding box center [127, 216] width 110 height 17
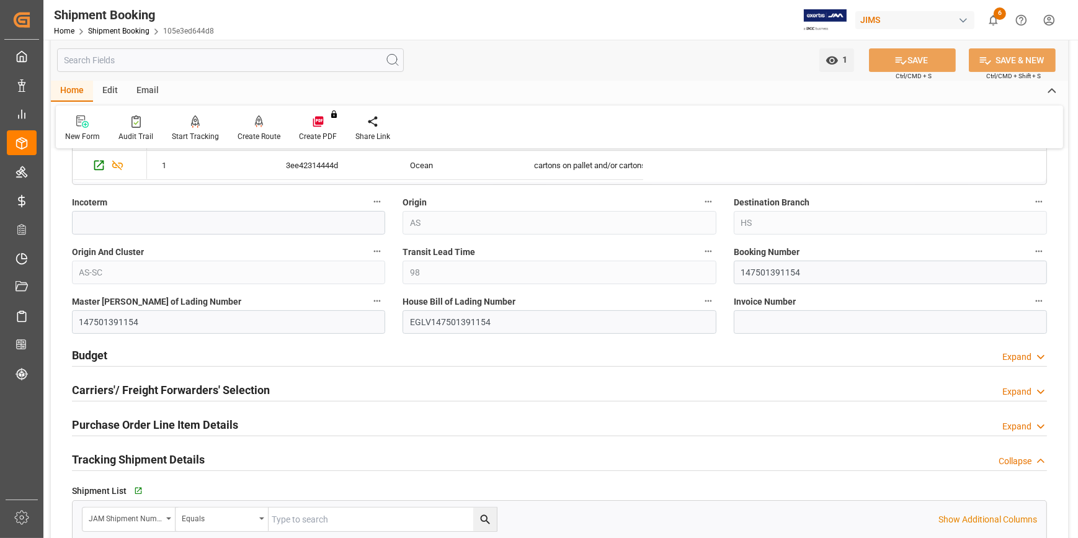
scroll to position [564, 0]
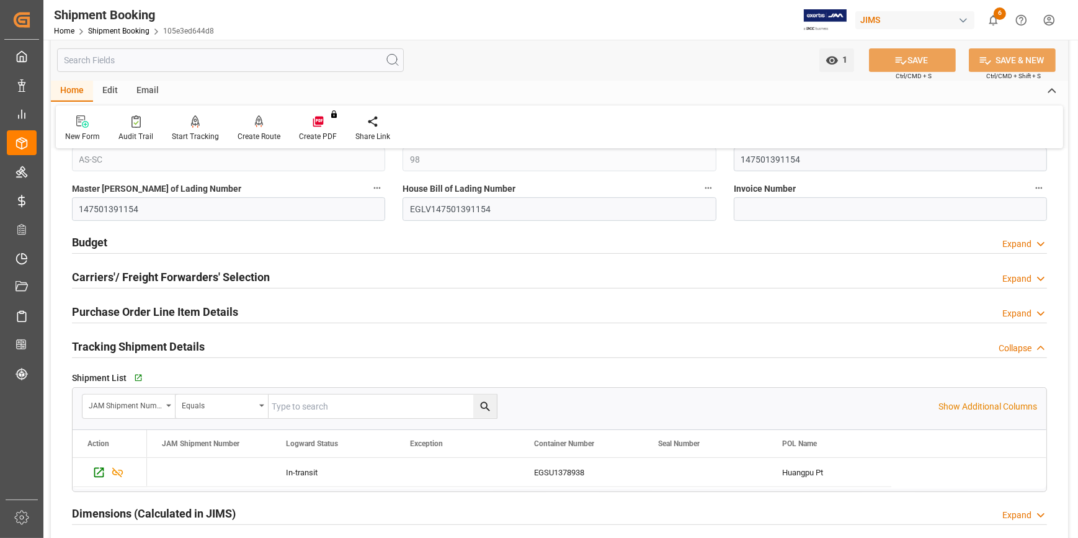
click at [125, 269] on h2 "Carriers'/ Freight Forwarders' Selection" at bounding box center [171, 277] width 198 height 17
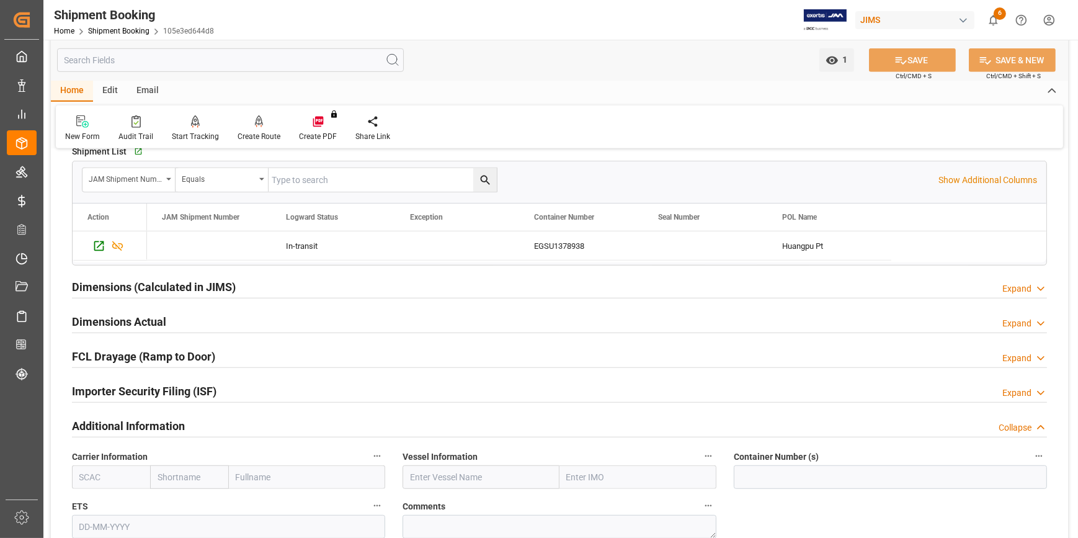
scroll to position [1128, 0]
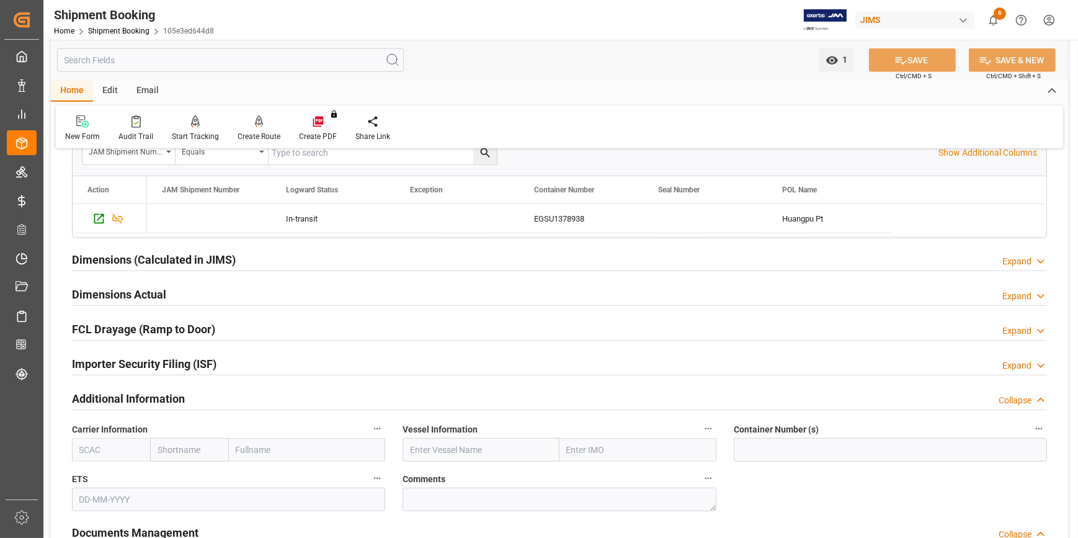
click at [121, 400] on h2 "Additional Information" at bounding box center [128, 398] width 113 height 17
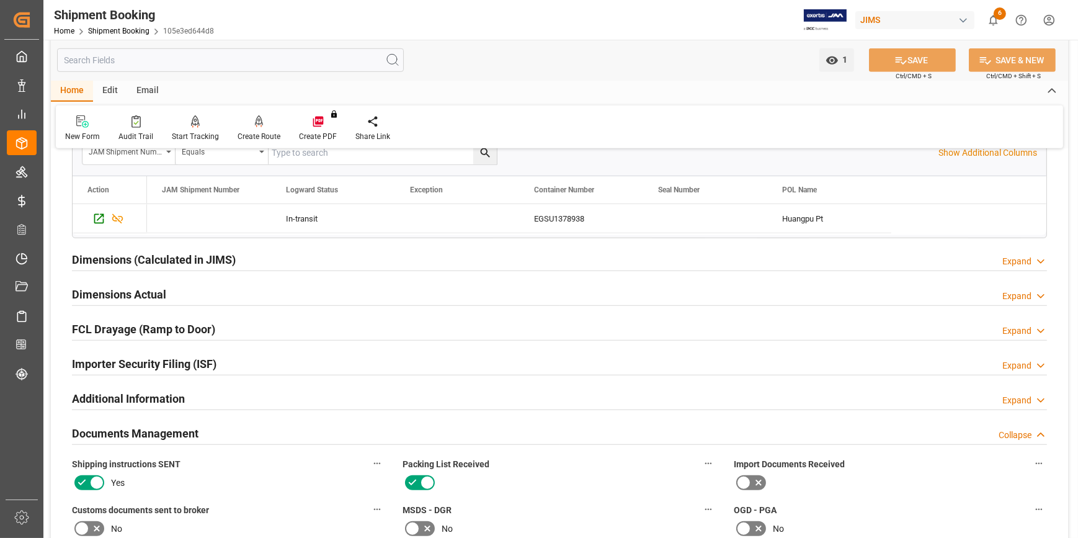
scroll to position [1297, 0]
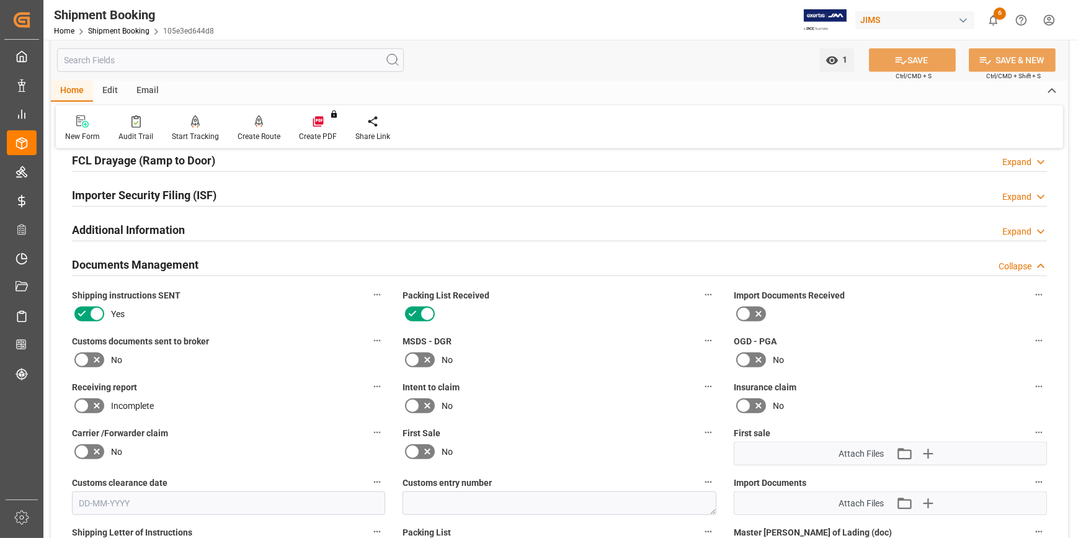
click at [151, 221] on h2 "Additional Information" at bounding box center [128, 229] width 113 height 17
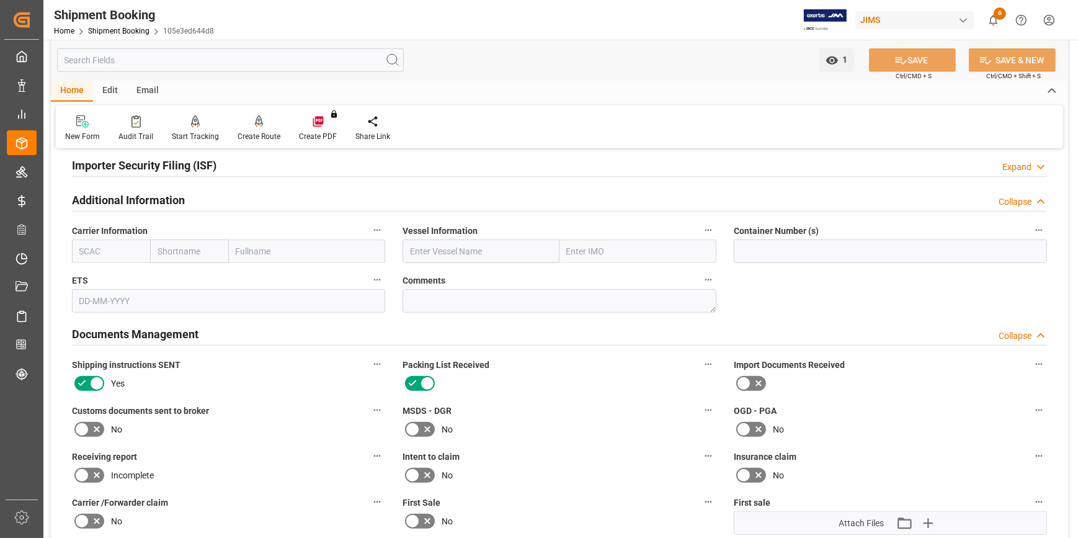
scroll to position [1353, 0]
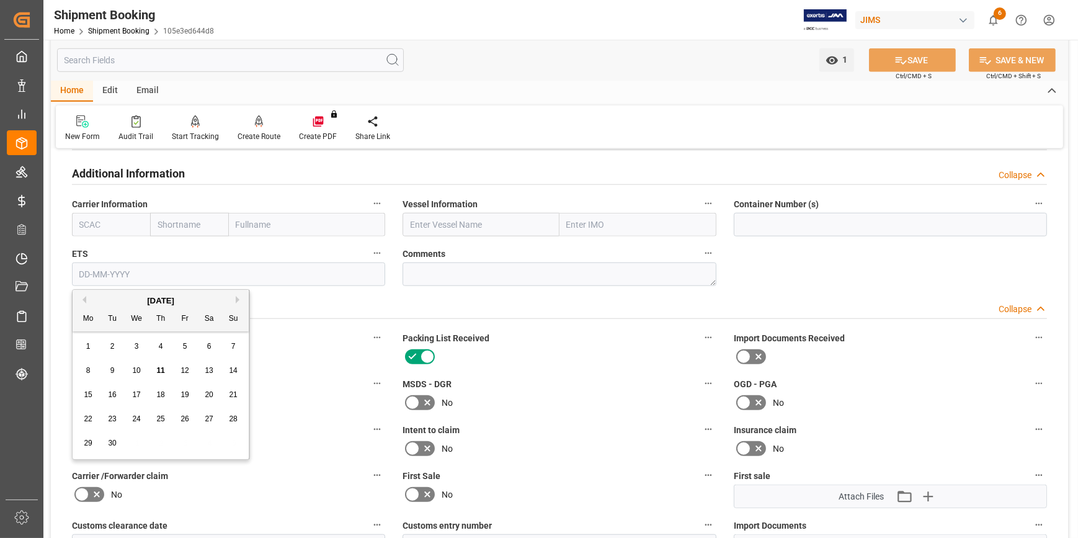
click at [119, 273] on input "text" at bounding box center [228, 274] width 313 height 24
click at [90, 393] on span "15" at bounding box center [88, 394] width 8 height 9
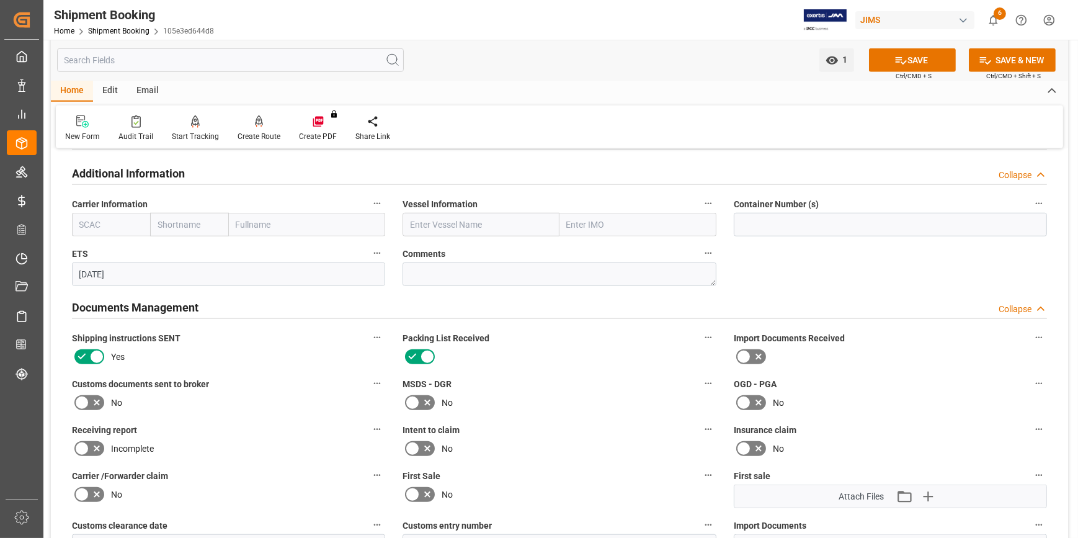
type input "15-09-2025"
click at [897, 66] on icon at bounding box center [901, 60] width 13 height 13
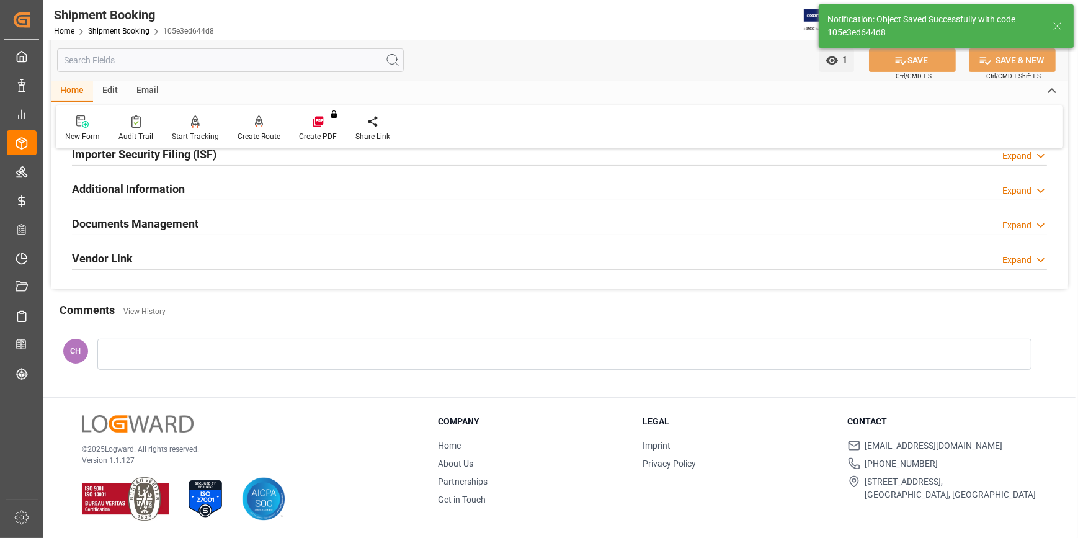
scroll to position [298, 0]
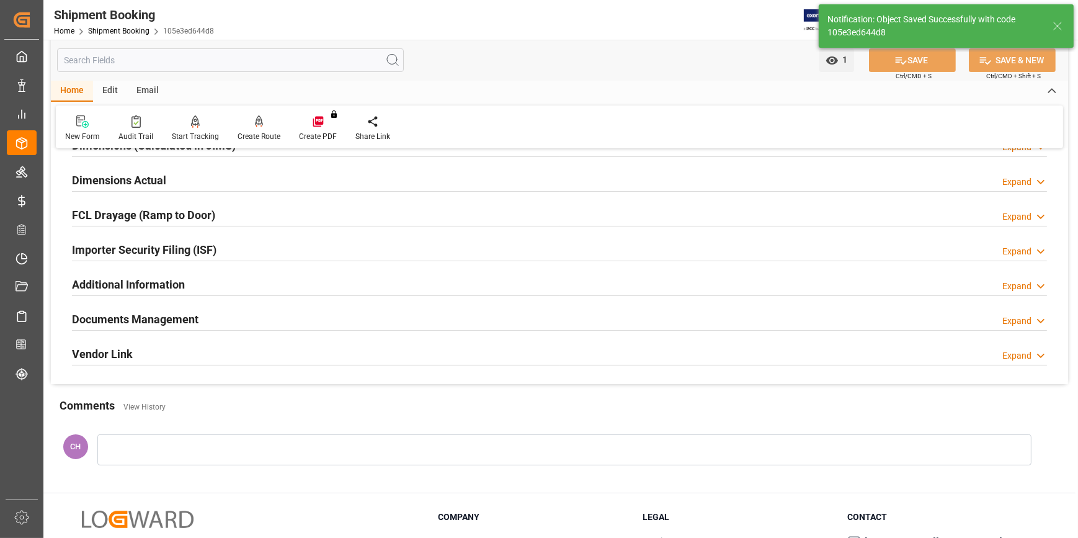
click at [168, 242] on h2 "Importer Security Filing (ISF)" at bounding box center [144, 249] width 145 height 17
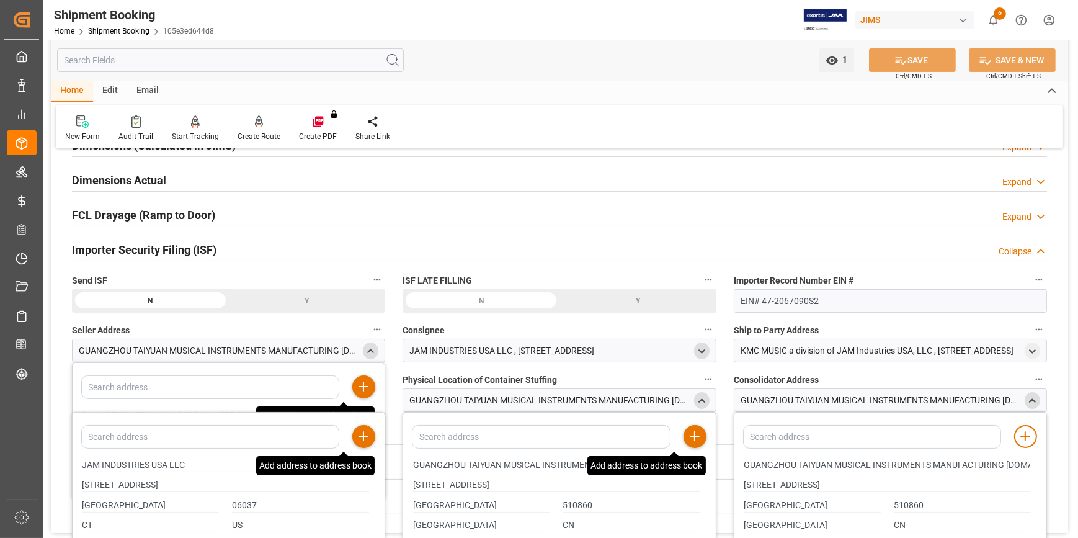
click at [367, 382] on icon at bounding box center [363, 386] width 15 height 15
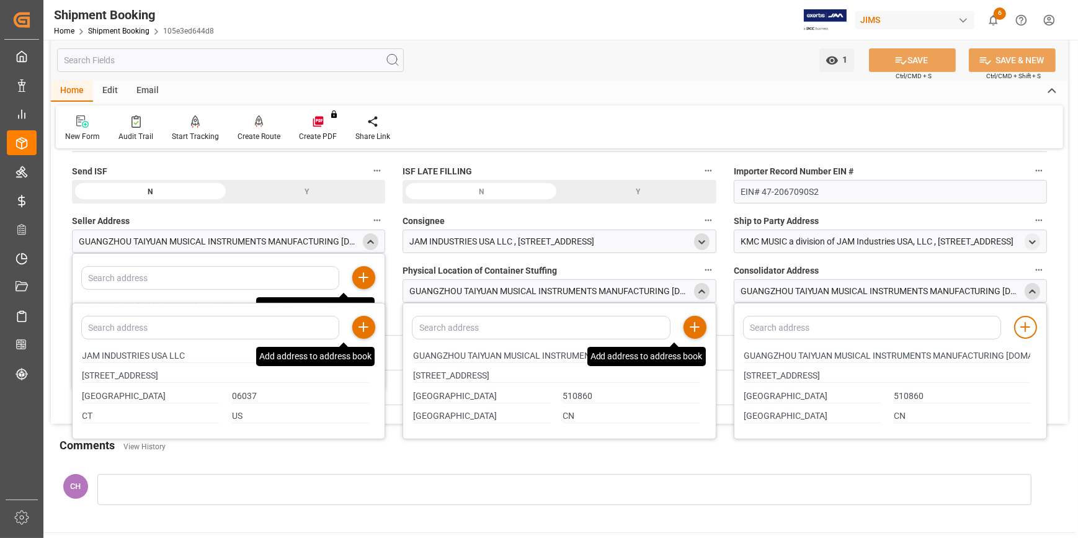
scroll to position [411, 0]
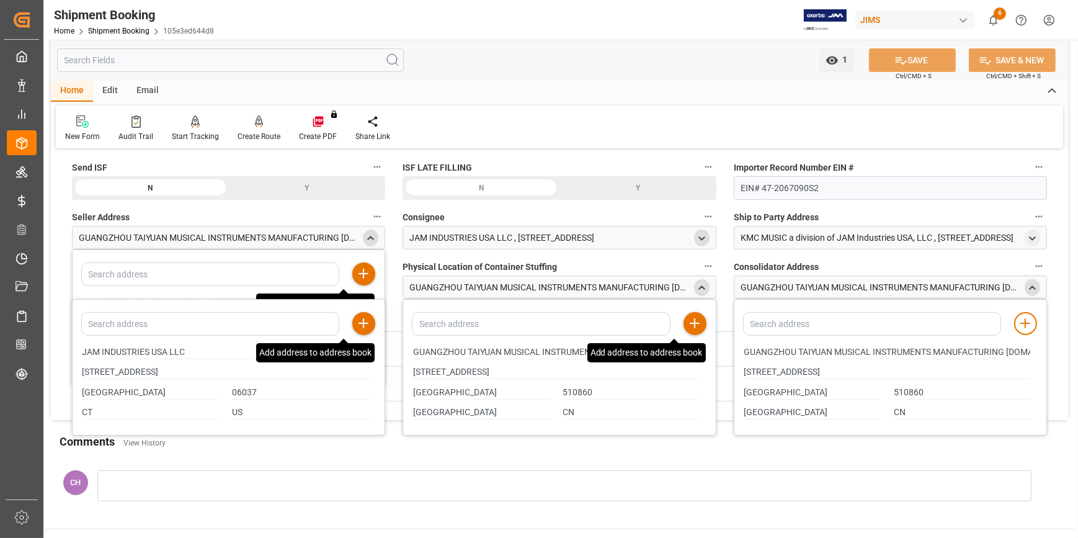
click at [369, 240] on icon "close menu" at bounding box center [370, 238] width 11 height 11
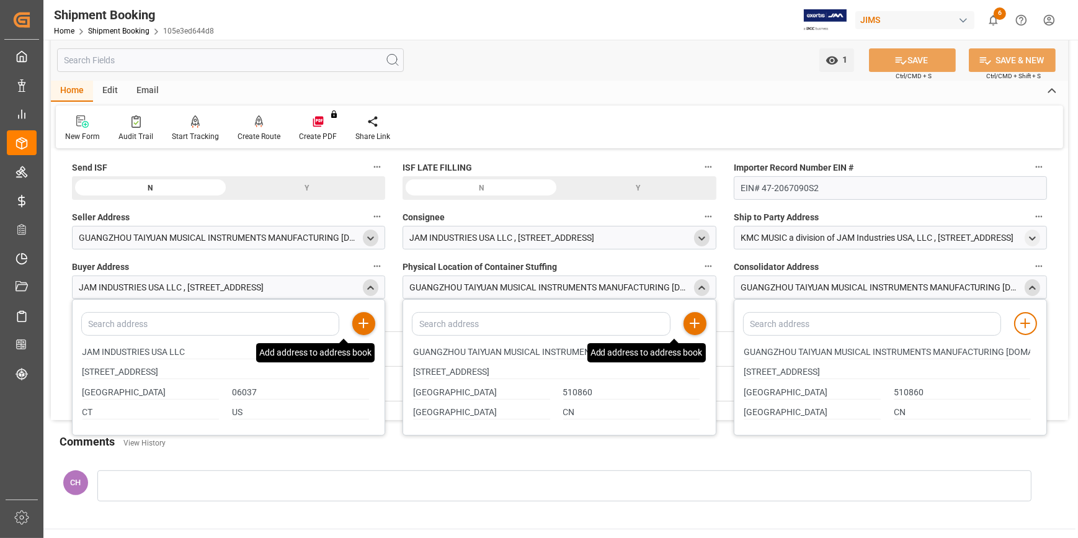
click at [369, 287] on polyline "close menu" at bounding box center [372, 287] width 6 height 2
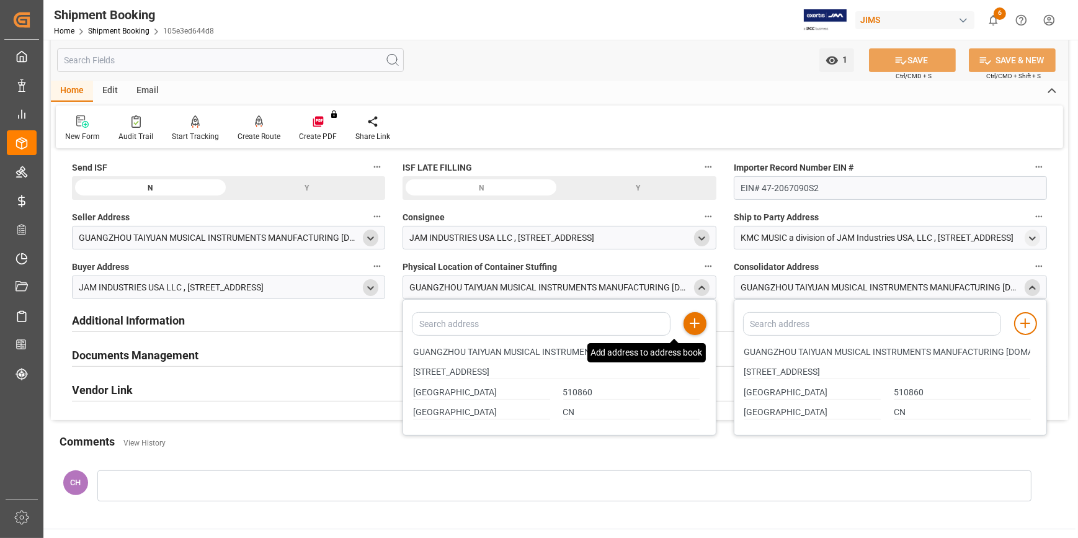
click at [704, 283] on icon "close menu" at bounding box center [702, 288] width 11 height 11
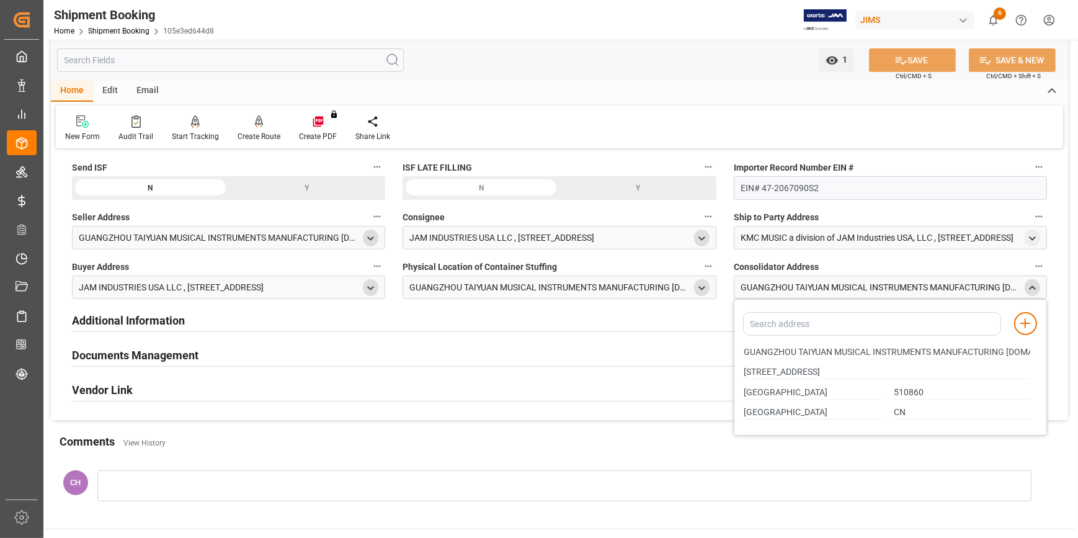
click at [1032, 288] on icon "close menu" at bounding box center [1032, 288] width 11 height 11
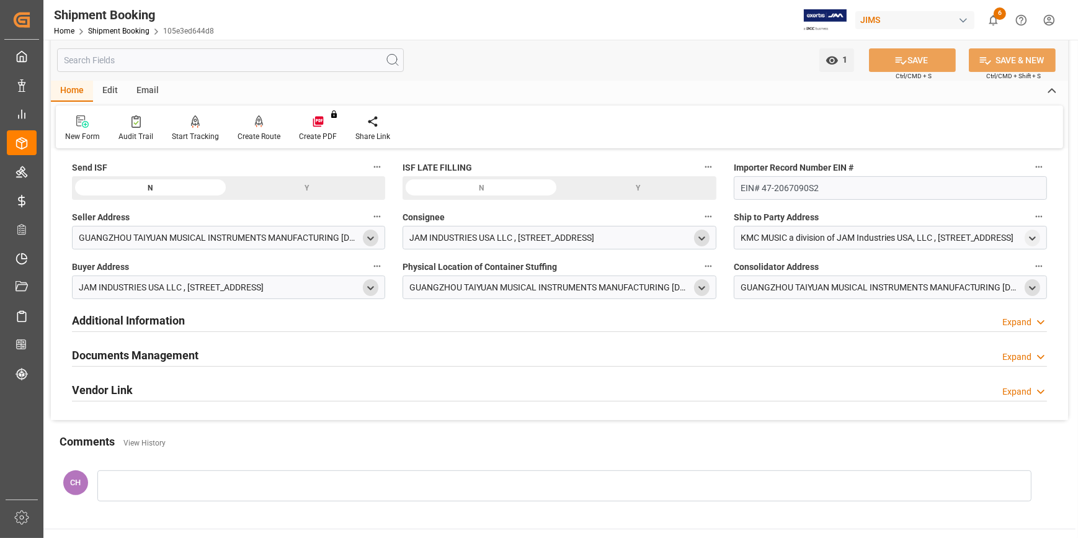
click at [308, 190] on div "Y" at bounding box center [307, 188] width 157 height 24
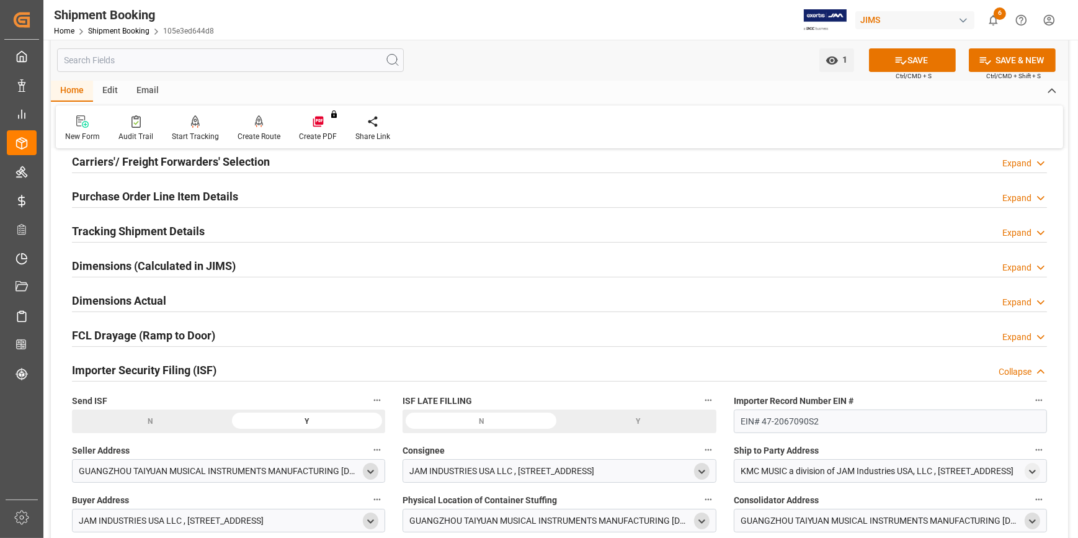
scroll to position [73, 0]
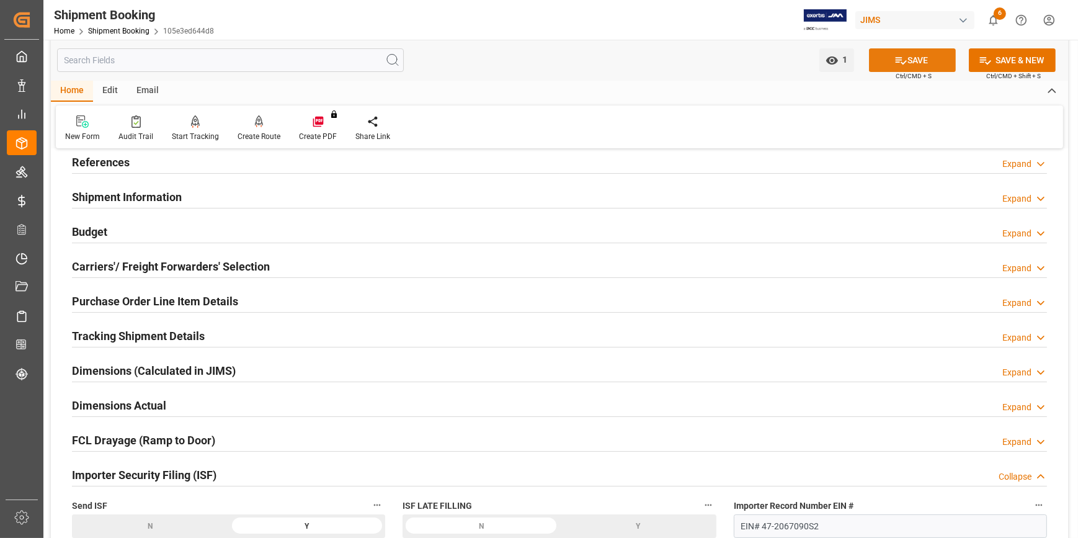
click at [914, 62] on button "SAVE" at bounding box center [912, 60] width 87 height 24
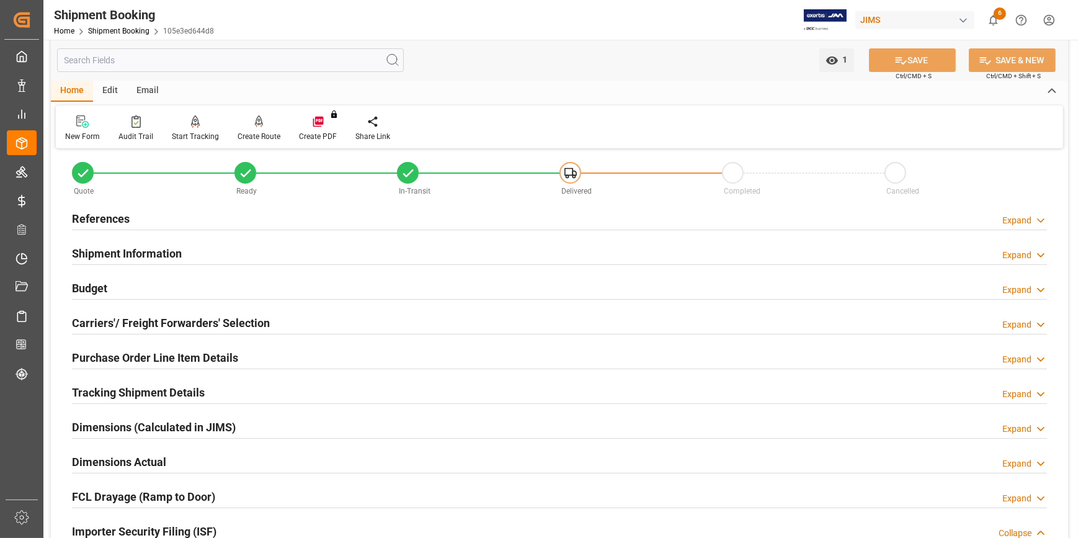
scroll to position [0, 0]
